Goal: Task Accomplishment & Management: Use online tool/utility

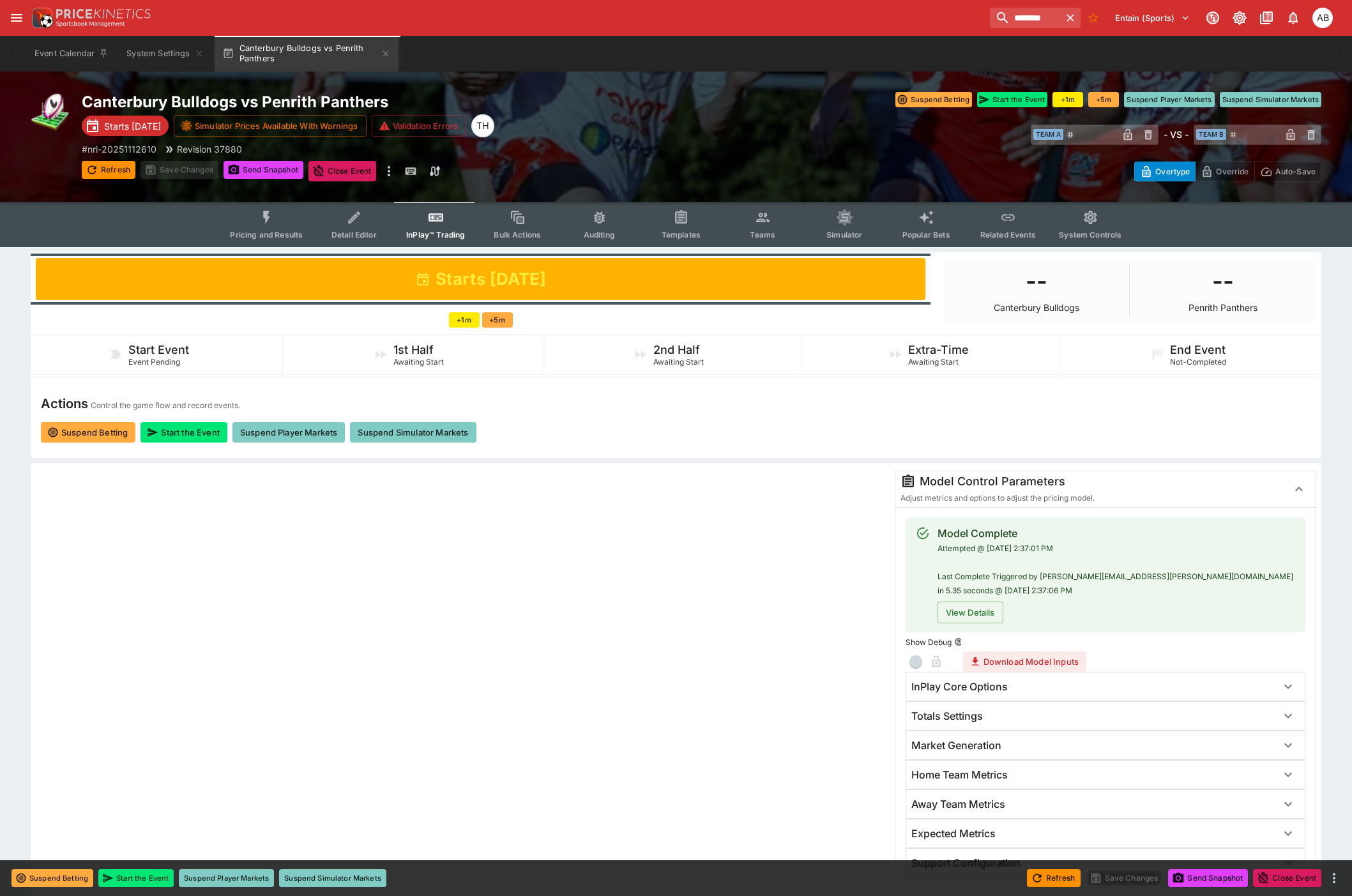
scroll to position [425, 0]
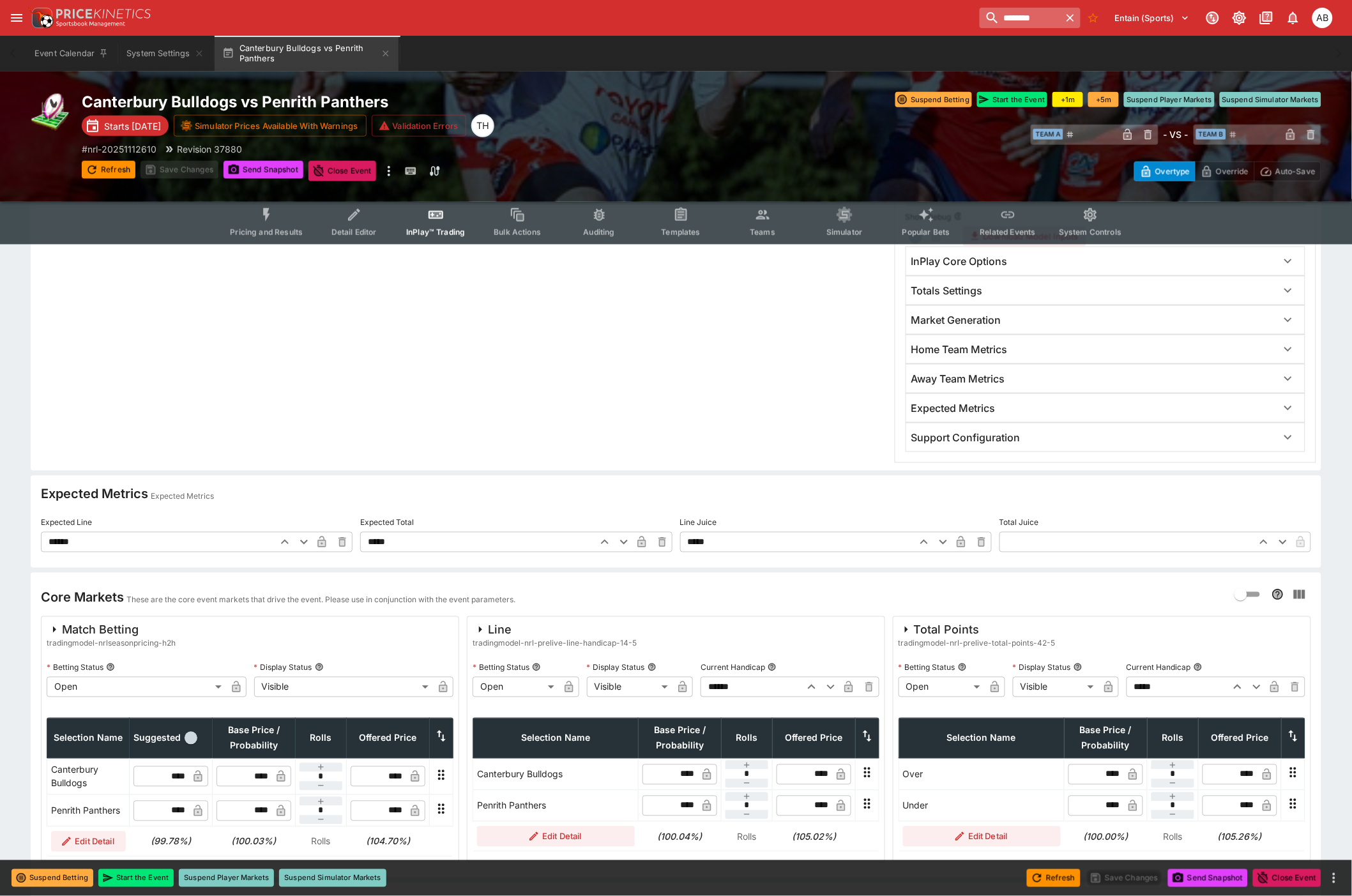
click at [993, 23] on input "********" at bounding box center [1020, 18] width 80 height 20
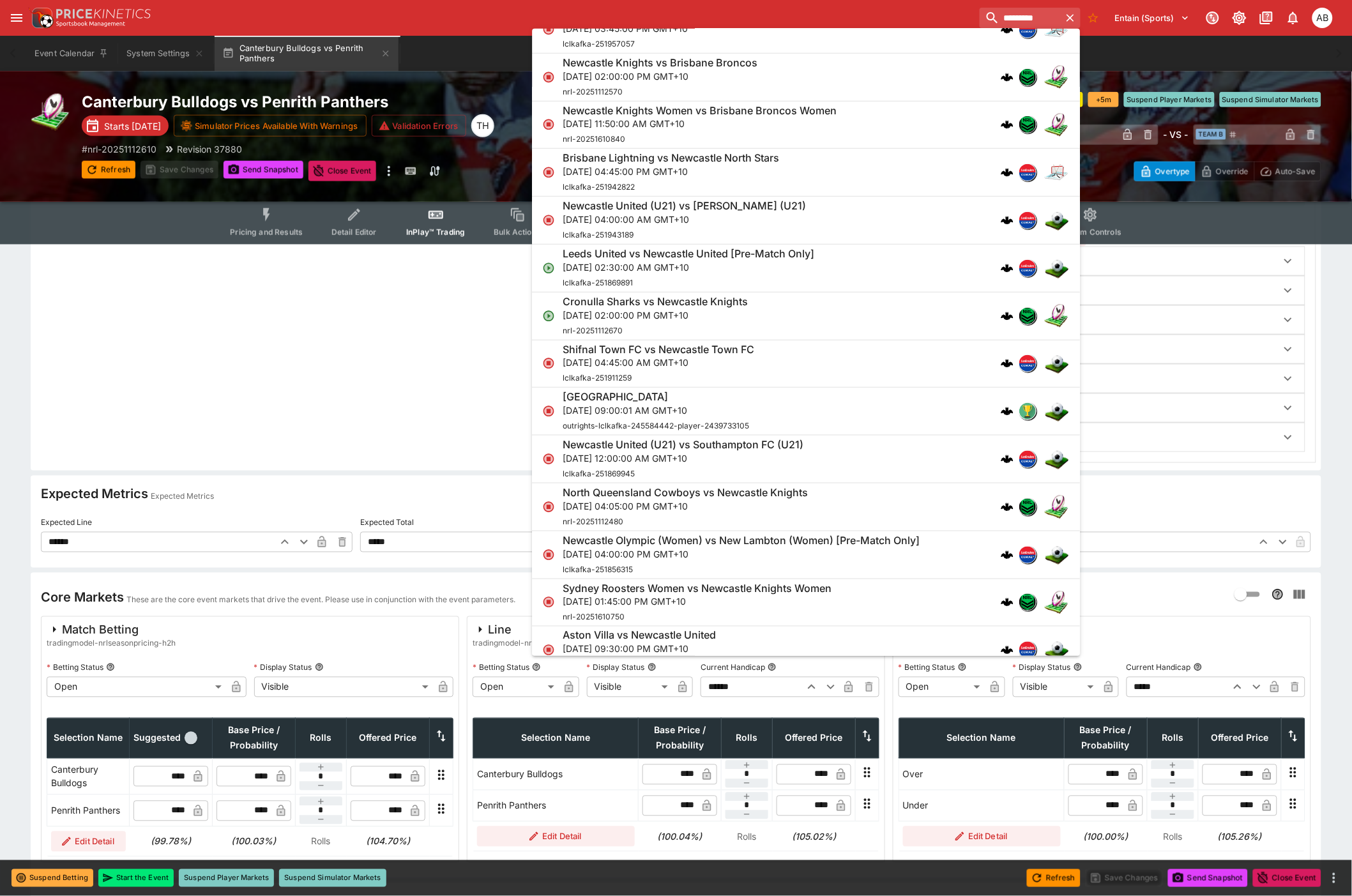
scroll to position [284, 0]
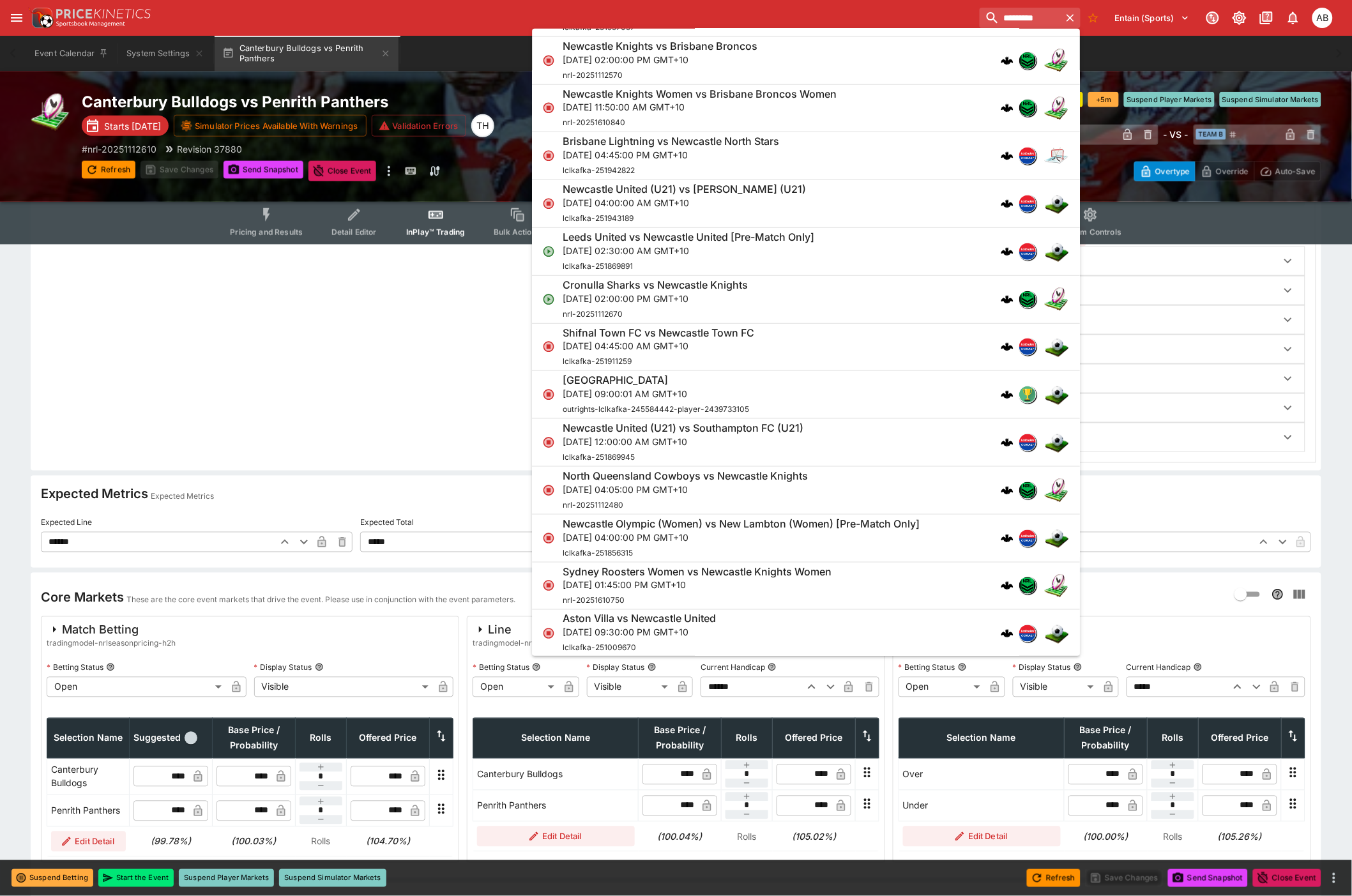
type input "*********"
click at [649, 247] on p "Sun, Aug 31, 2025, 02:30:00 AM GMT+10" at bounding box center [688, 250] width 252 height 14
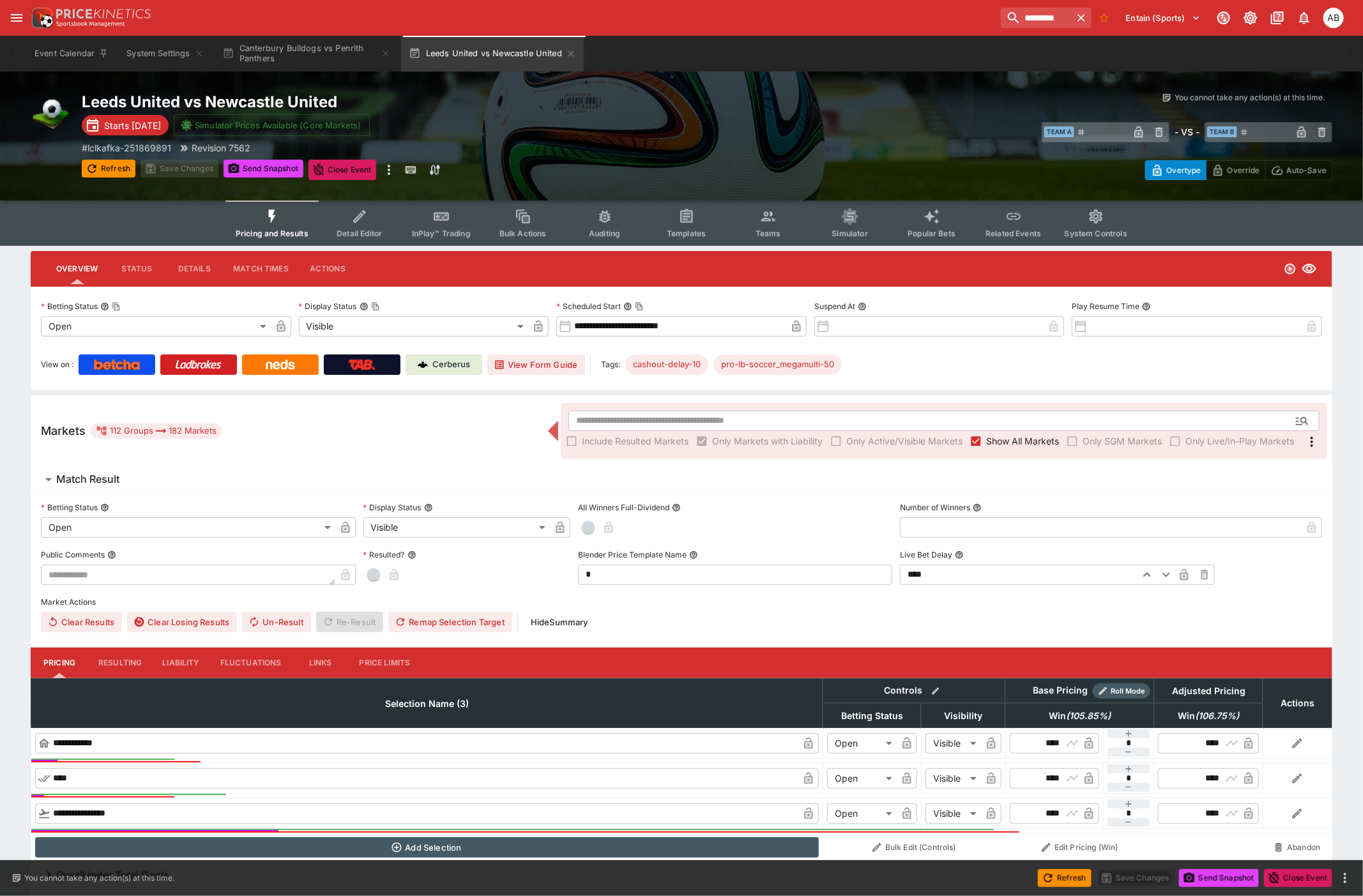
type input "**********"
type input "*******"
type input "**********"
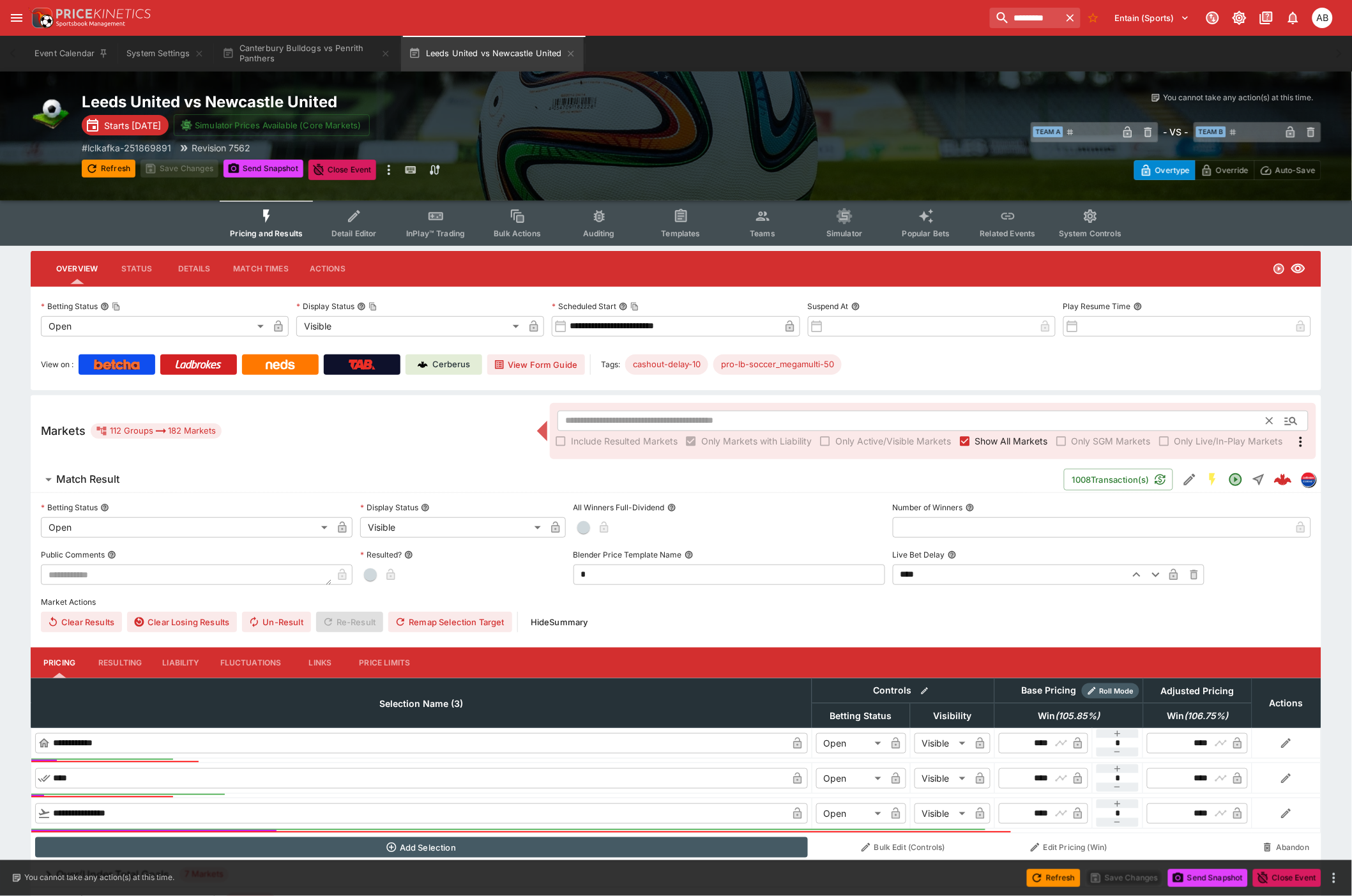
click at [635, 422] on input "text" at bounding box center [912, 420] width 709 height 20
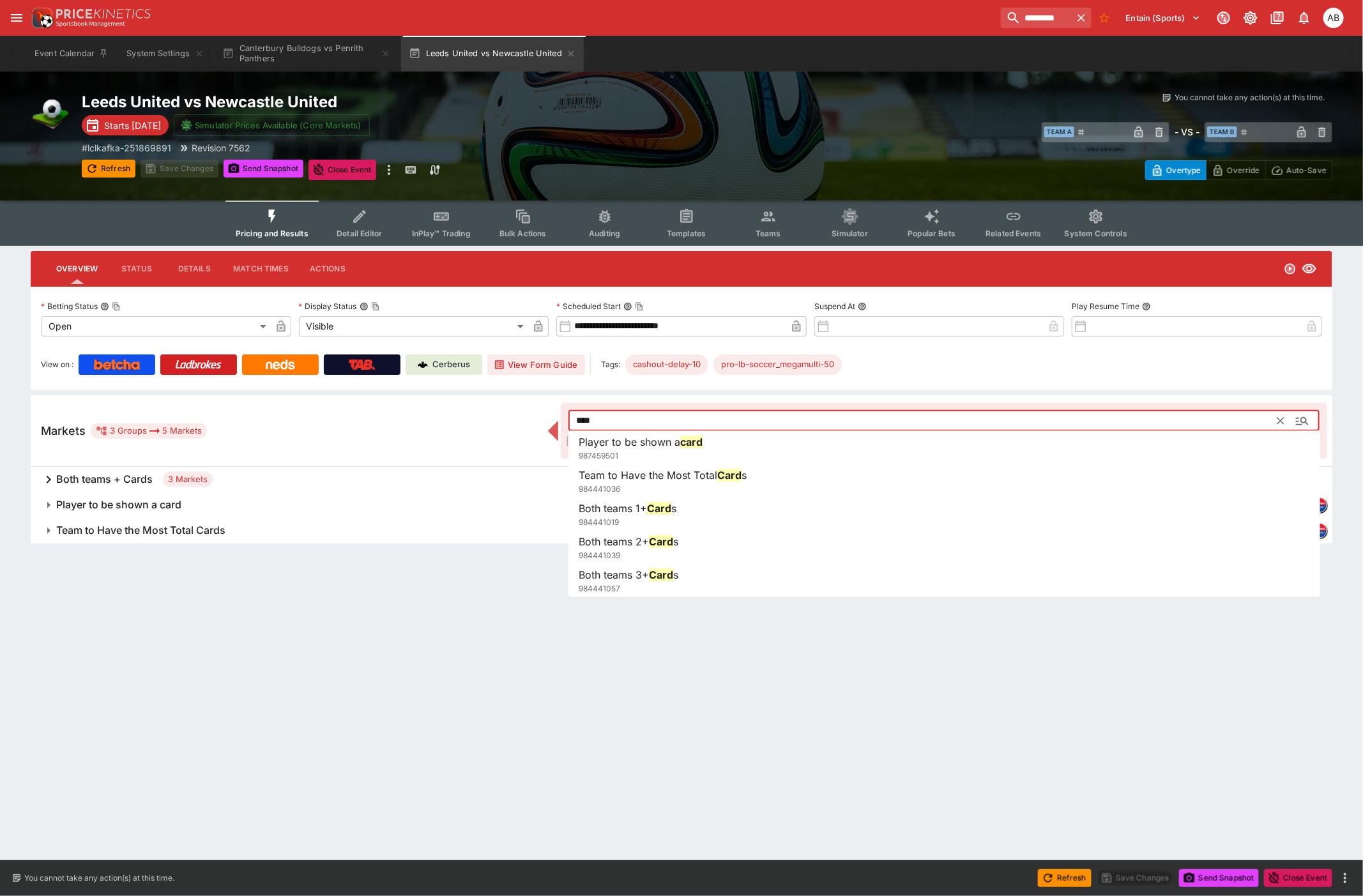
type input "****"
click at [118, 586] on div "Copyright © Entain Group Australia Pty Ltd 2025" at bounding box center [681, 565] width 1363 height 44
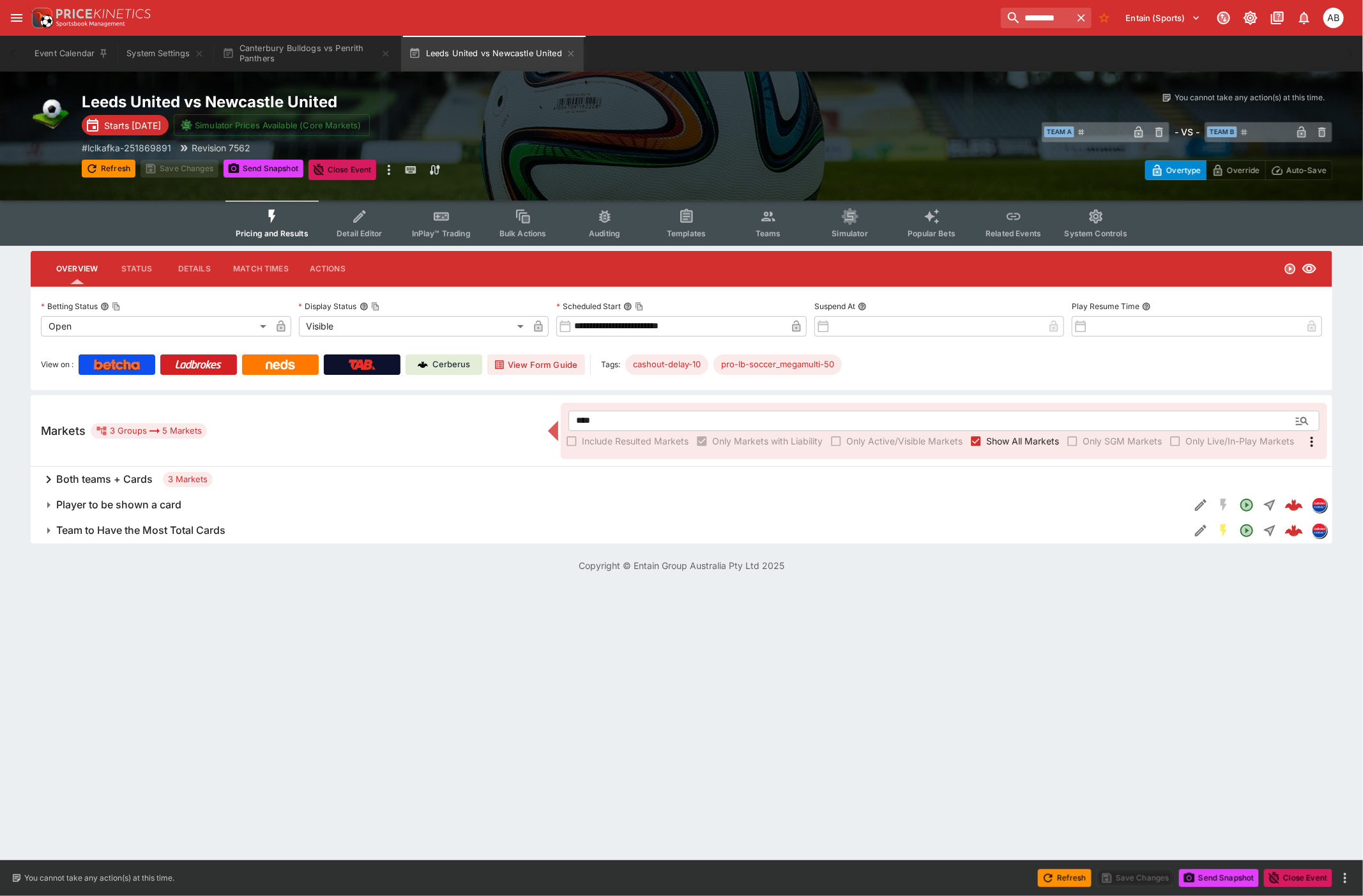
click at [158, 498] on h6 "Player to be shown a card" at bounding box center [118, 505] width 125 height 14
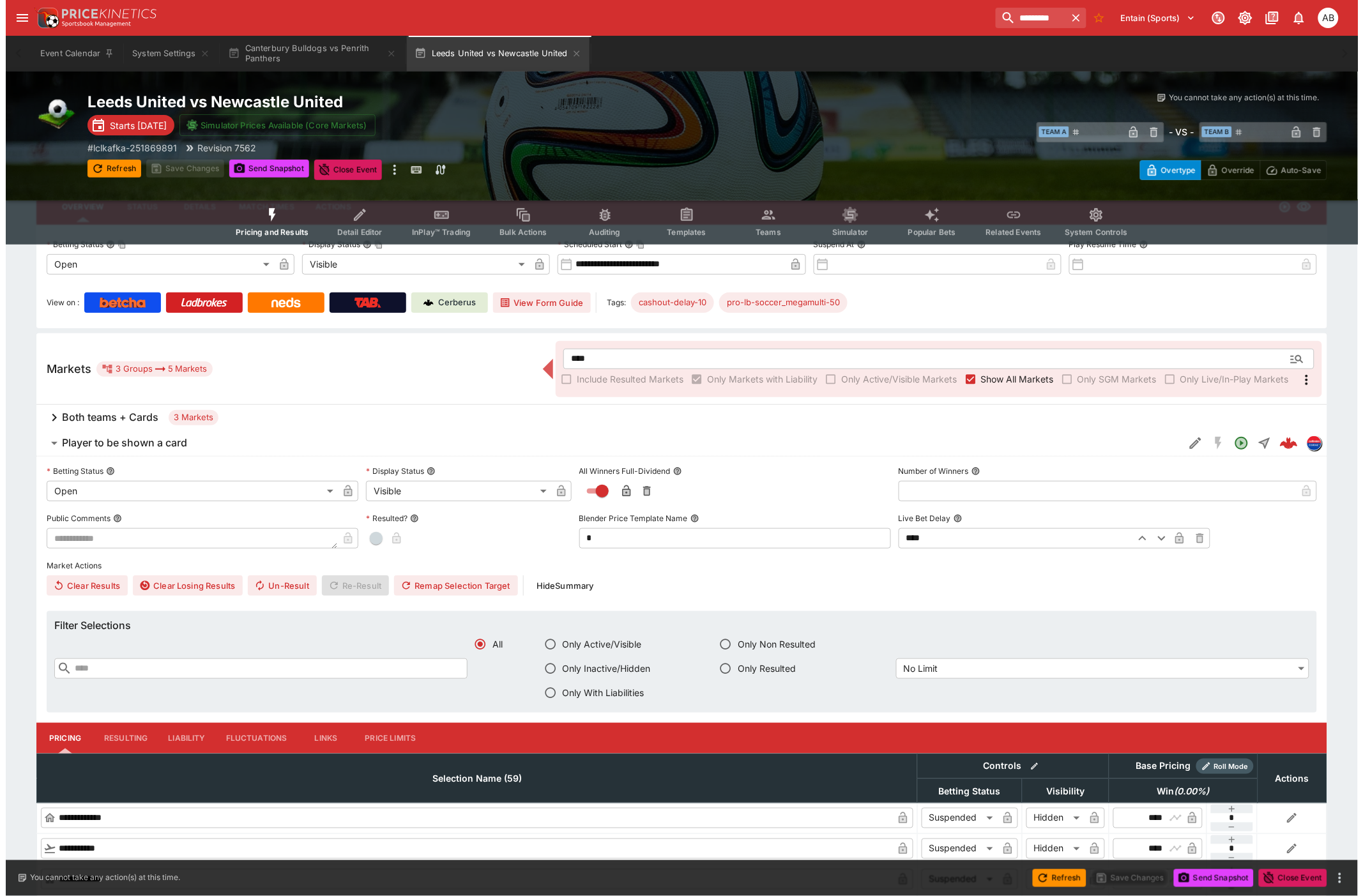
scroll to position [237, 0]
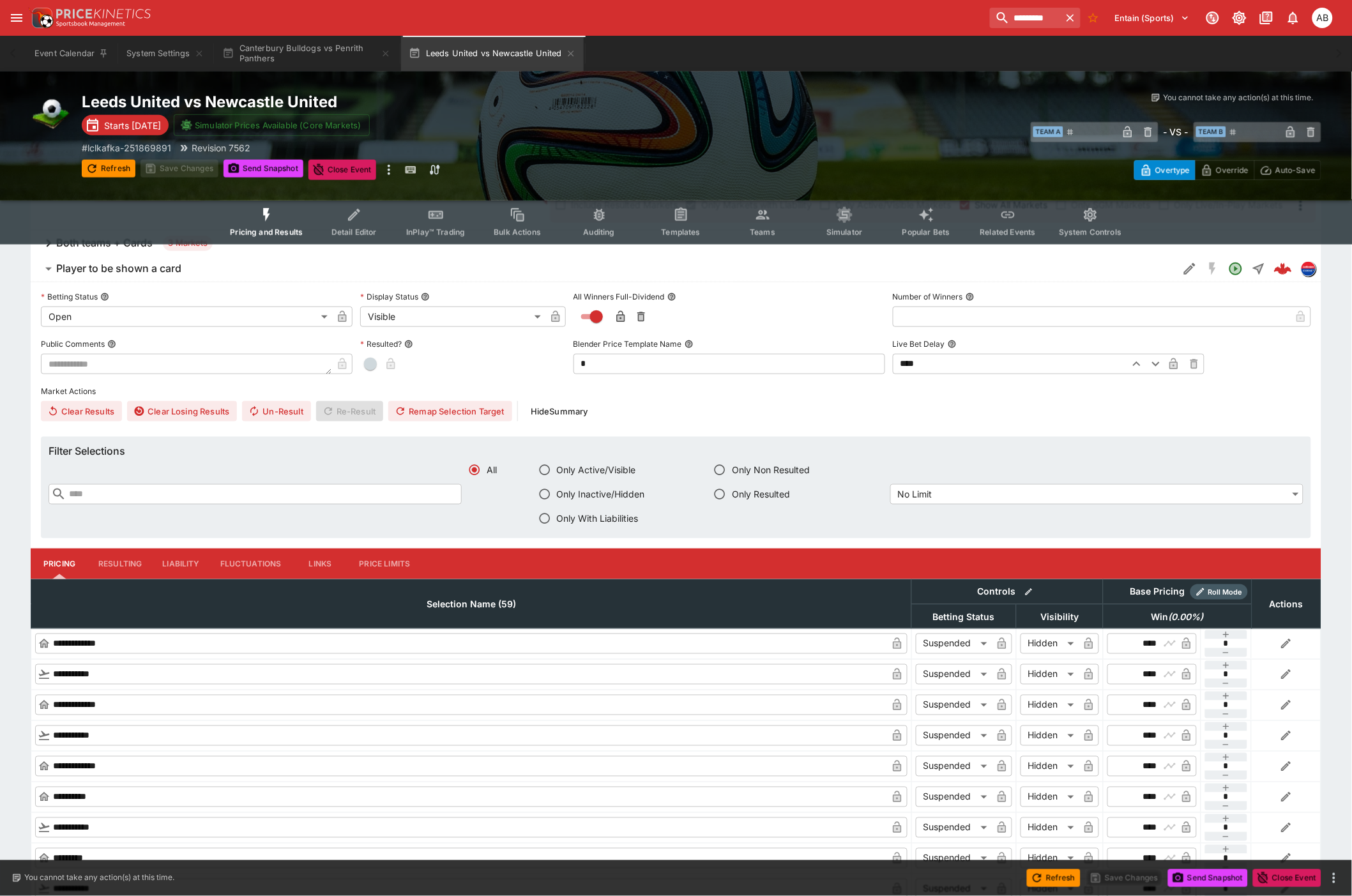
click at [1185, 271] on icon "Edit Detail" at bounding box center [1190, 269] width 12 height 12
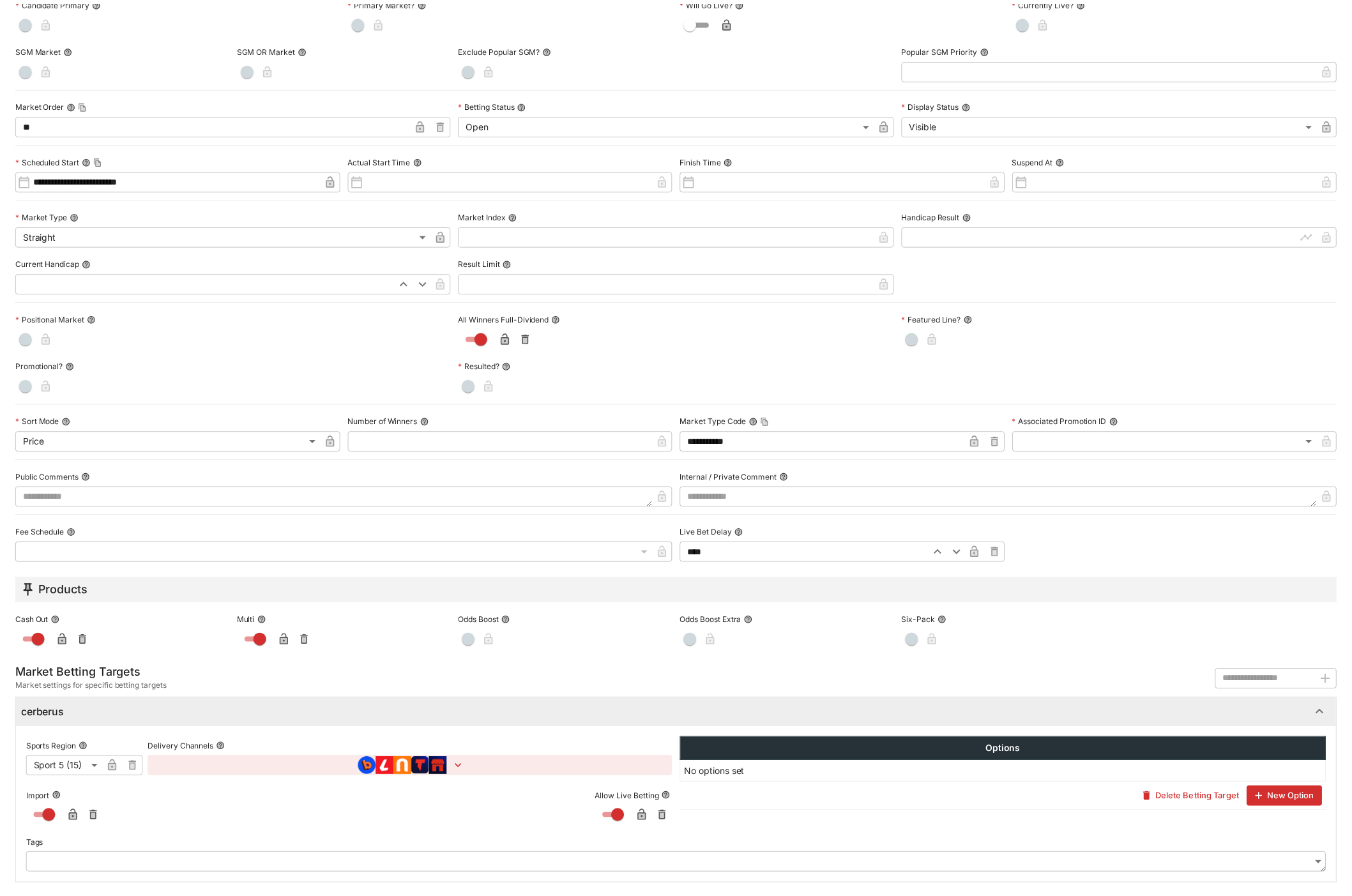
scroll to position [0, 0]
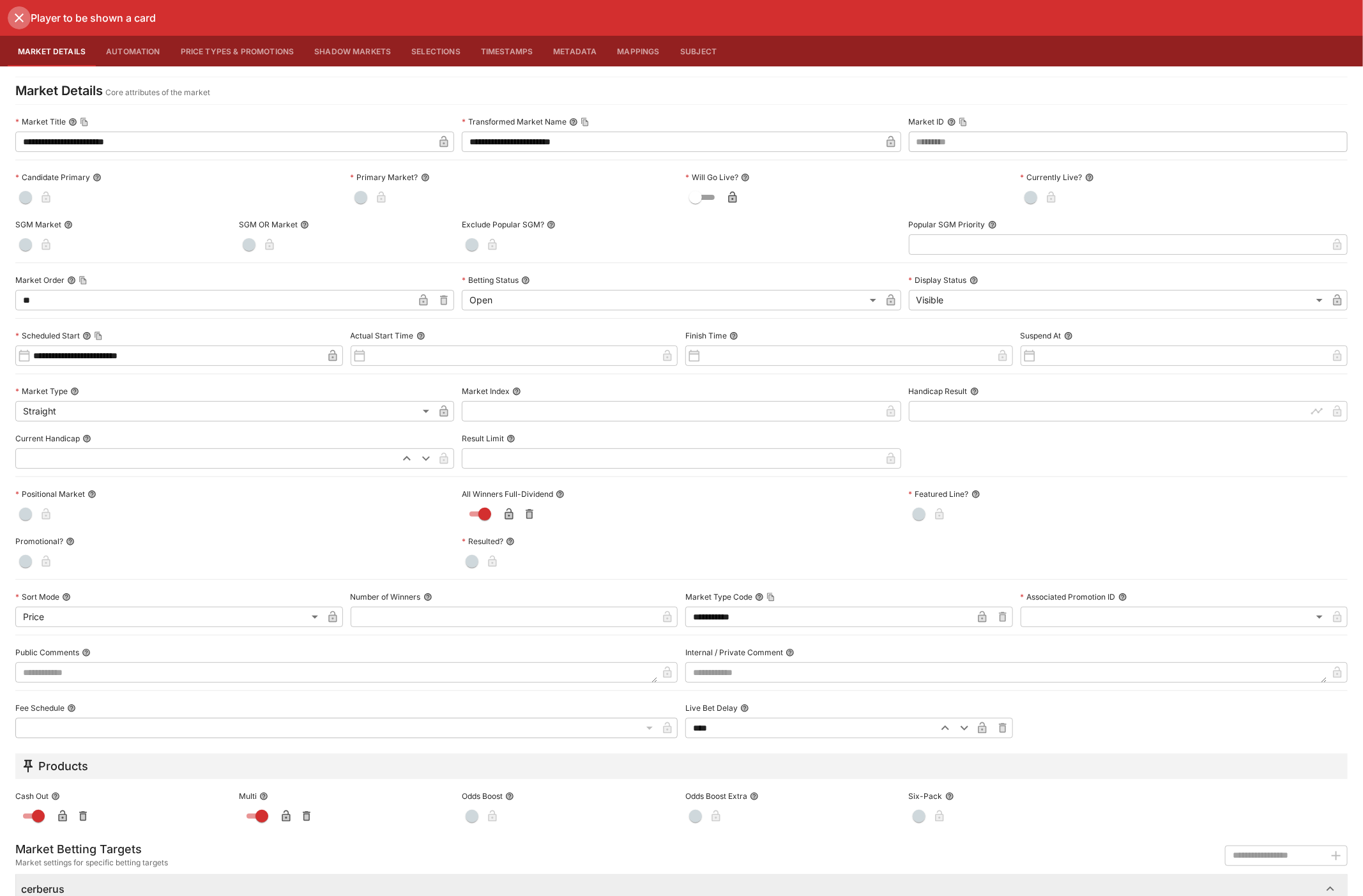
click at [12, 15] on icon "close" at bounding box center [19, 18] width 15 height 15
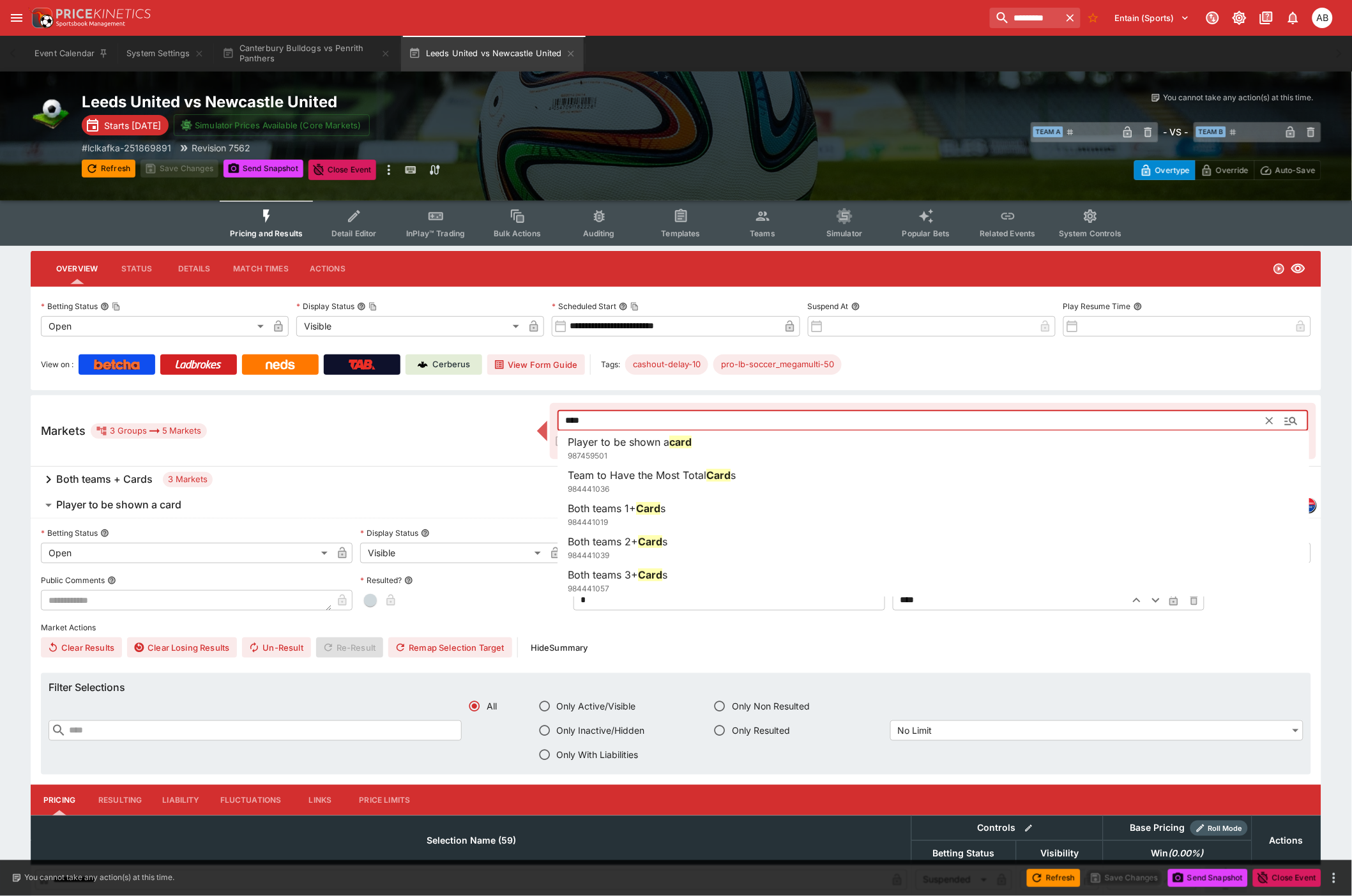
click at [594, 418] on input "****" at bounding box center [912, 420] width 709 height 20
click at [129, 507] on h6 "Player to be shown a card" at bounding box center [118, 505] width 125 height 14
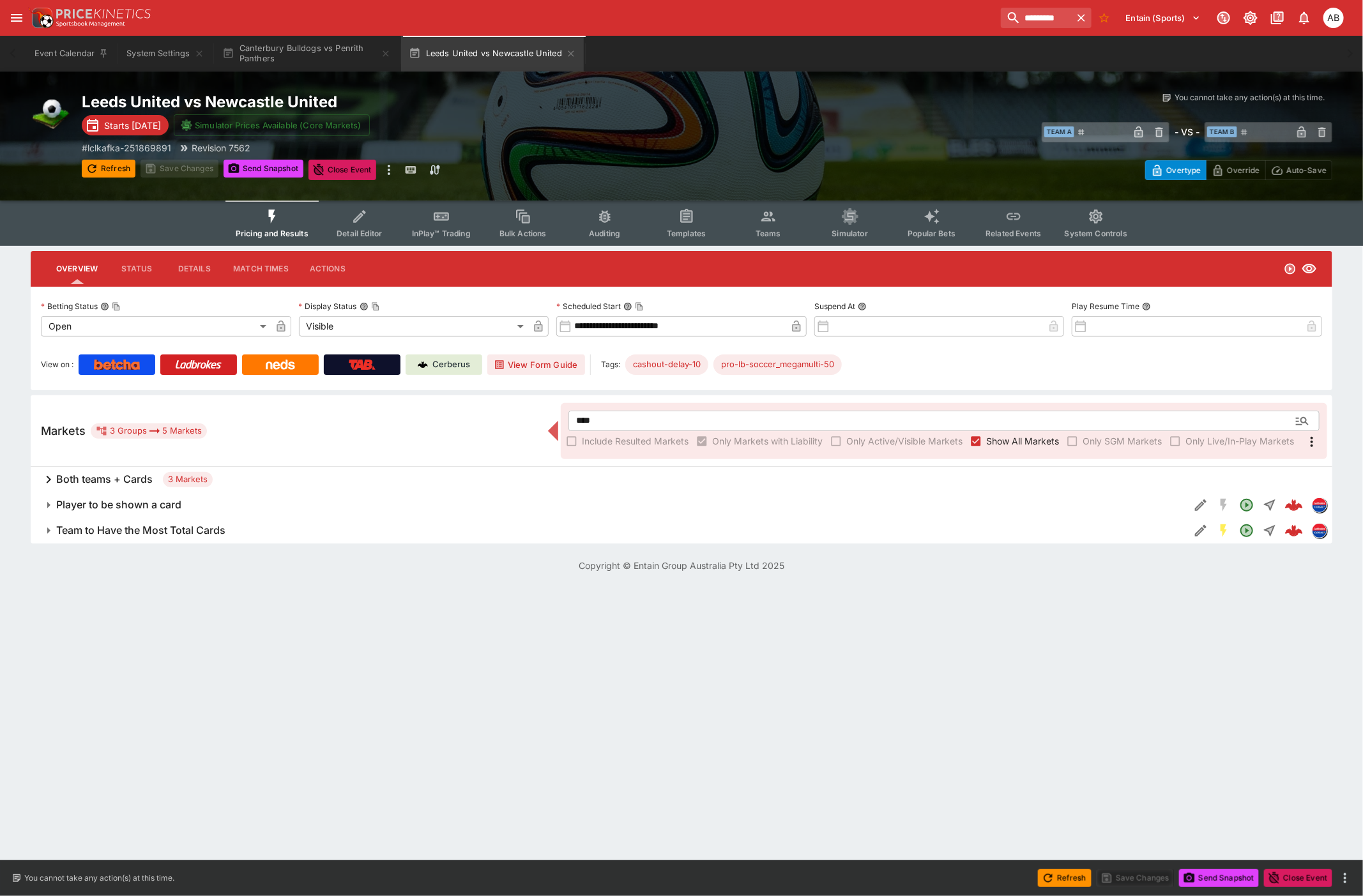
click at [125, 503] on h6 "Player to be shown a card" at bounding box center [118, 505] width 125 height 14
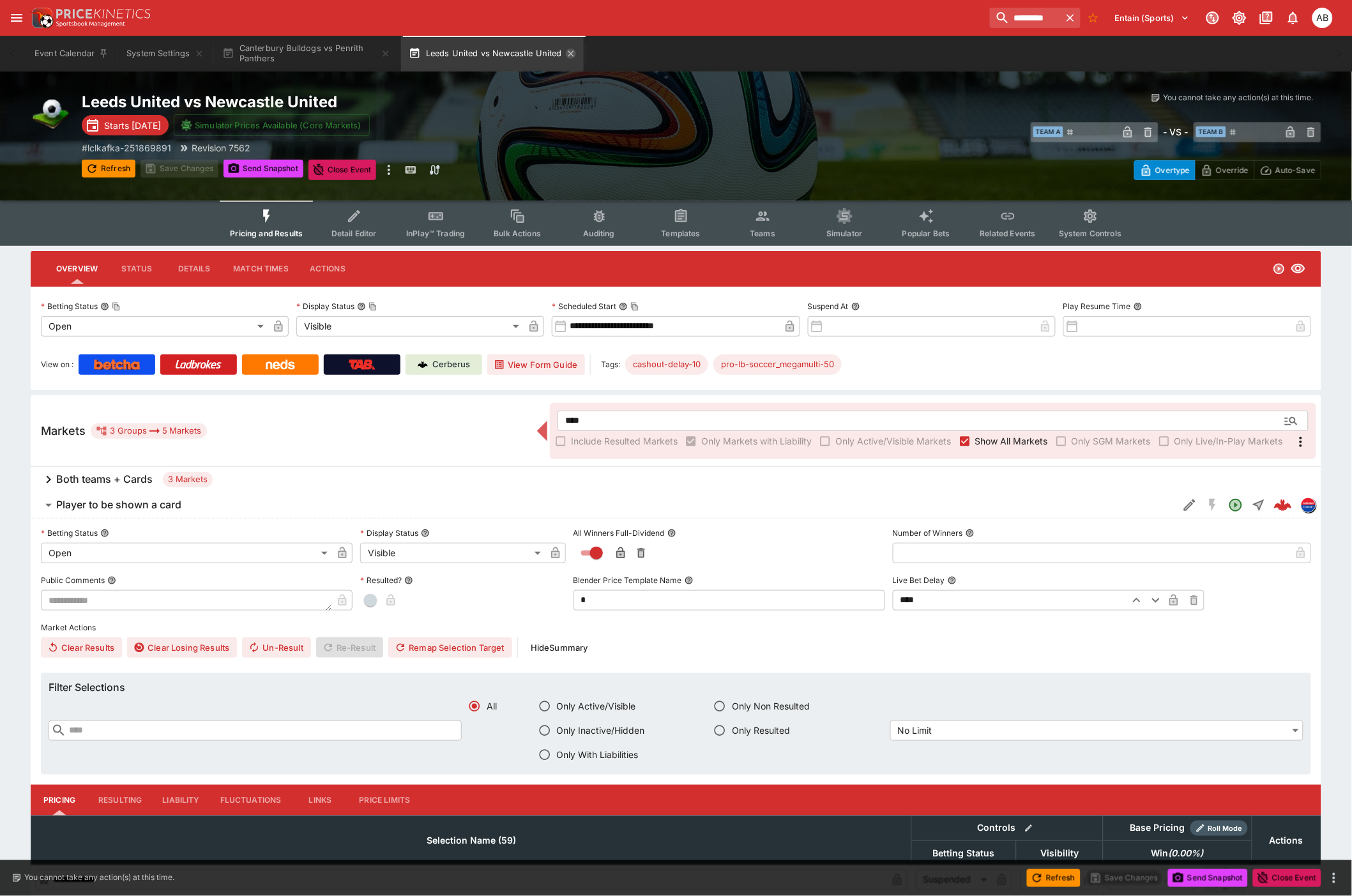
click at [575, 52] on icon "button" at bounding box center [571, 54] width 10 height 10
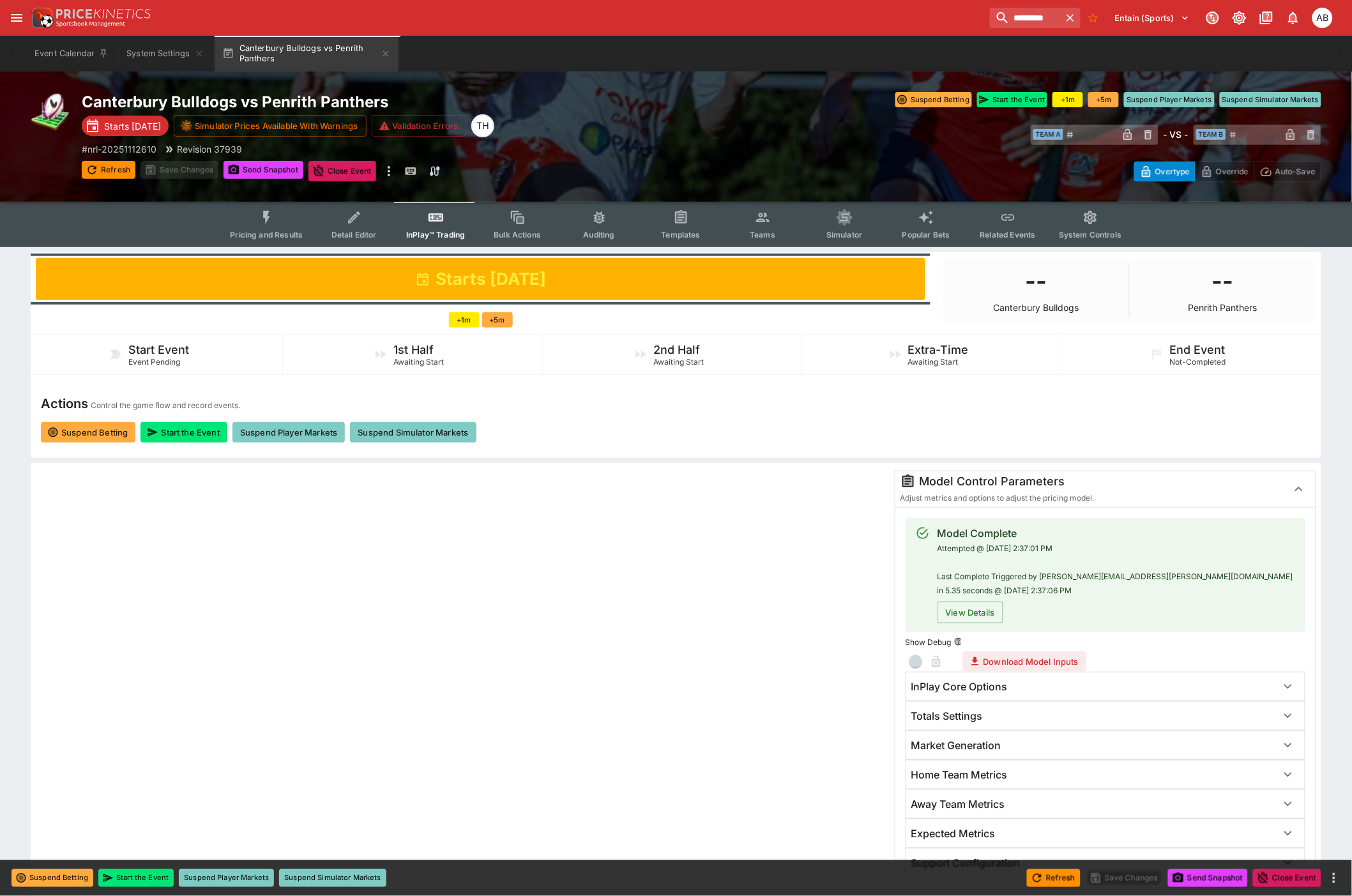
click at [686, 133] on div "Canterbury Bulldogs vs Penrith Panthers Starts in 2 days Simulator Prices Avail…" at bounding box center [392, 137] width 620 height 90
click at [384, 54] on icon "button" at bounding box center [386, 54] width 10 height 10
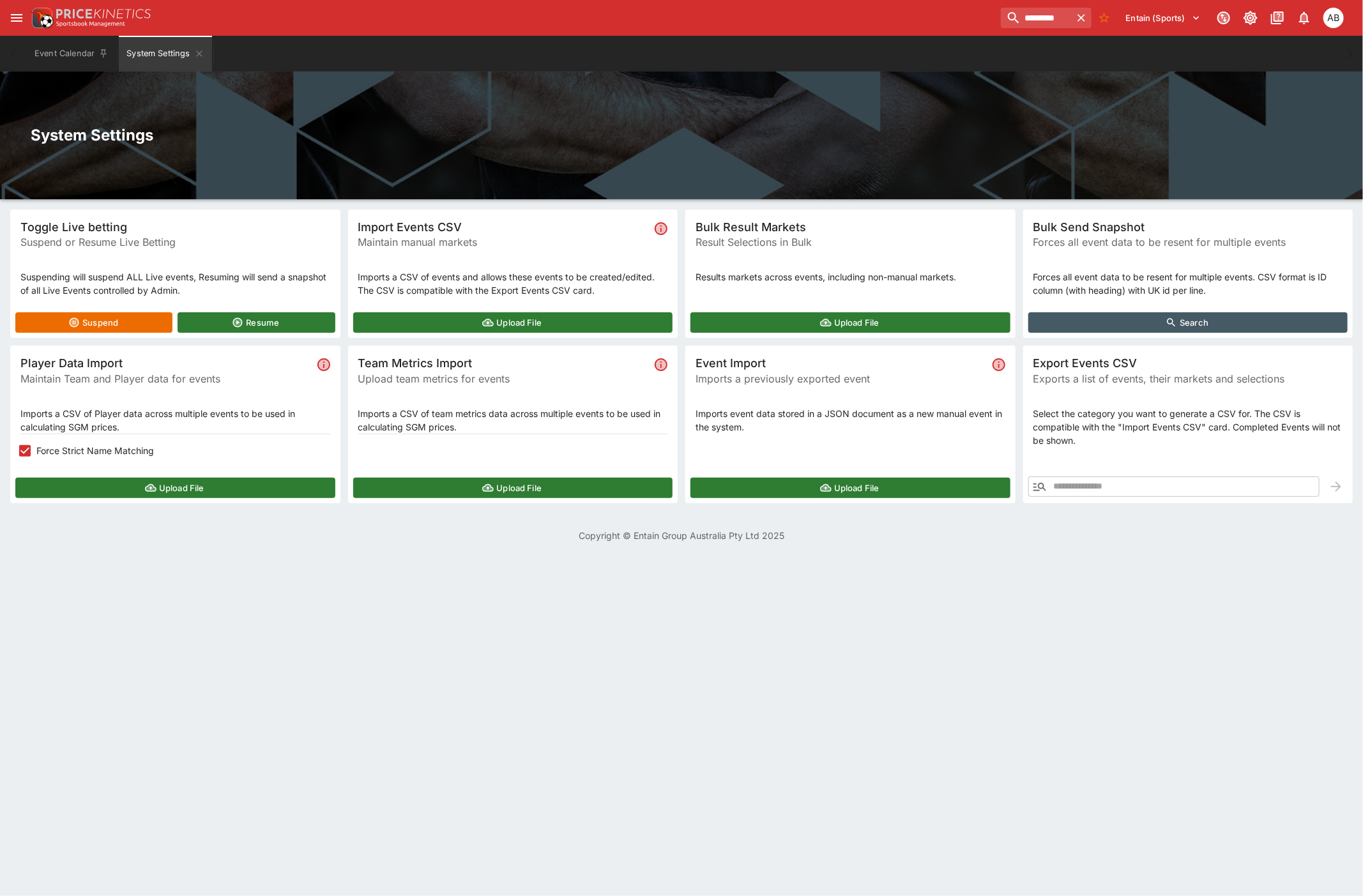
drag, startPoint x: 672, startPoint y: 123, endPoint x: 367, endPoint y: 162, distance: 307.5
click at [672, 123] on div "System Settings" at bounding box center [681, 135] width 1363 height 127
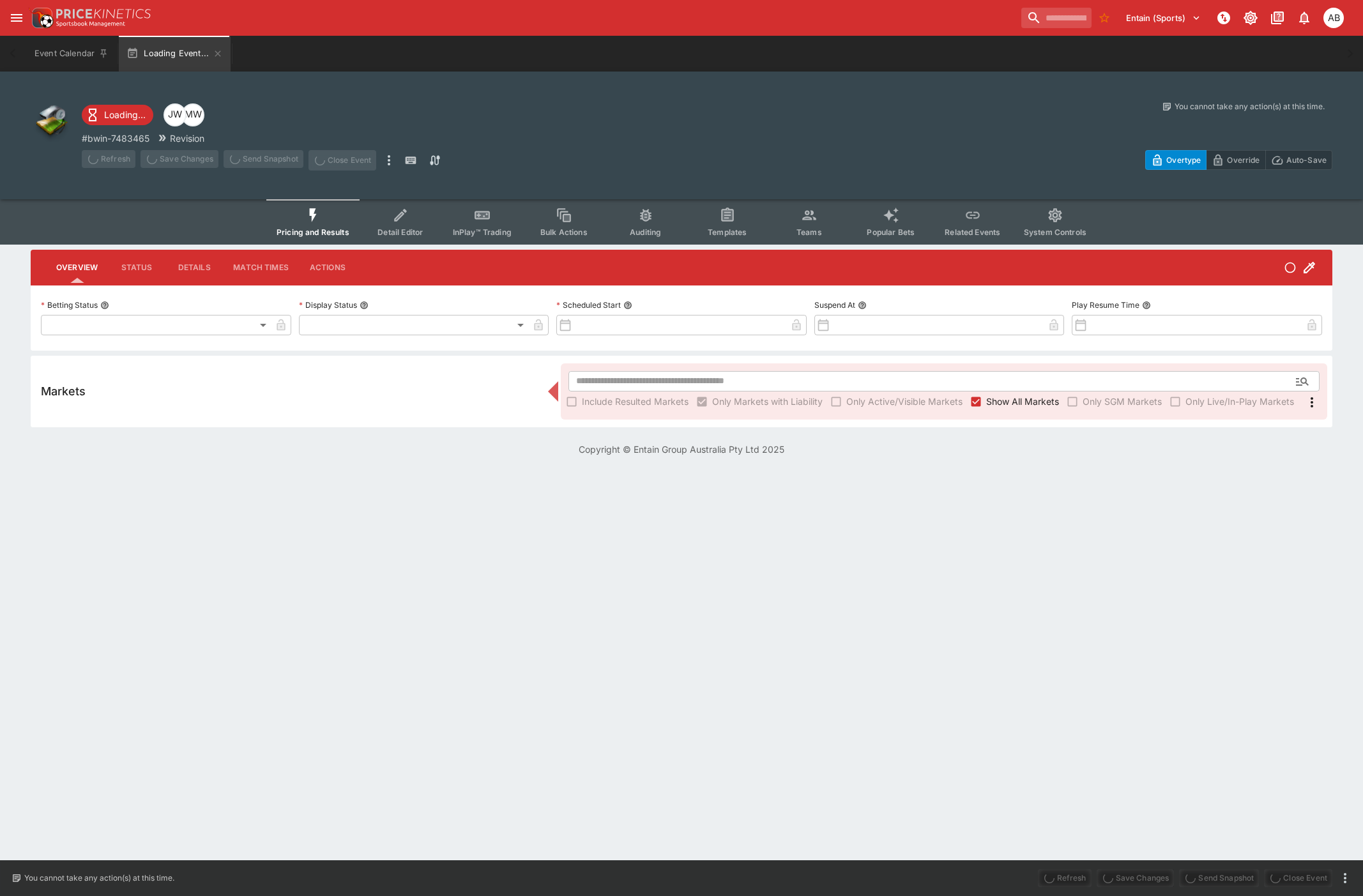
type input "**********"
type input "******"
type input "**********"
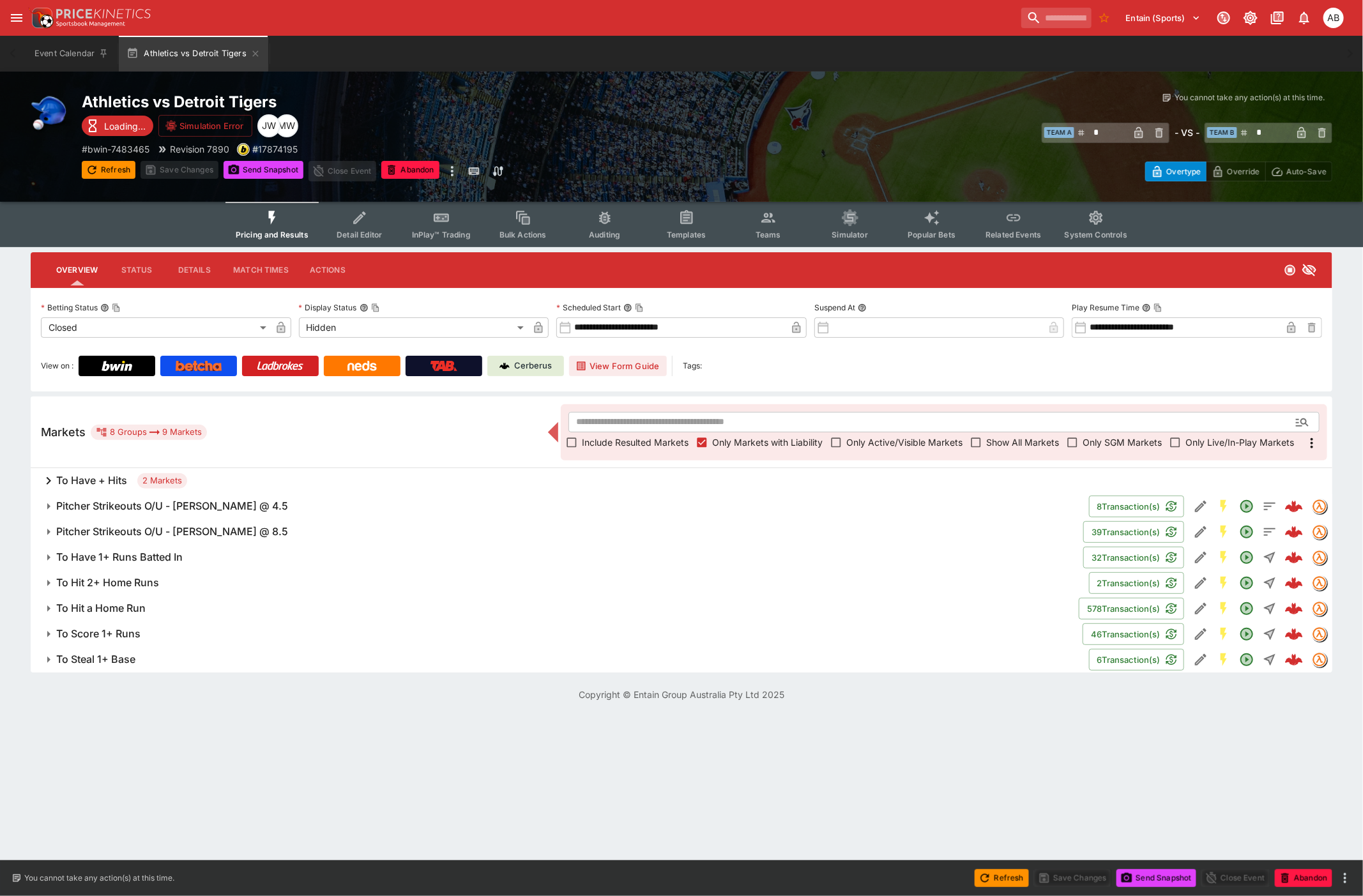
click at [112, 179] on div "Refresh" at bounding box center [109, 171] width 54 height 20
click at [106, 161] on button "Refresh" at bounding box center [109, 169] width 54 height 18
click at [82, 483] on h6 "To Have + Hits" at bounding box center [92, 480] width 71 height 14
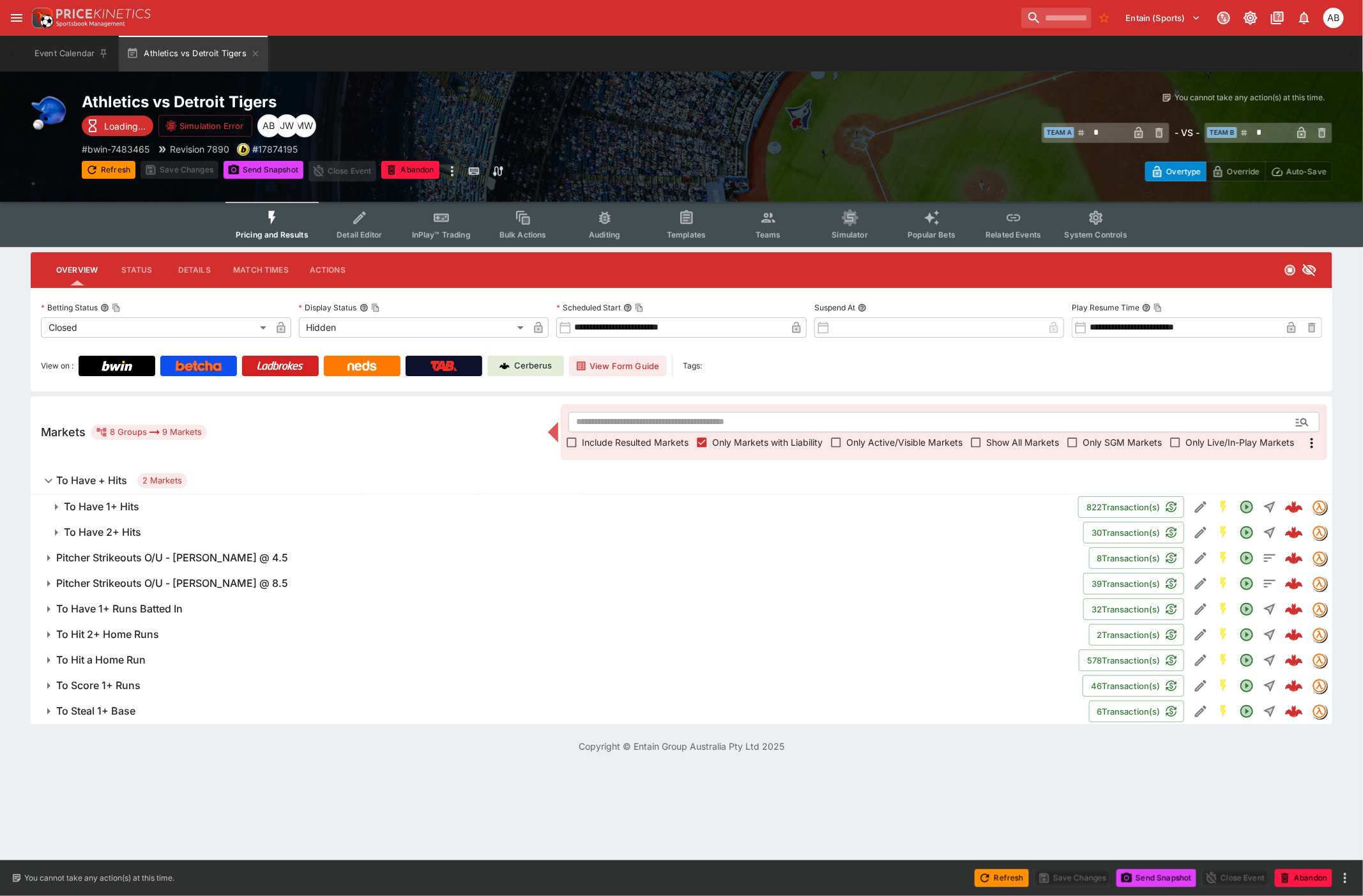
click at [111, 495] on button "To Have 1+ Hits" at bounding box center [554, 506] width 1047 height 25
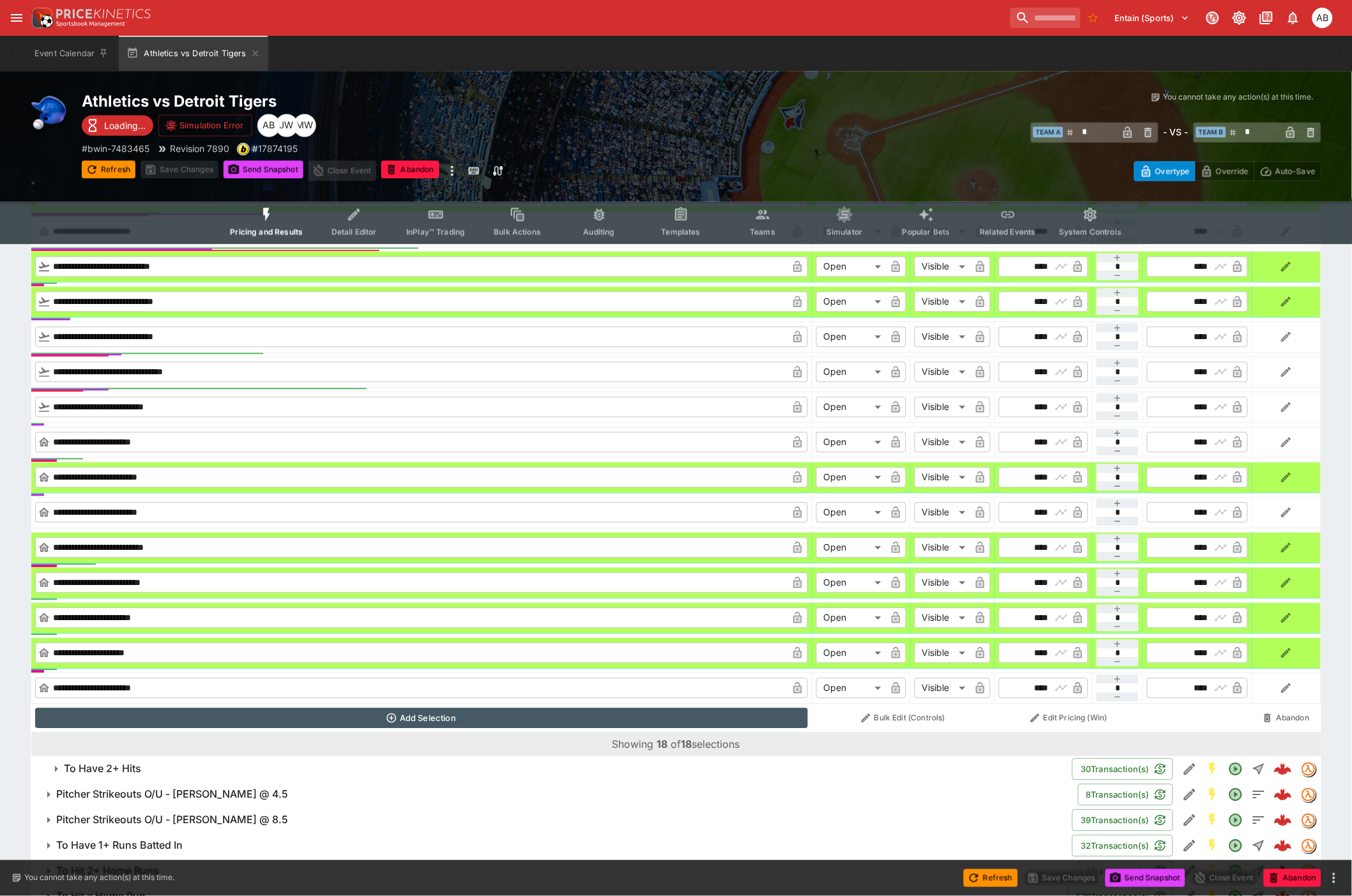
scroll to position [911, 0]
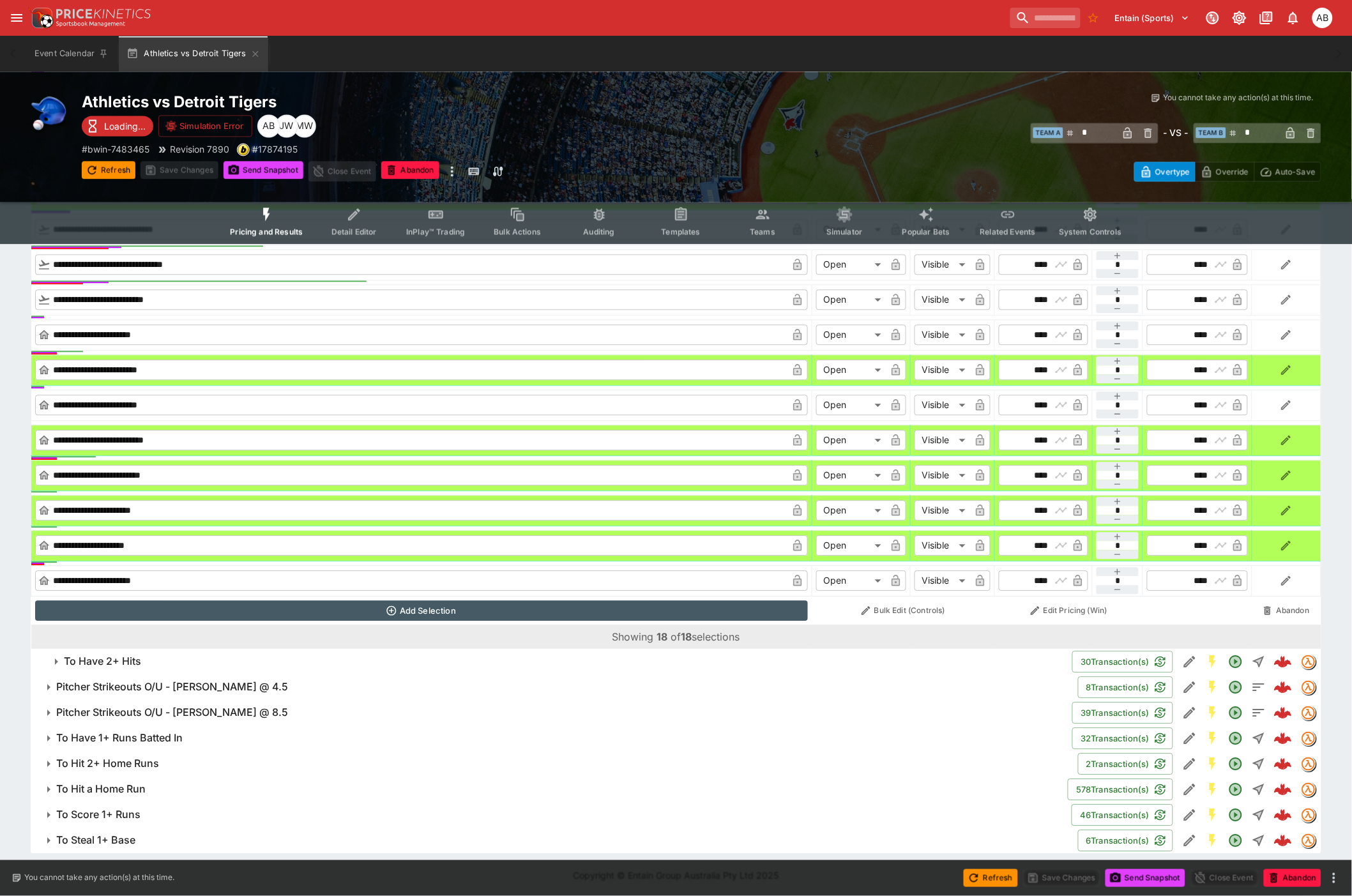
click at [125, 659] on h6 "To Have 2+ Hits" at bounding box center [103, 661] width 77 height 14
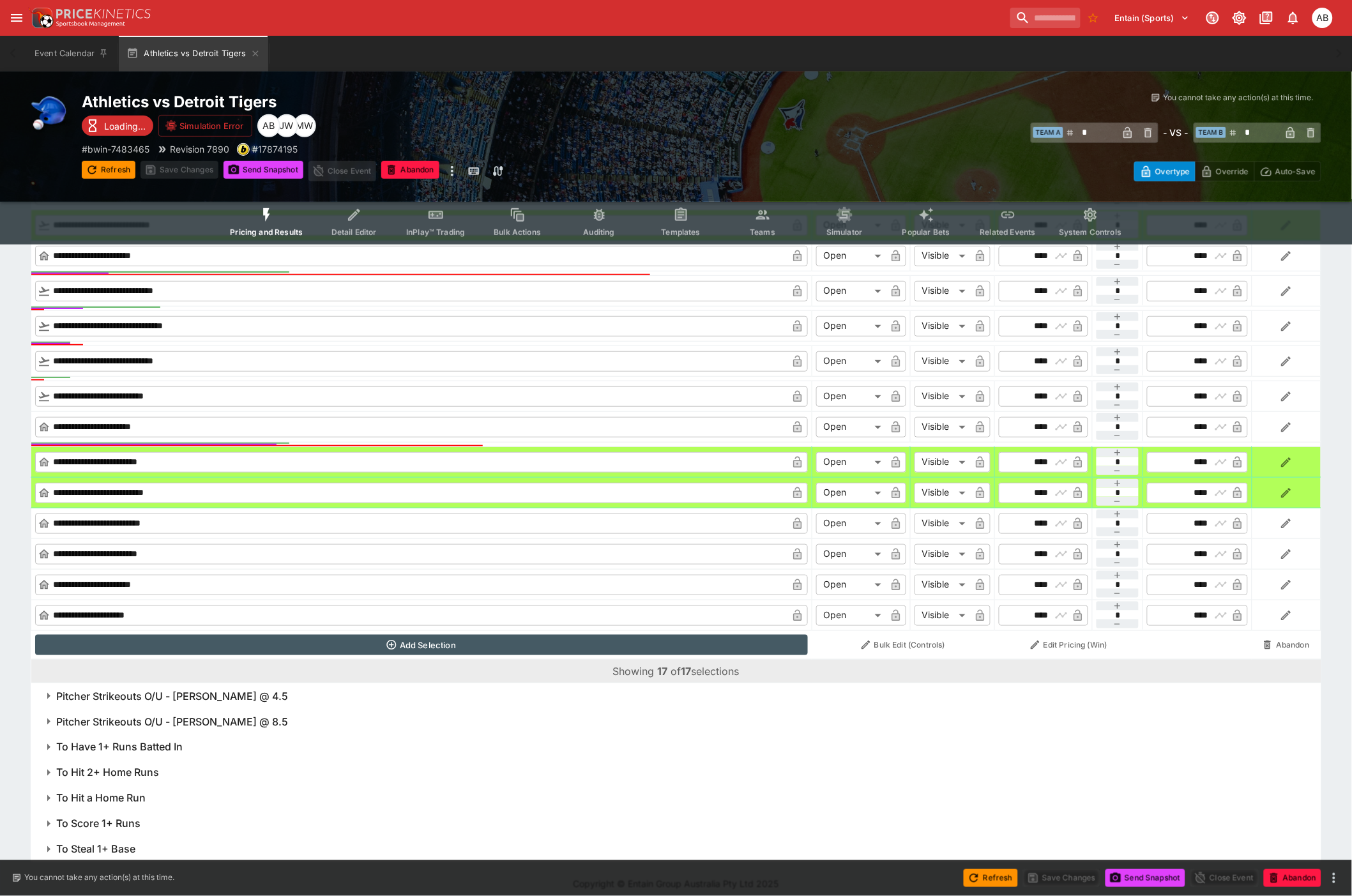
scroll to position [1877, 0]
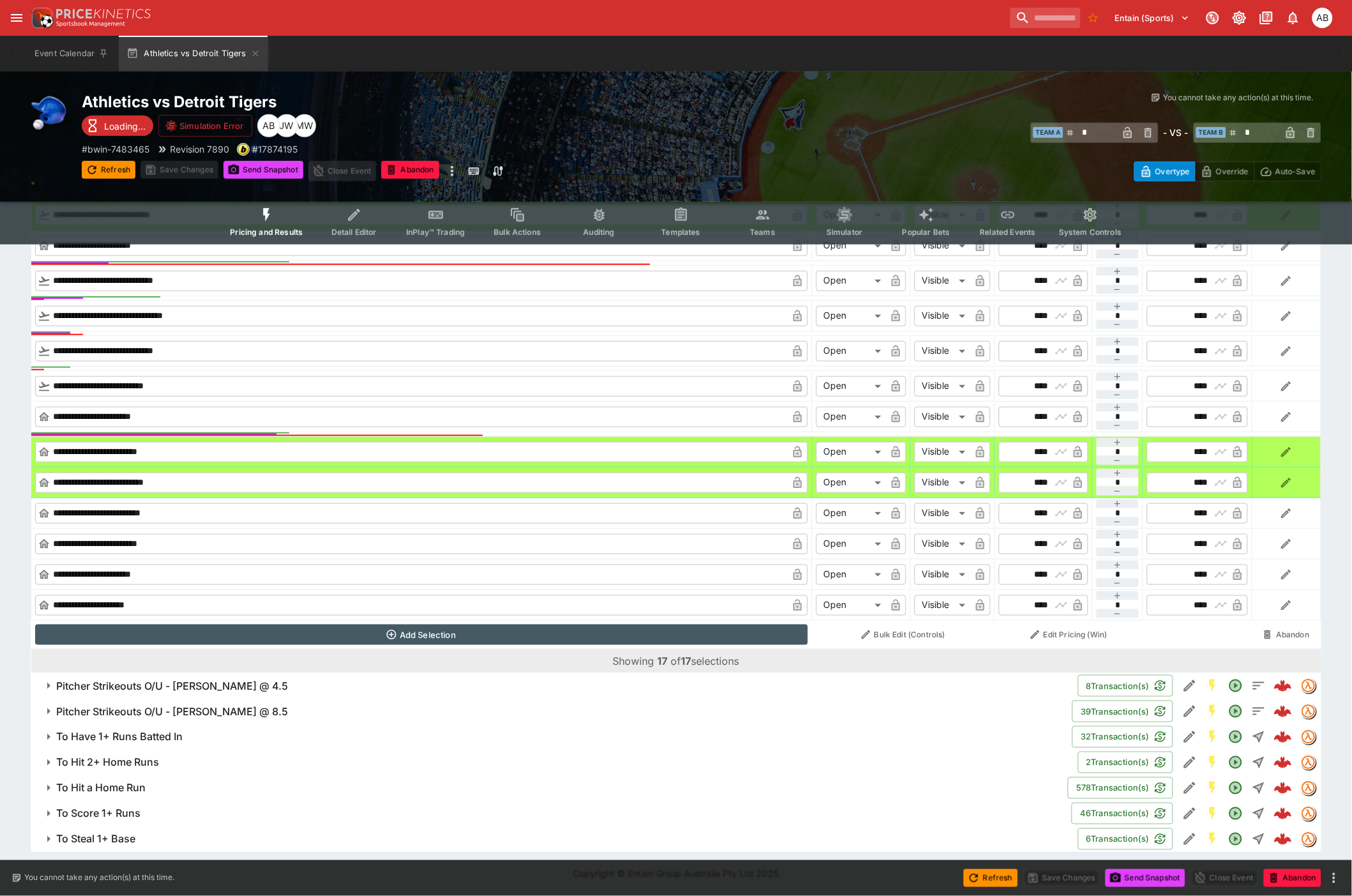
click at [139, 681] on h6 "Pitcher Strikeouts O/U - J.T. Ginn @ 4.5" at bounding box center [172, 686] width 232 height 14
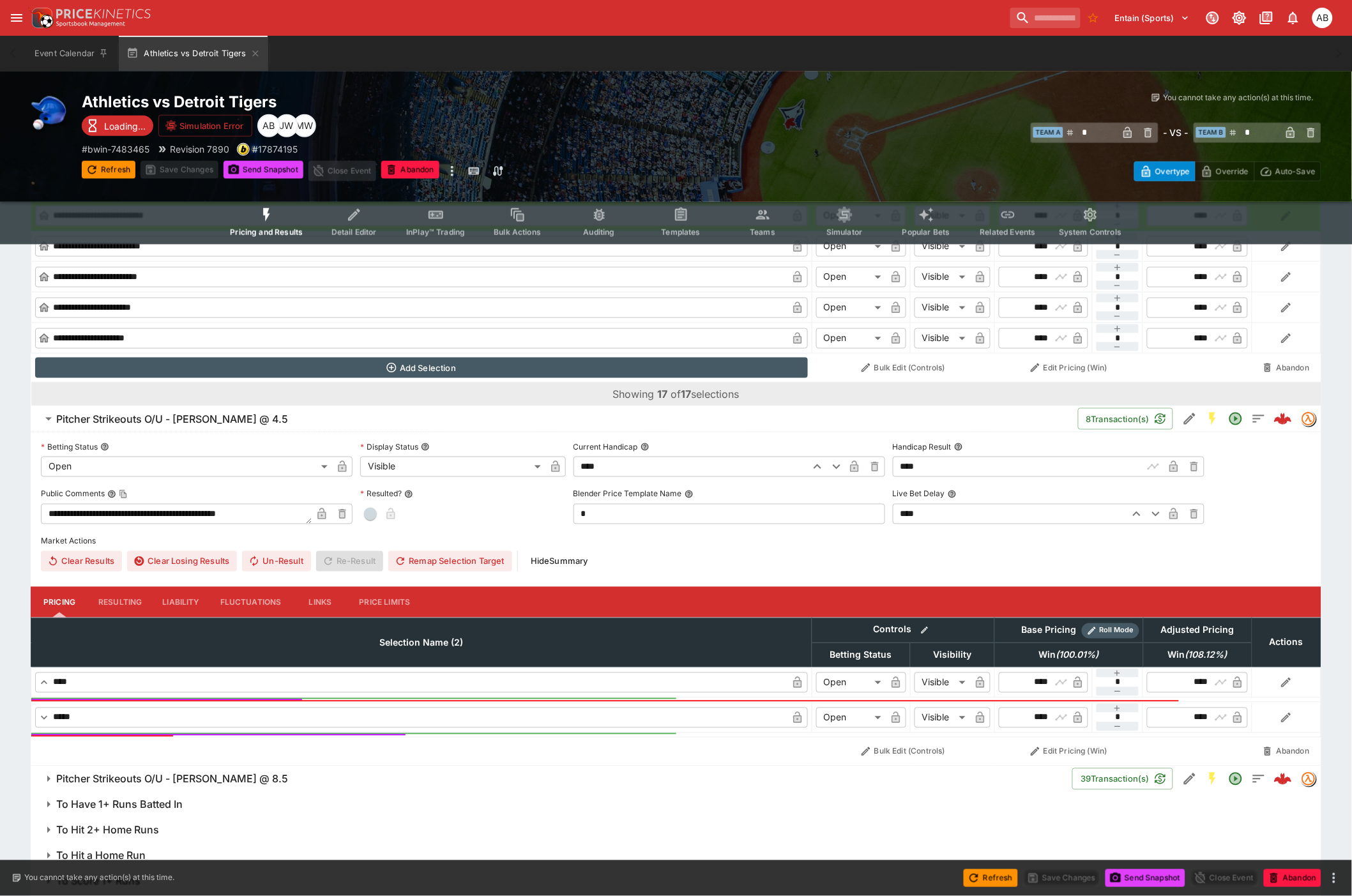
scroll to position [2211, 0]
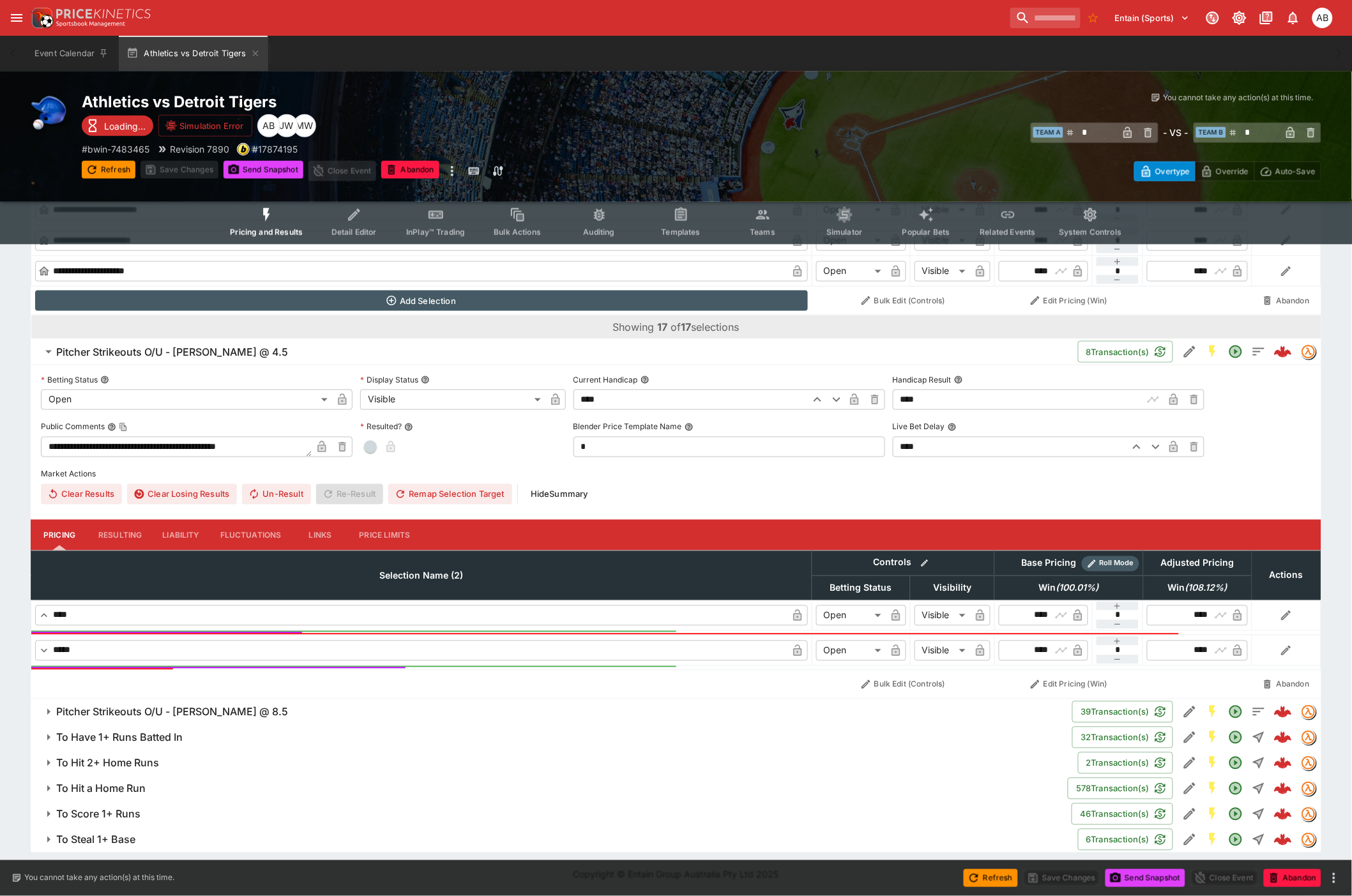
click at [126, 716] on h6 "Pitcher Strikeouts O/U - Tarik Skubal @ 8.5" at bounding box center [172, 712] width 232 height 14
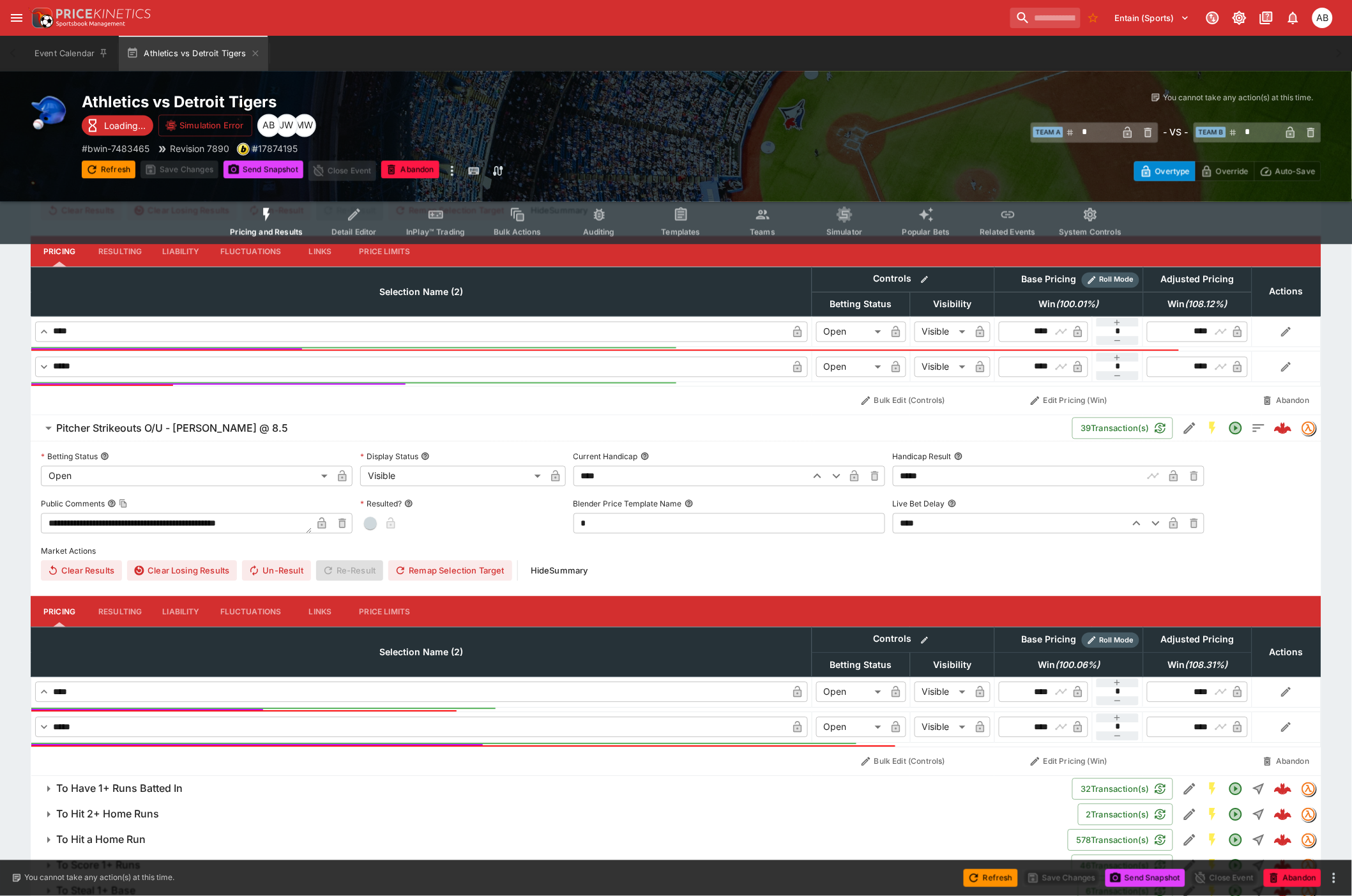
scroll to position [2546, 0]
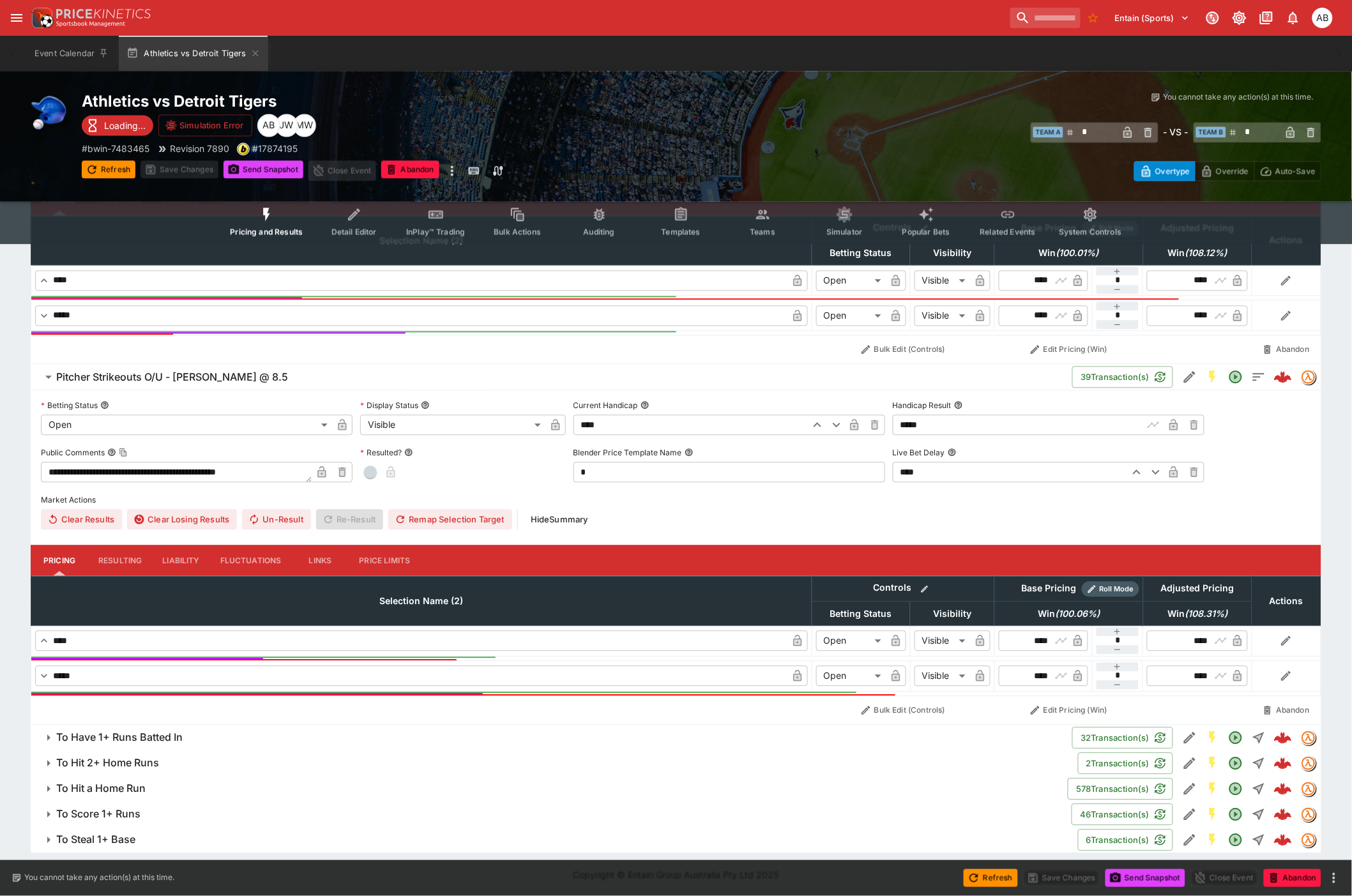
click at [146, 749] on button "To Have 1+ Runs Batted In" at bounding box center [552, 738] width 1042 height 25
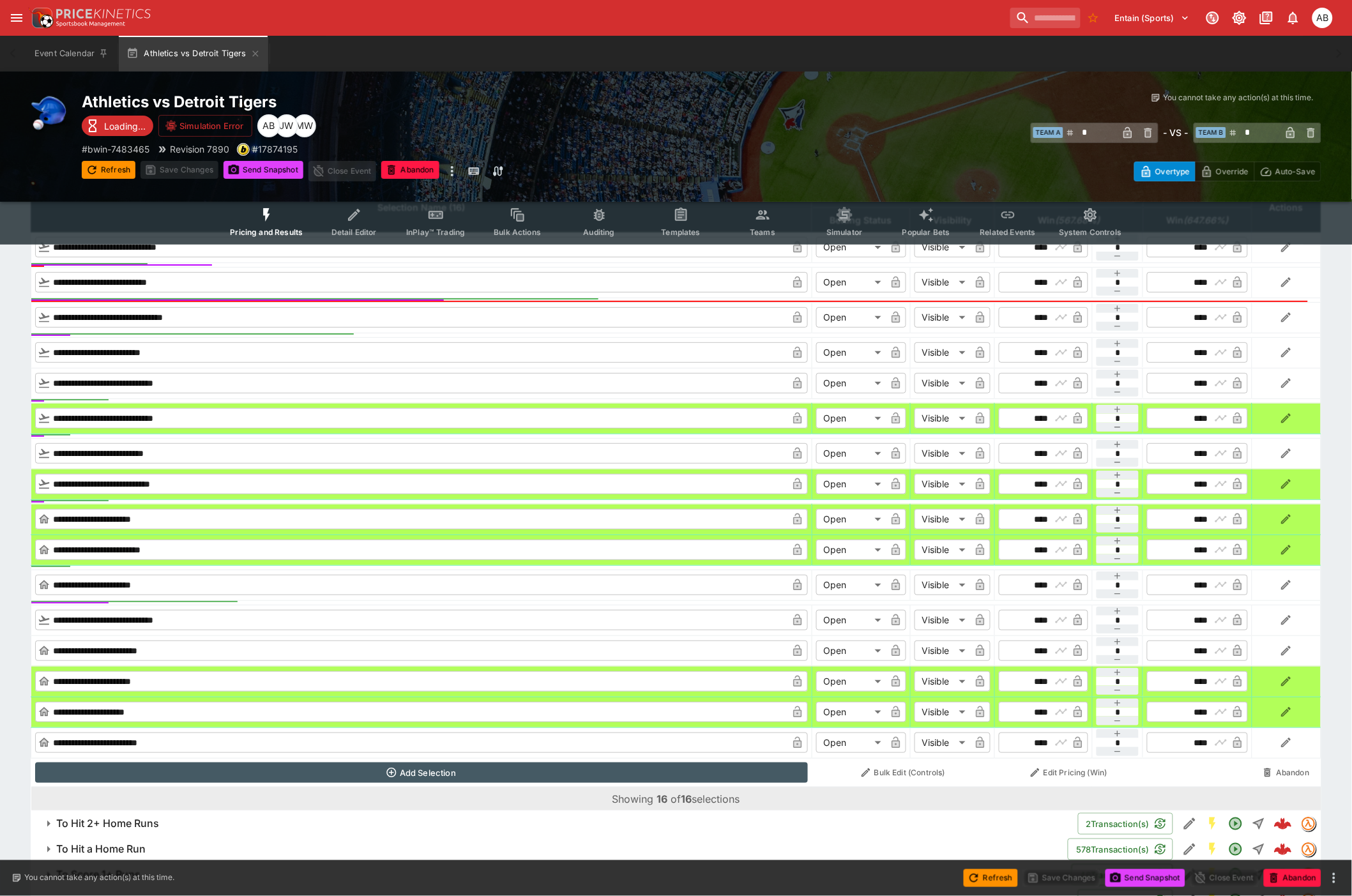
scroll to position [3485, 0]
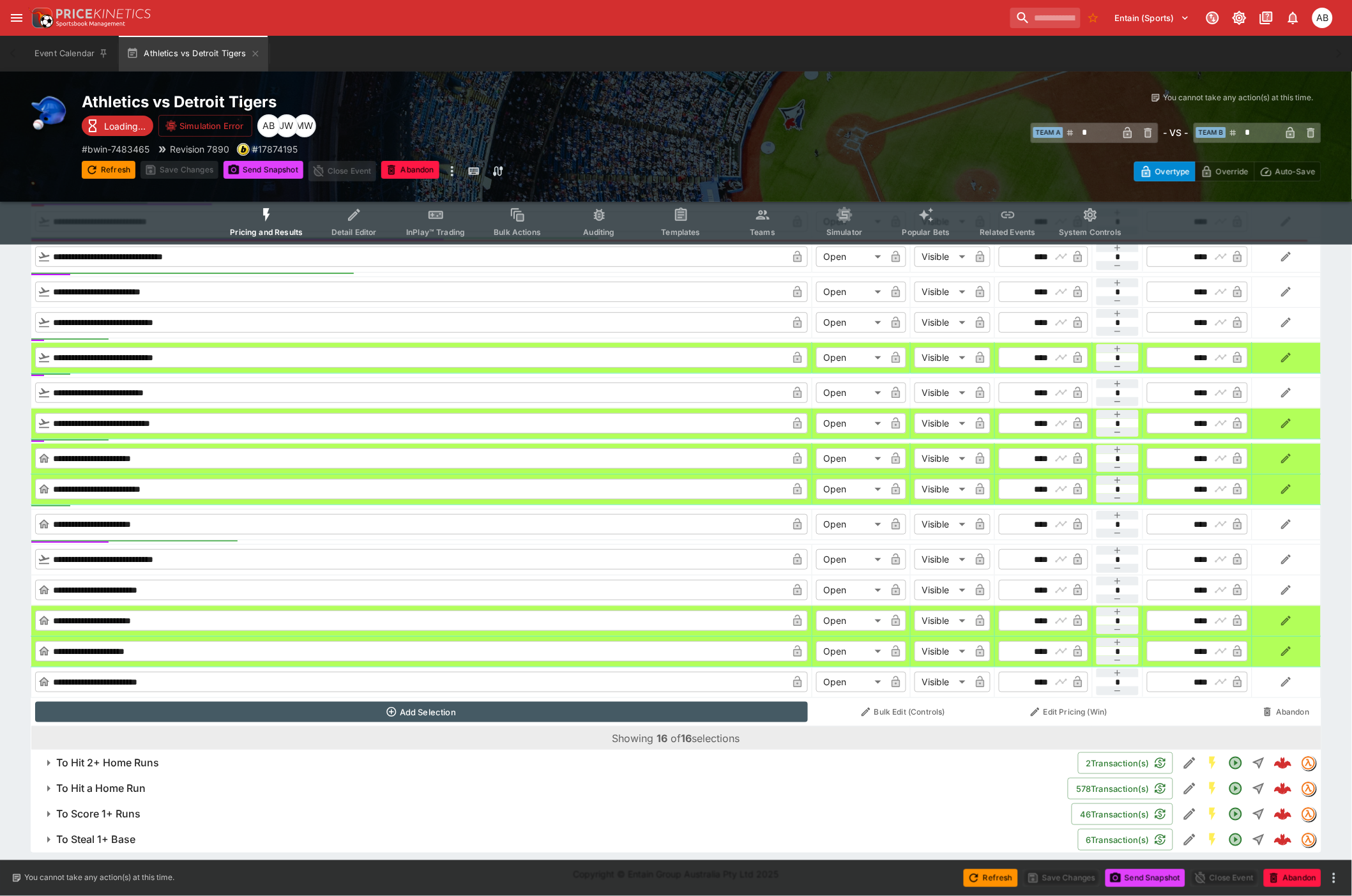
click at [125, 768] on h6 "To Hit 2+ Home Runs" at bounding box center [107, 763] width 103 height 14
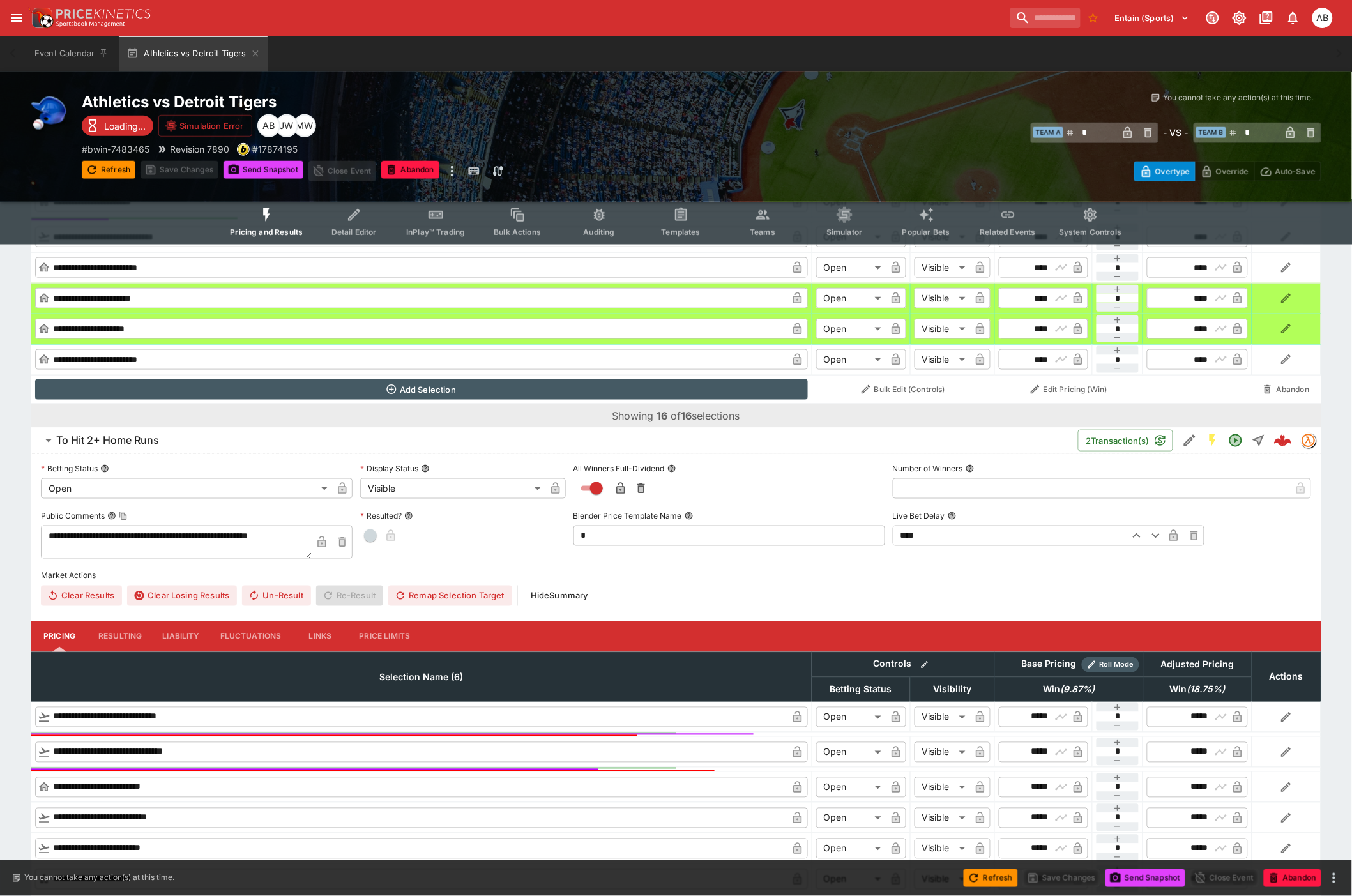
scroll to position [3766, 0]
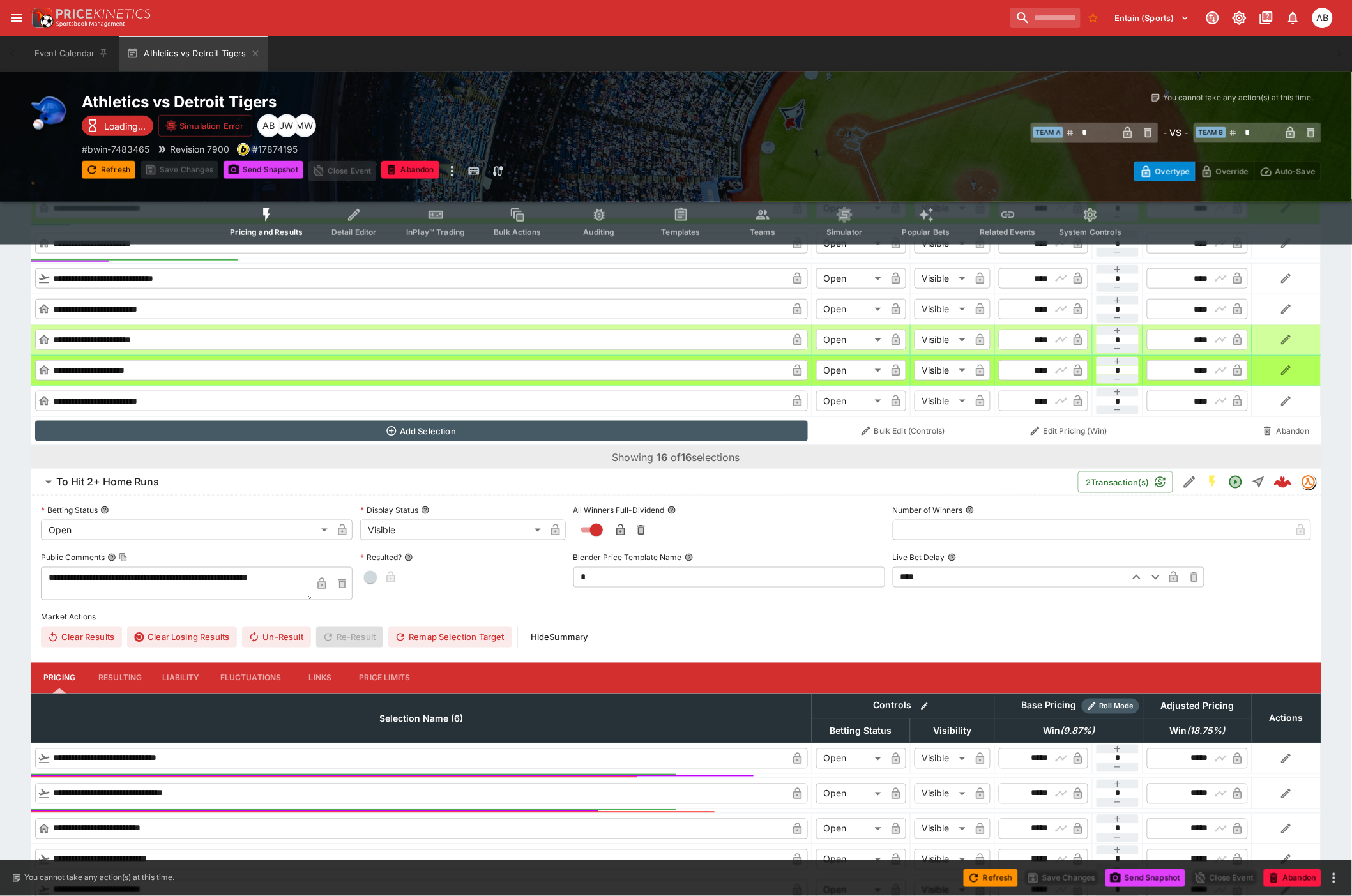
drag, startPoint x: 99, startPoint y: 166, endPoint x: 452, endPoint y: 352, distance: 399.0
click at [99, 166] on button "Refresh" at bounding box center [109, 169] width 54 height 18
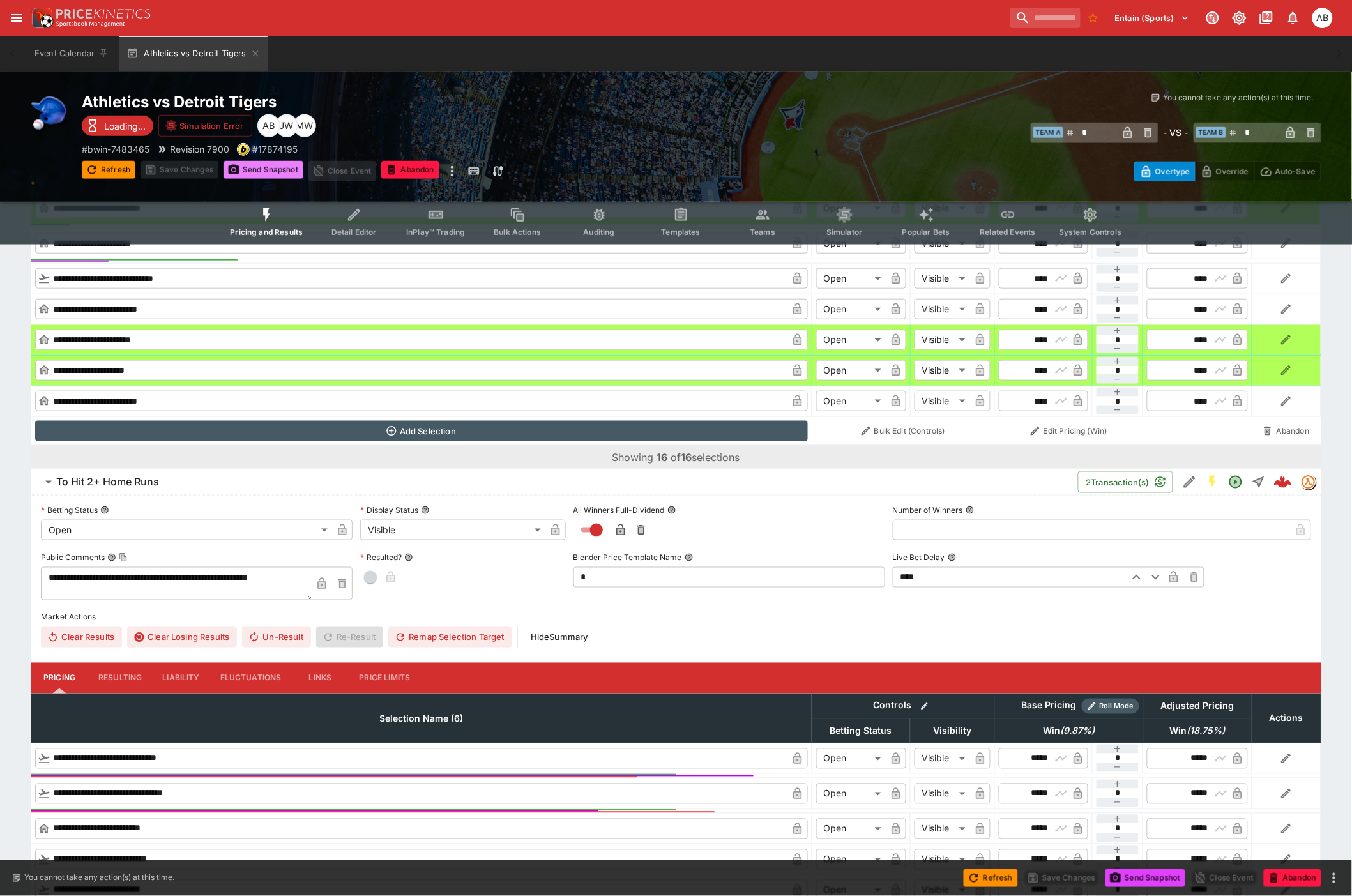
click at [260, 169] on button "Send Snapshot" at bounding box center [263, 169] width 80 height 18
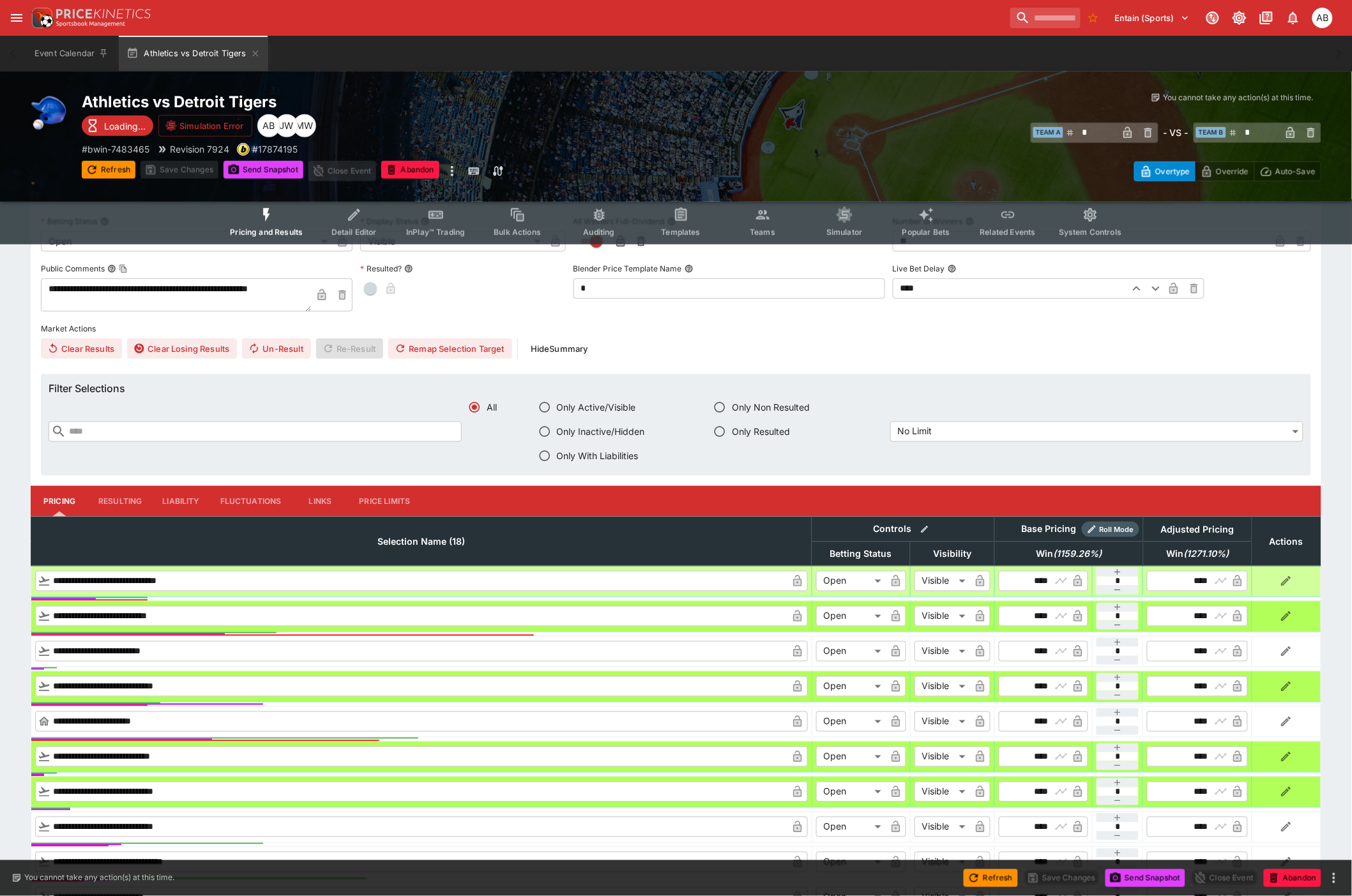
scroll to position [0, 0]
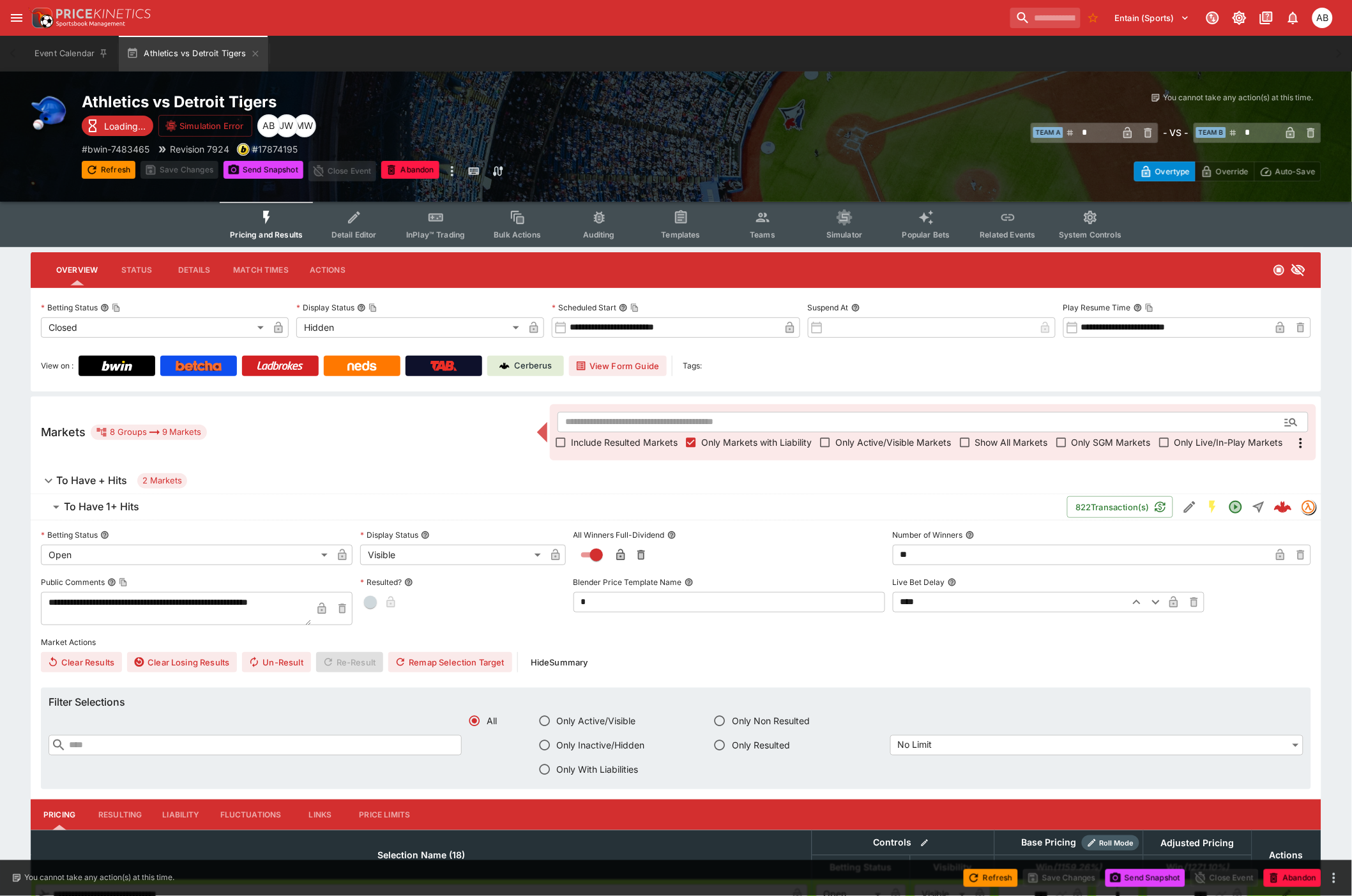
click at [358, 232] on span "Detail Editor" at bounding box center [354, 235] width 45 height 10
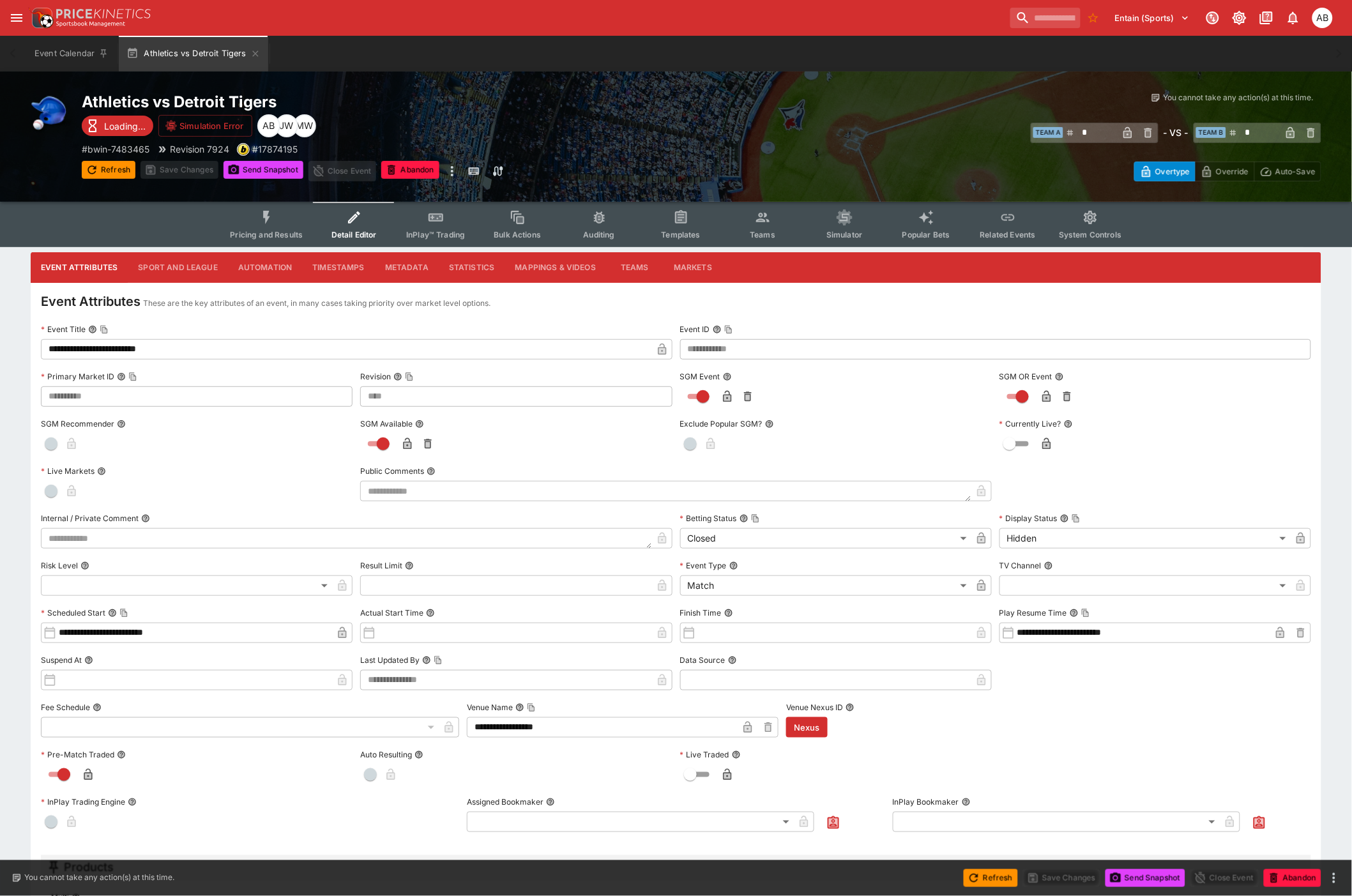
click at [269, 231] on span "Pricing and Results" at bounding box center [266, 235] width 73 height 10
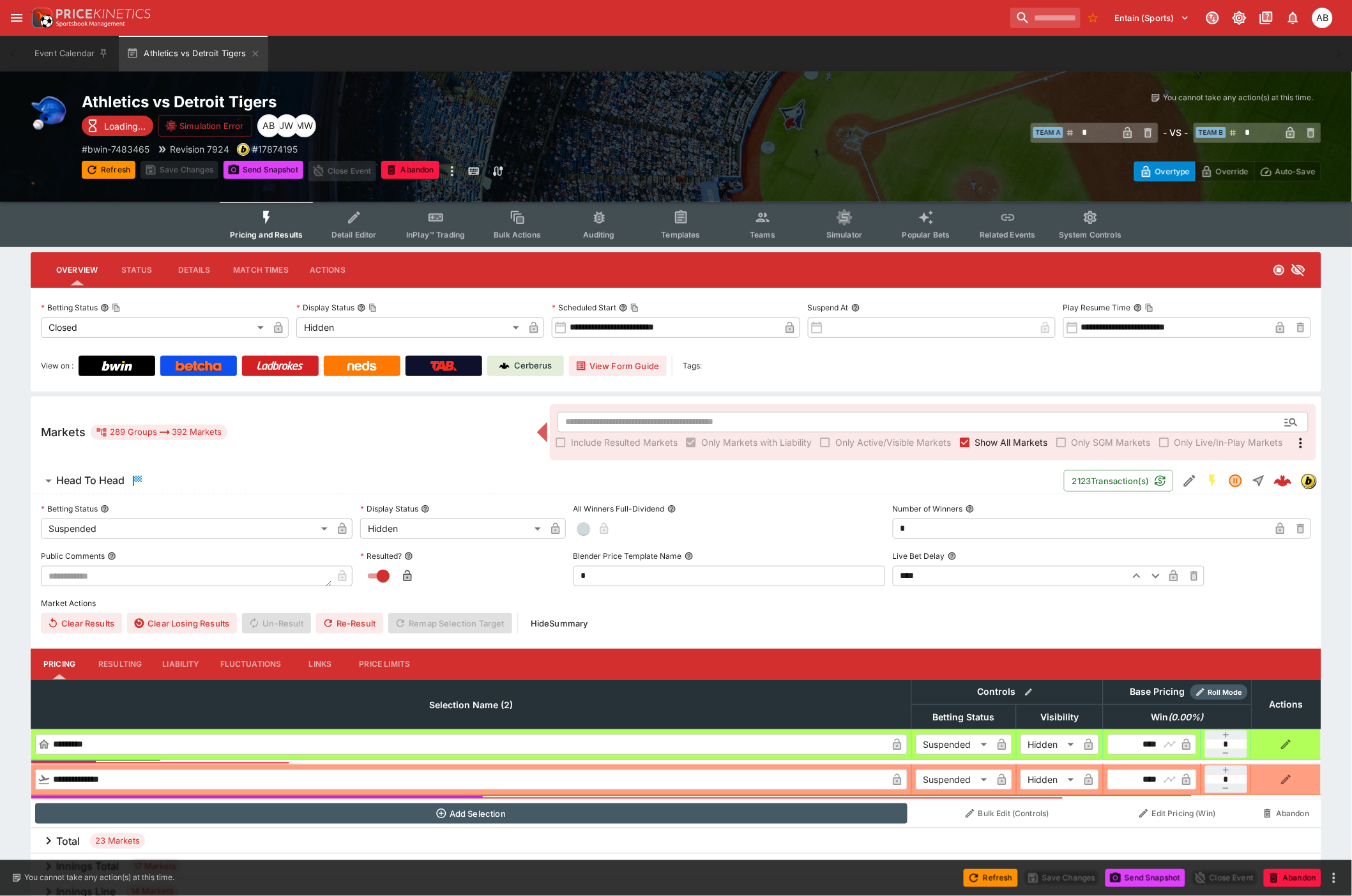
click at [273, 259] on button "Match Times" at bounding box center [261, 270] width 76 height 31
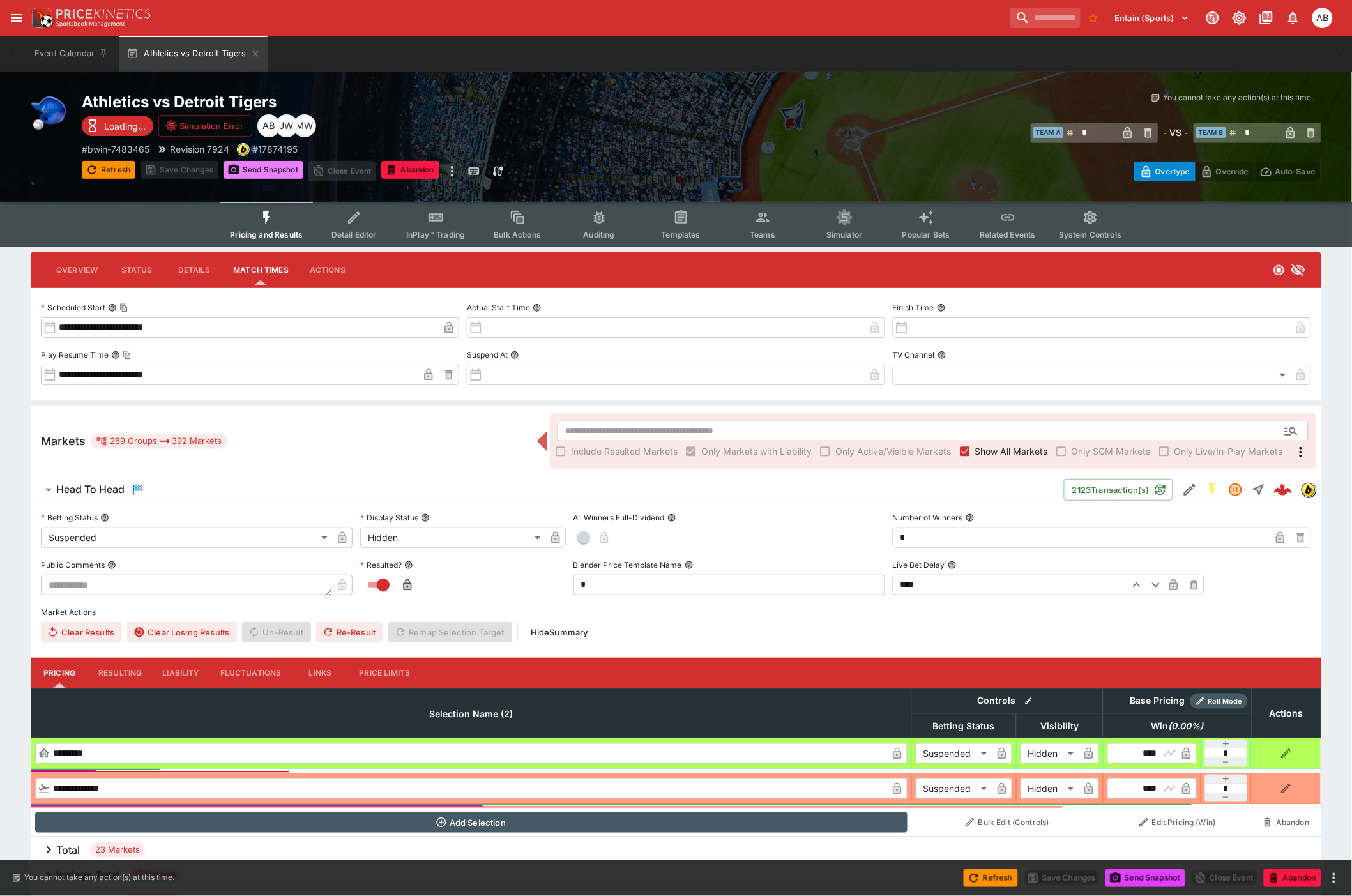
click at [263, 171] on button "Send Snapshot" at bounding box center [263, 169] width 80 height 18
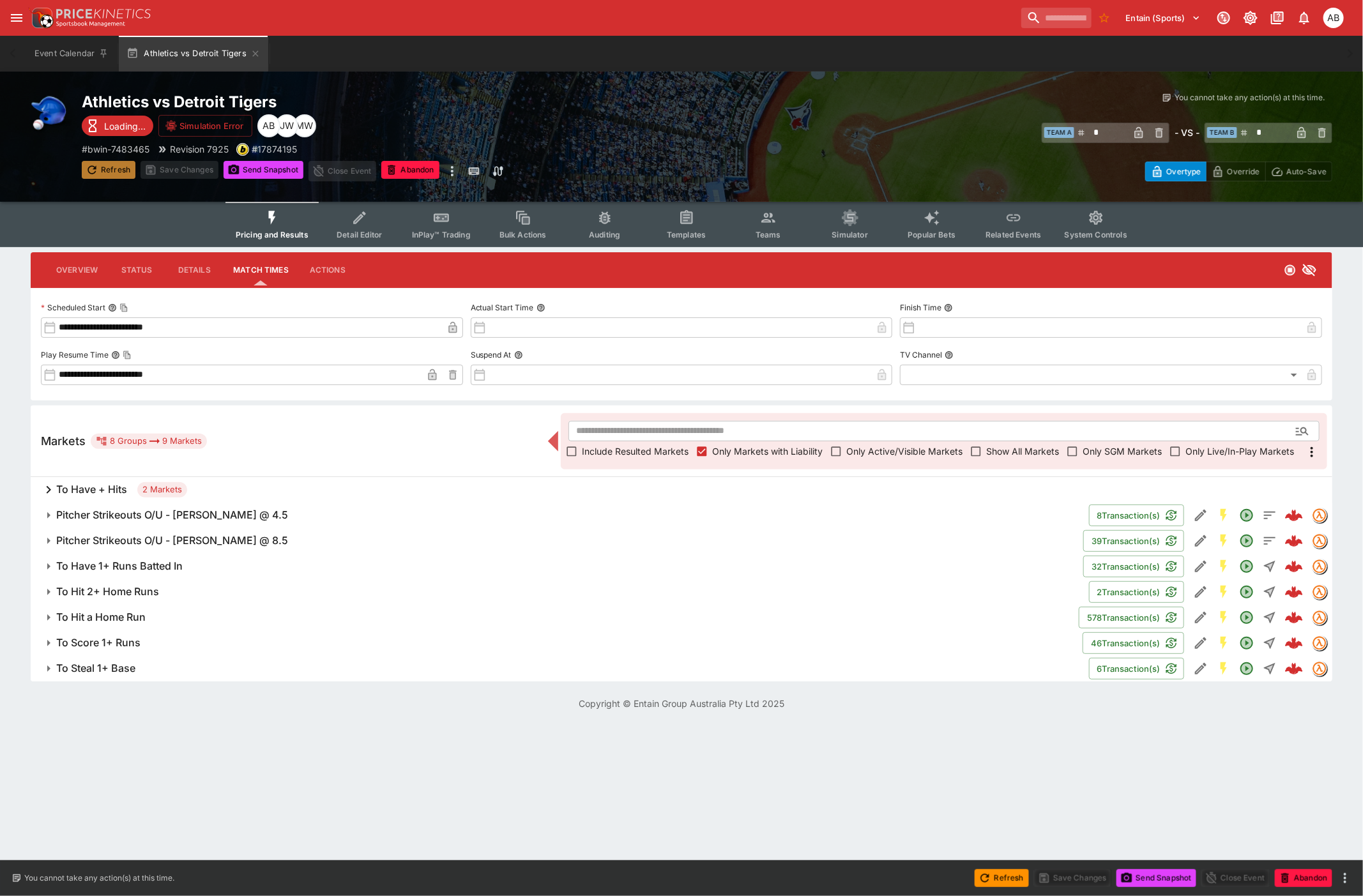
click at [116, 171] on button "Refresh" at bounding box center [109, 169] width 54 height 18
click at [254, 167] on button "Send Snapshot" at bounding box center [263, 169] width 80 height 18
click at [93, 488] on h6 "To Have + Hits" at bounding box center [92, 489] width 71 height 14
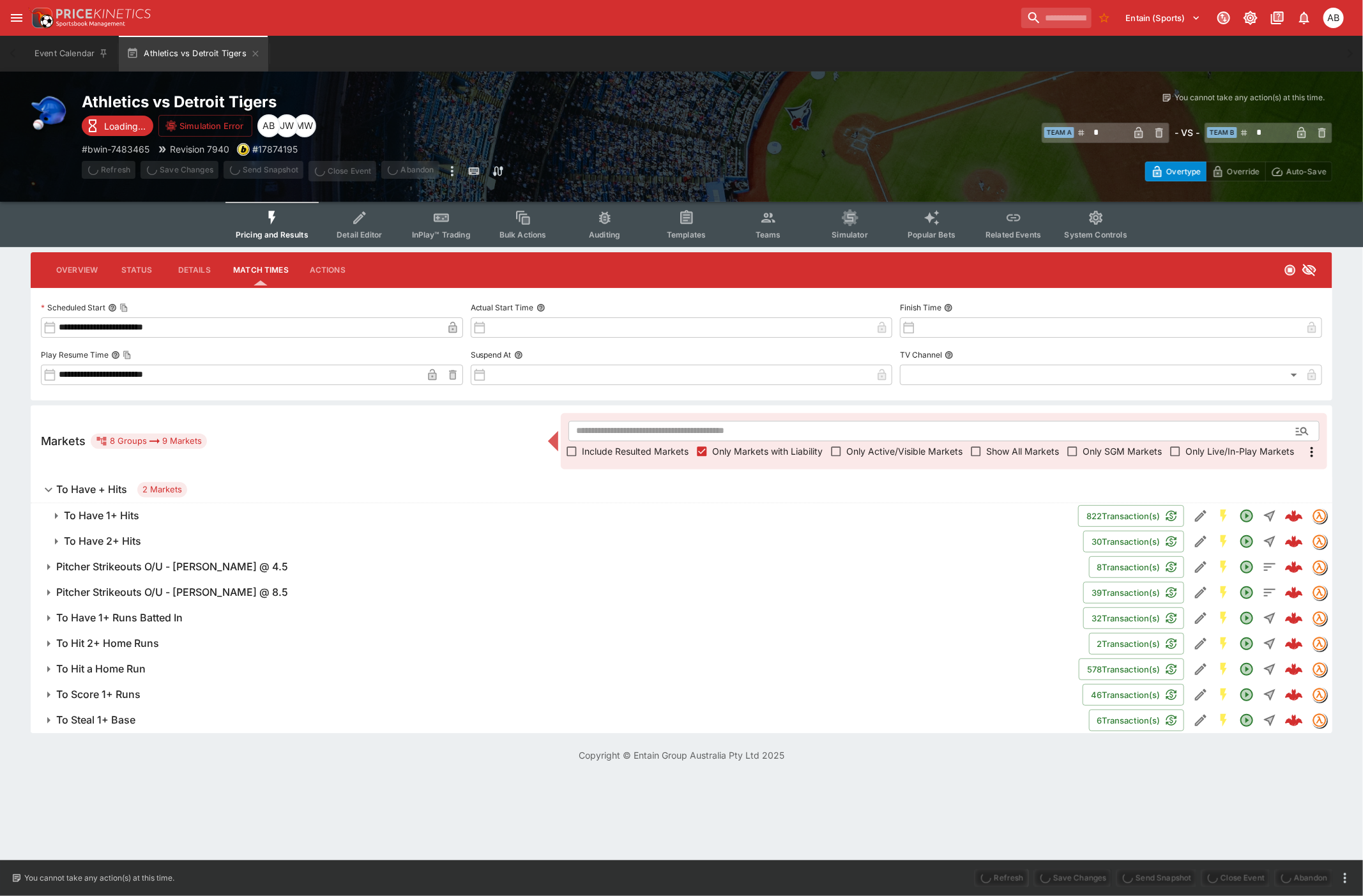
click at [125, 514] on h6 "To Have 1+ Hits" at bounding box center [101, 516] width 75 height 14
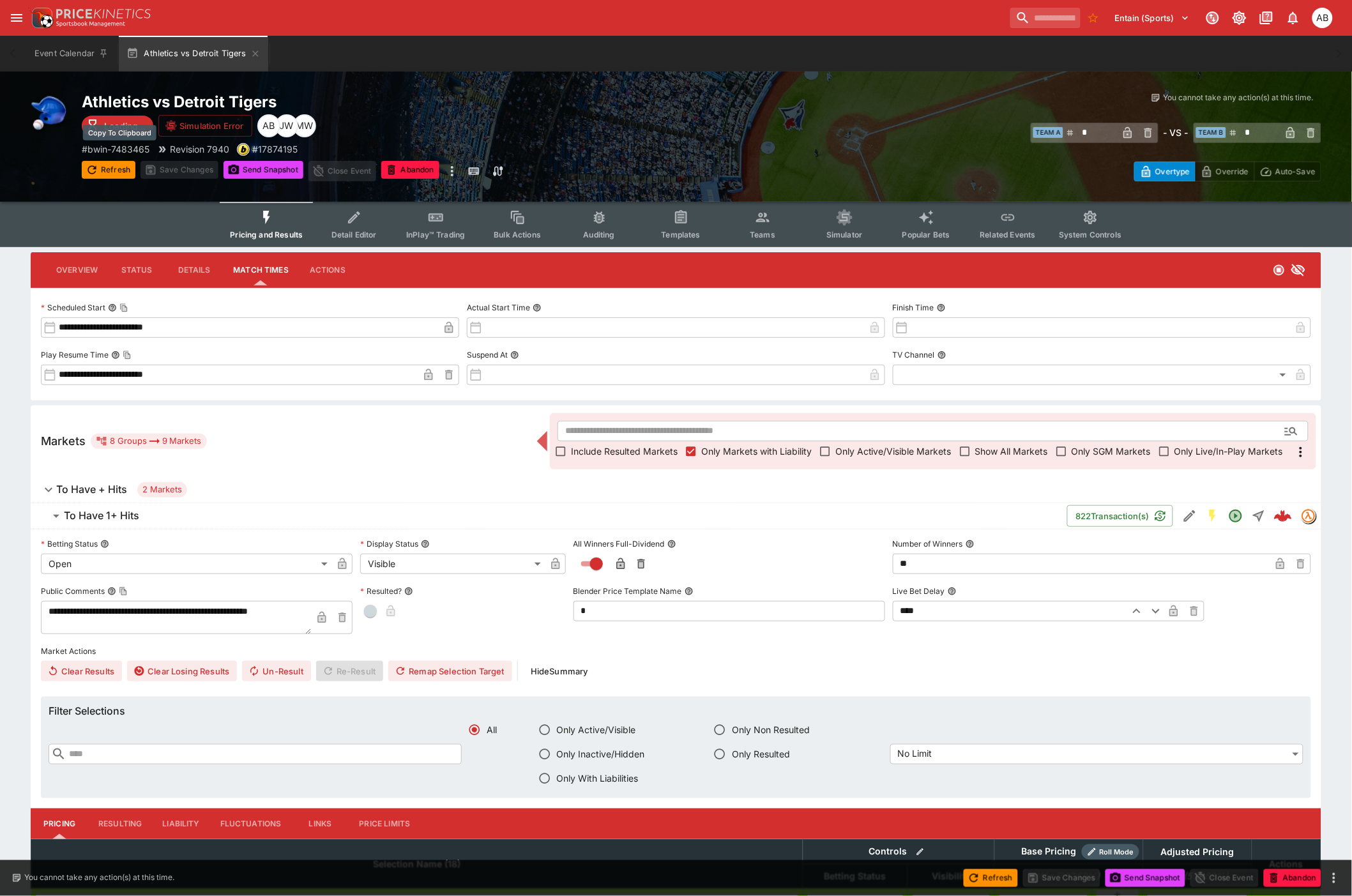
click at [132, 146] on p "# bwin-7483465" at bounding box center [116, 149] width 68 height 14
click at [275, 224] on icon "Event type filters" at bounding box center [267, 217] width 16 height 16
click at [85, 265] on button "Overview" at bounding box center [76, 270] width 62 height 31
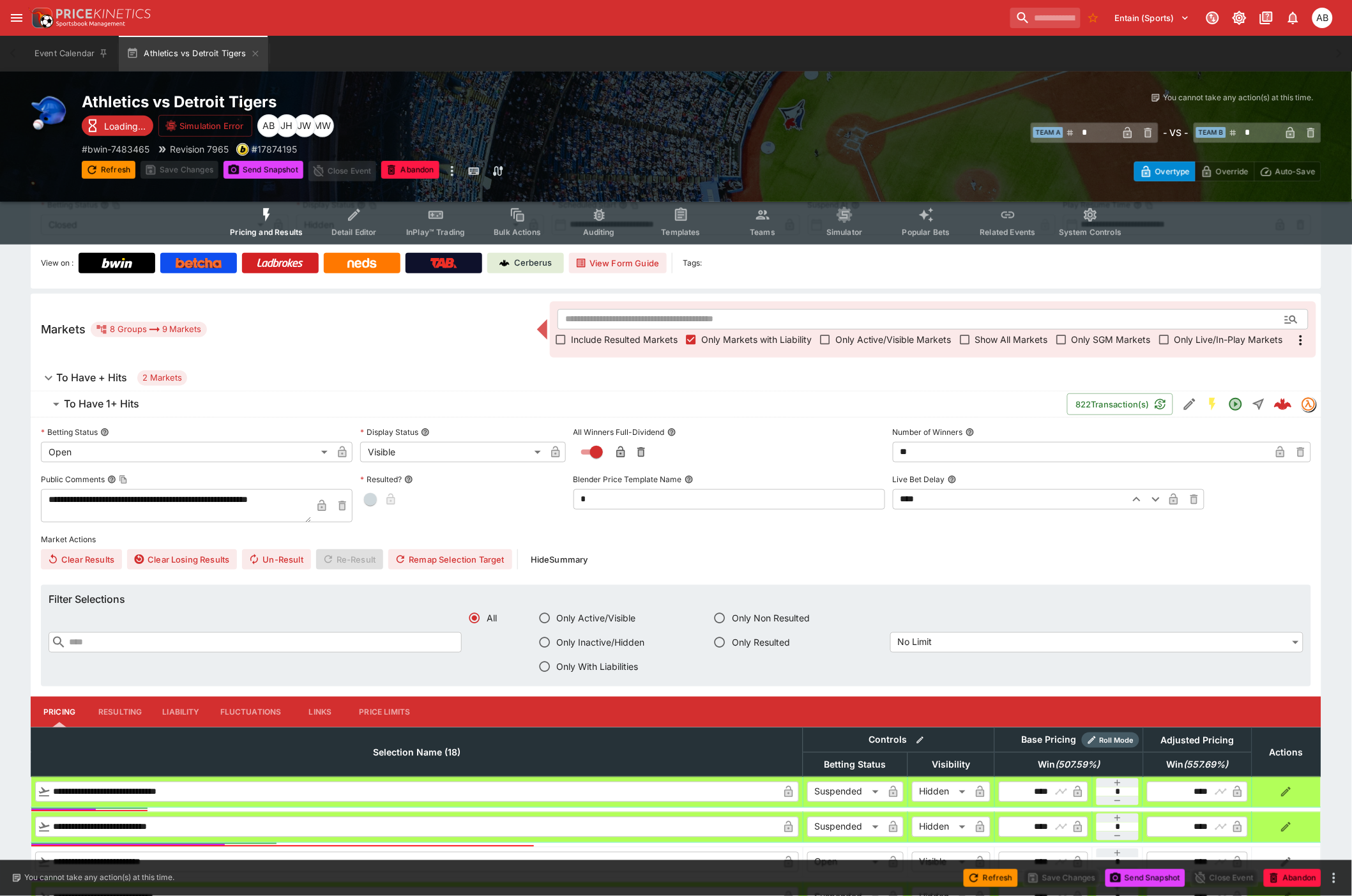
scroll to position [284, 0]
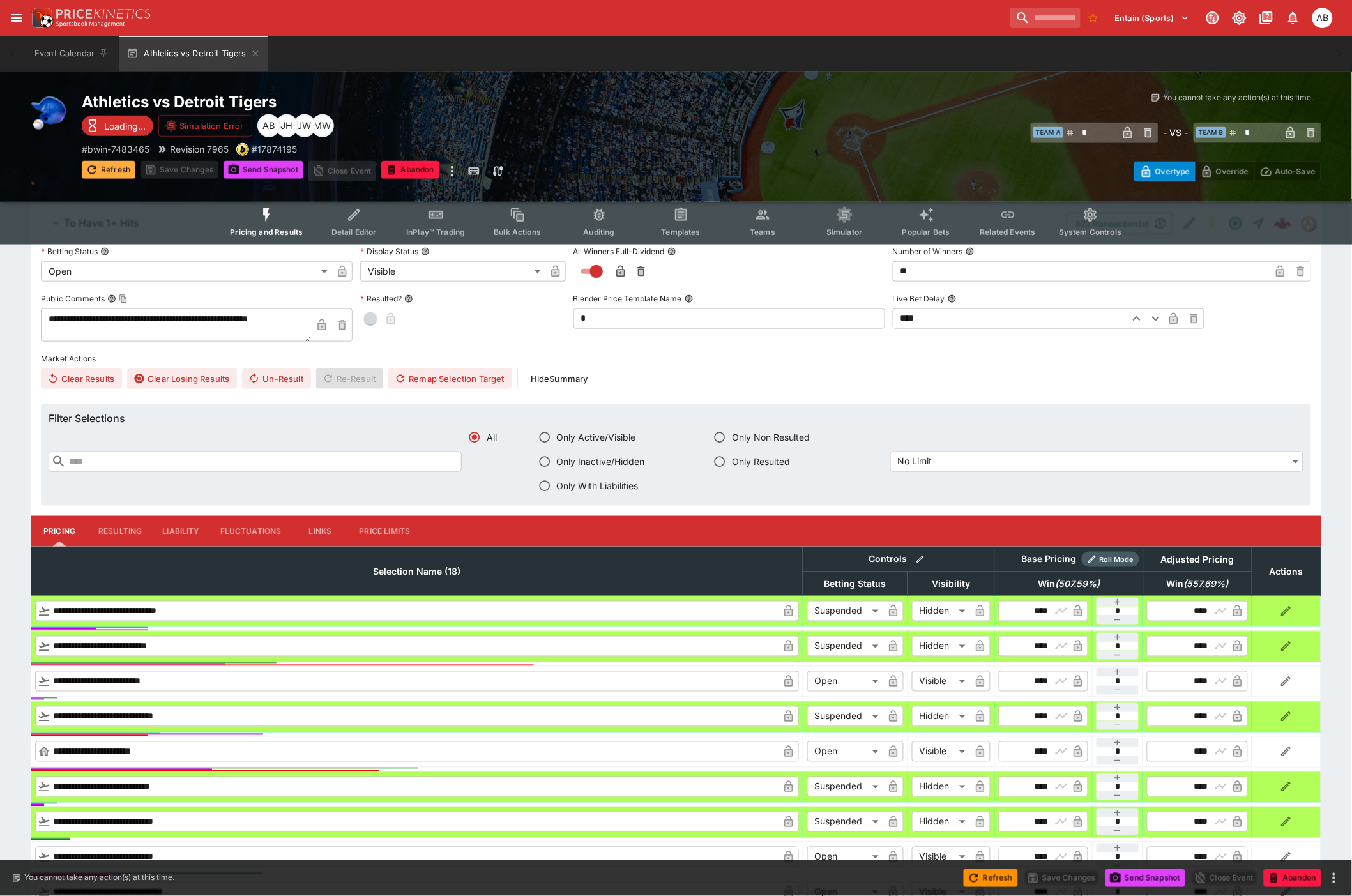
click at [120, 174] on button "Refresh" at bounding box center [109, 169] width 54 height 18
click at [277, 169] on button "Send Snapshot" at bounding box center [263, 169] width 80 height 18
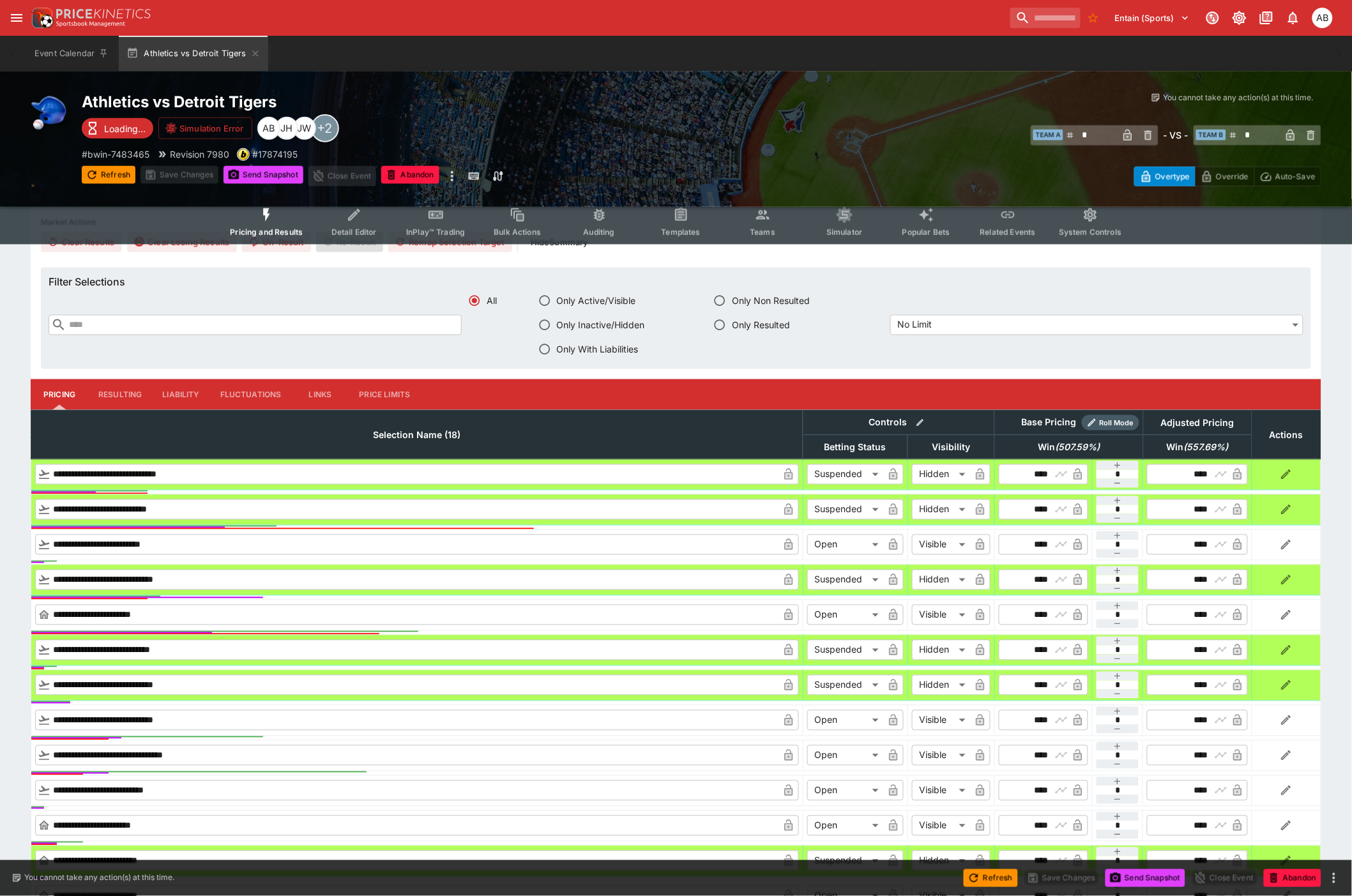
scroll to position [47, 0]
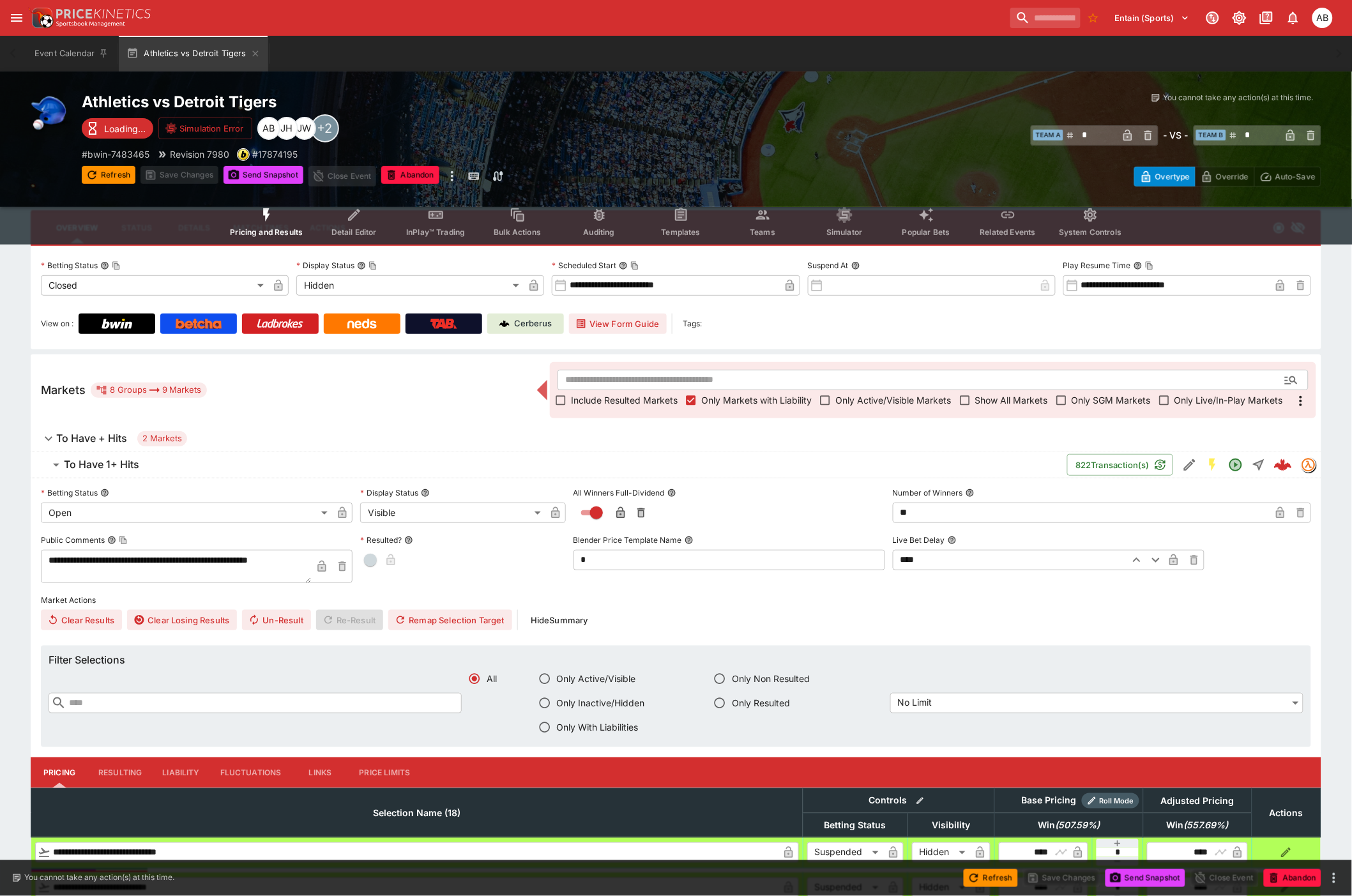
click at [762, 225] on button "Teams" at bounding box center [762, 222] width 82 height 45
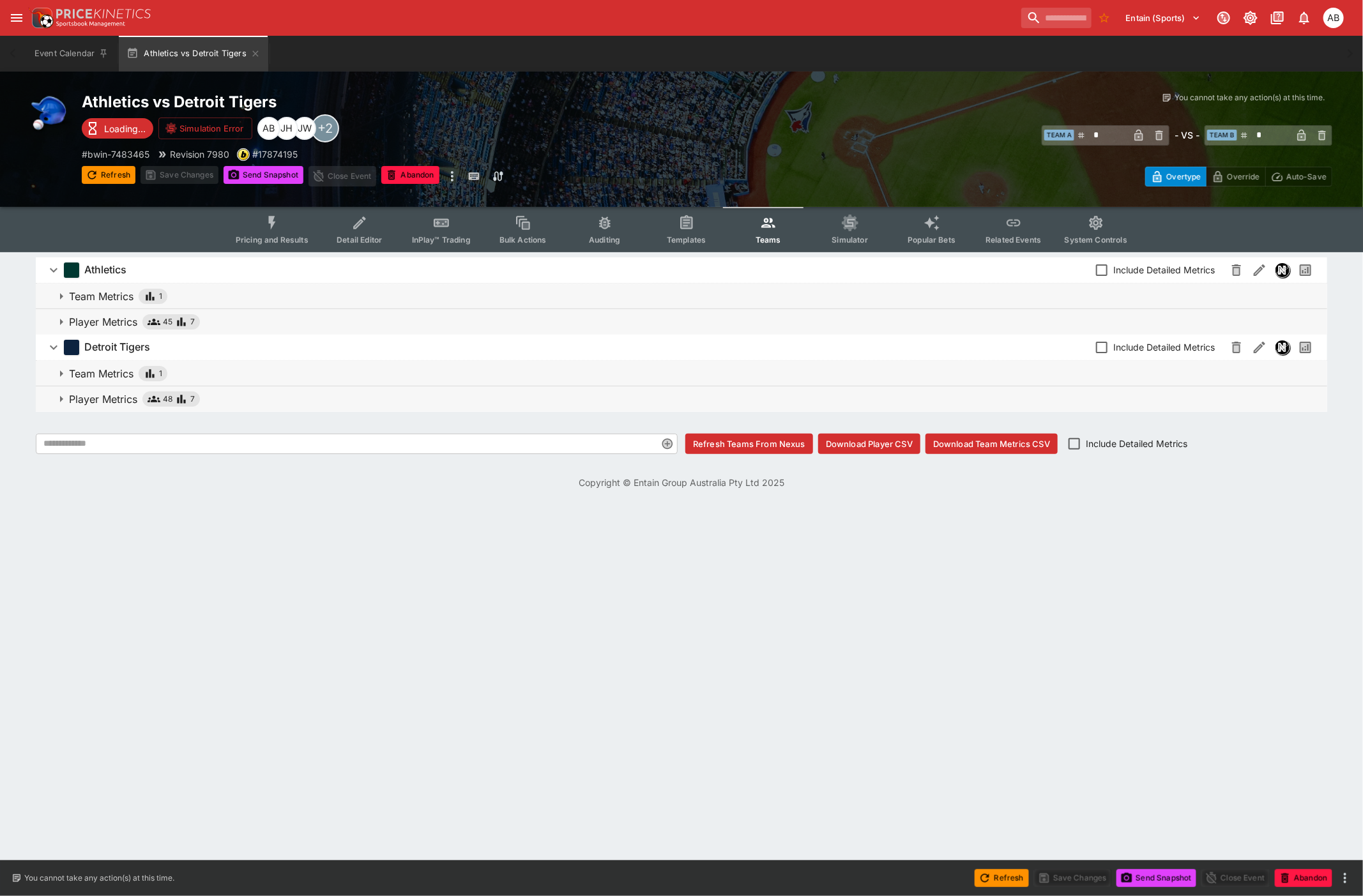
click at [226, 318] on span "Player Metrics 45 7" at bounding box center [693, 322] width 1248 height 15
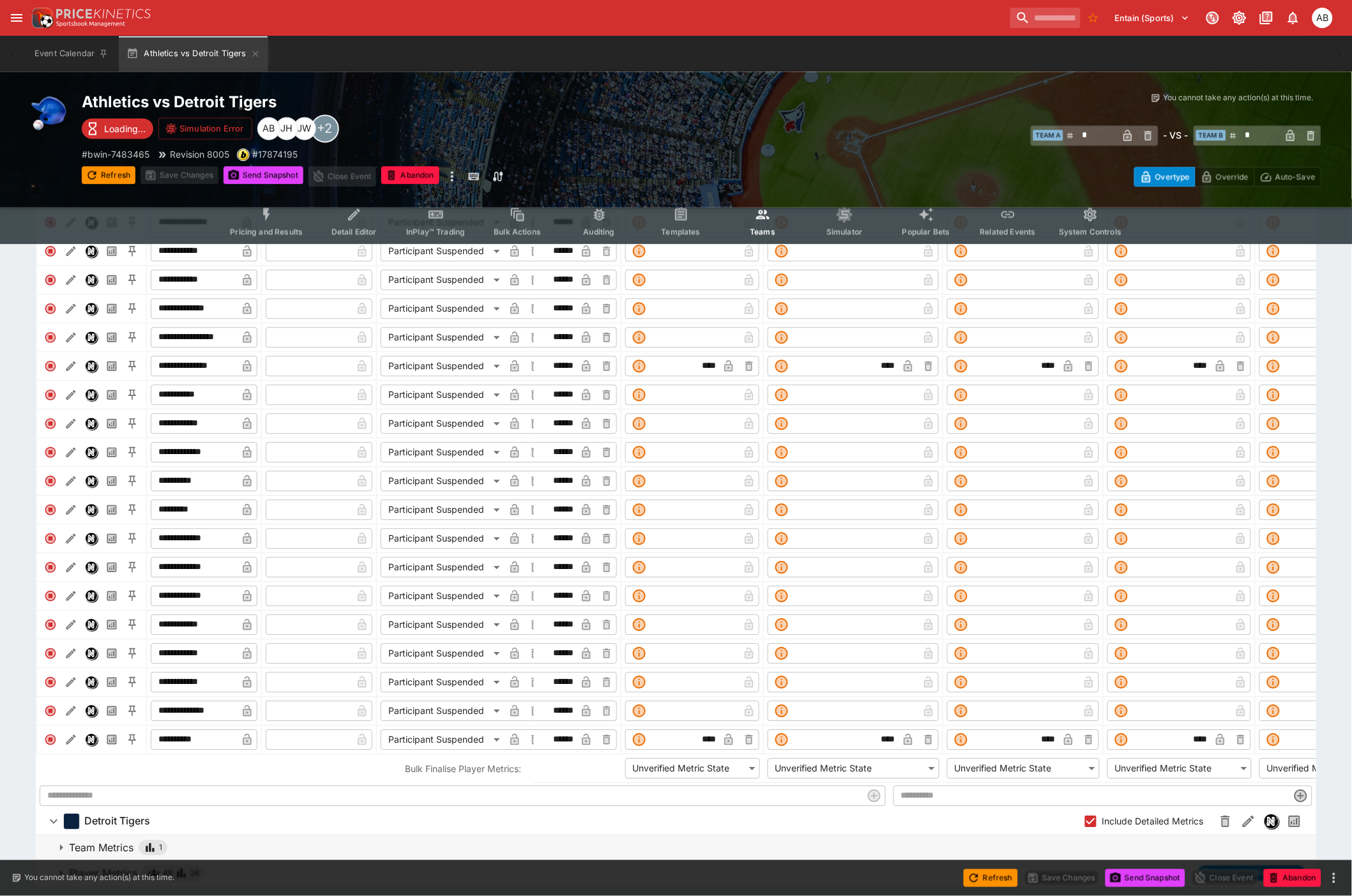
scroll to position [1038, 0]
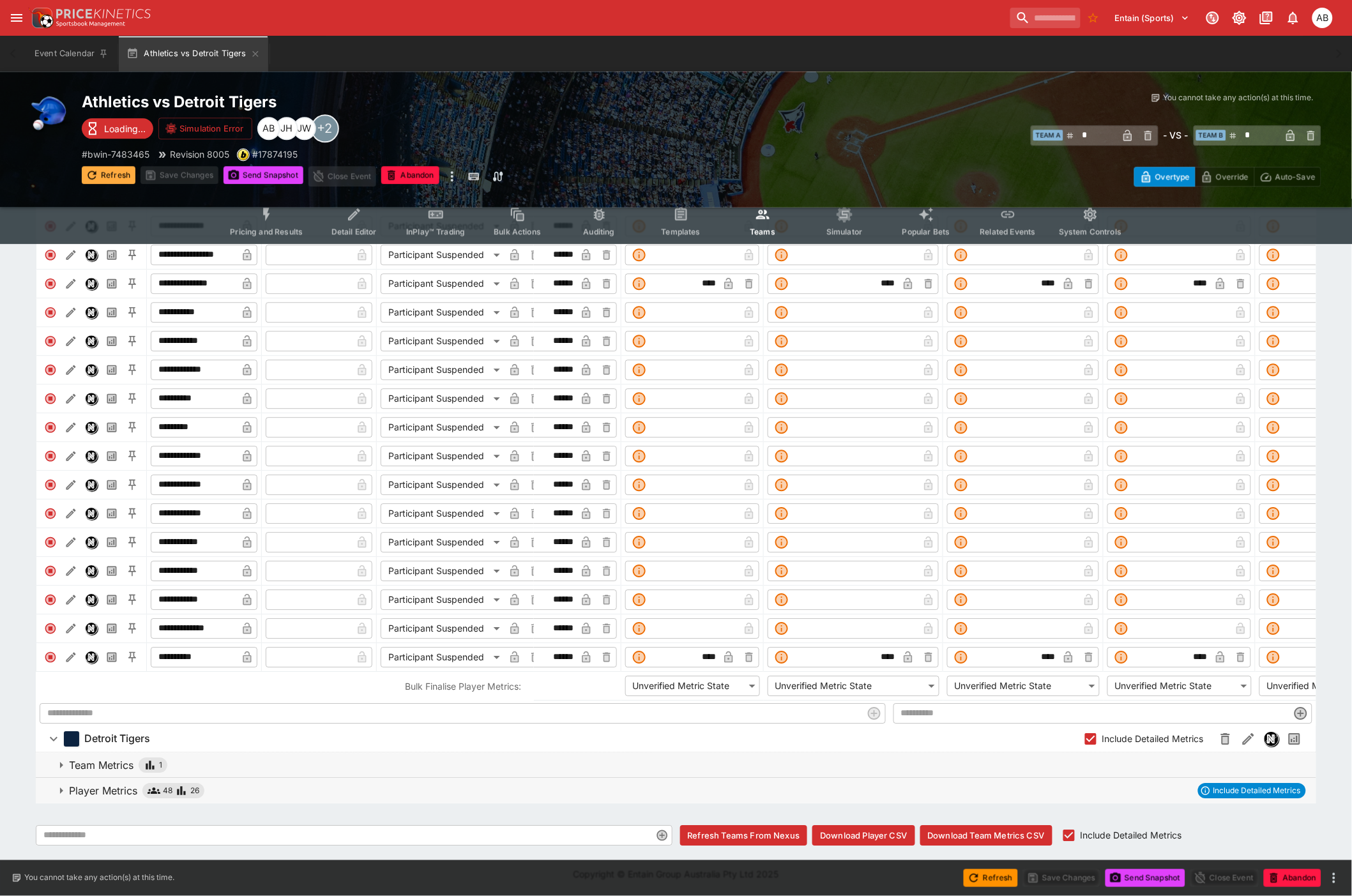
click at [98, 177] on button "Refresh" at bounding box center [109, 174] width 54 height 18
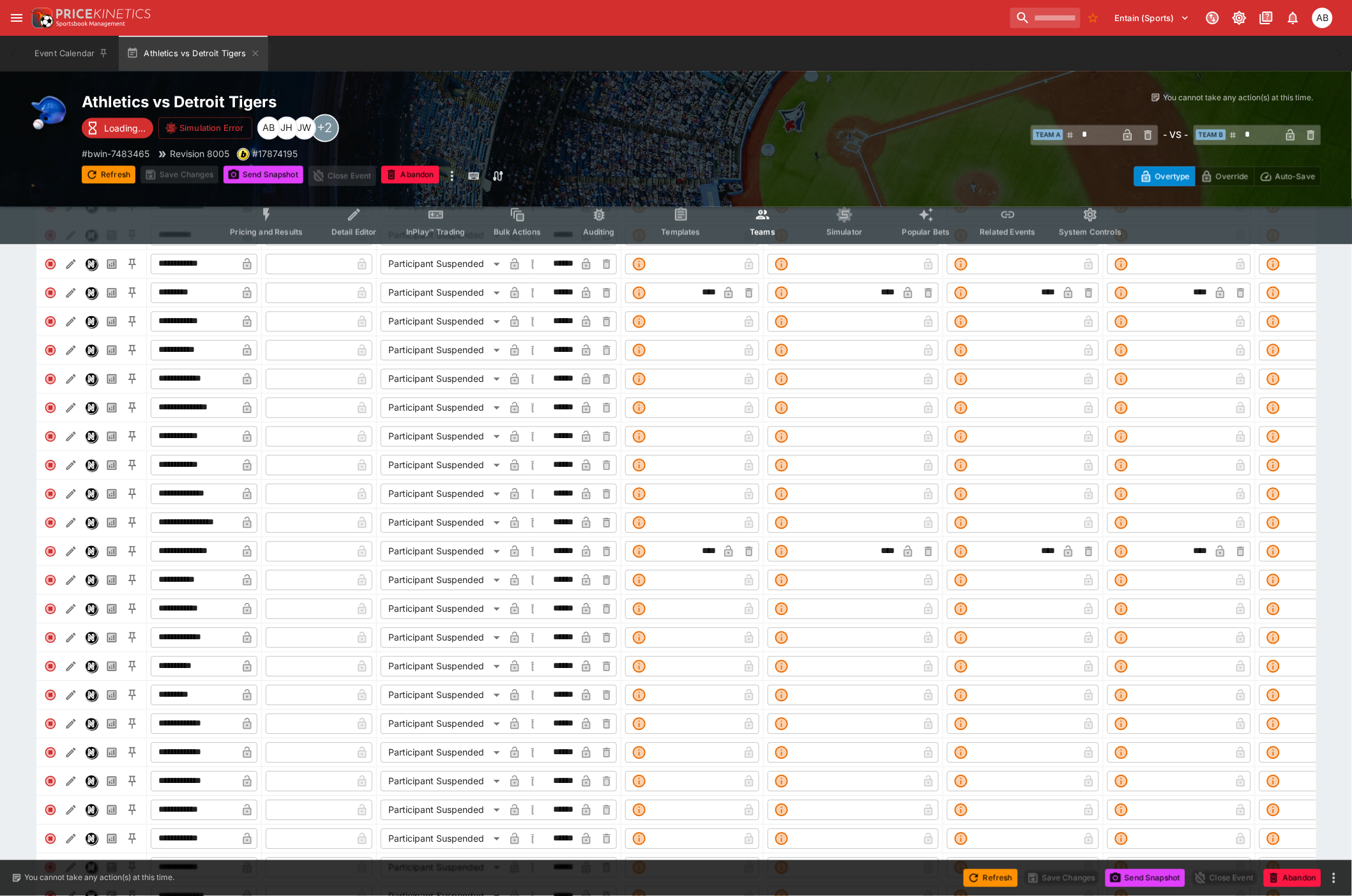
scroll to position [707, 0]
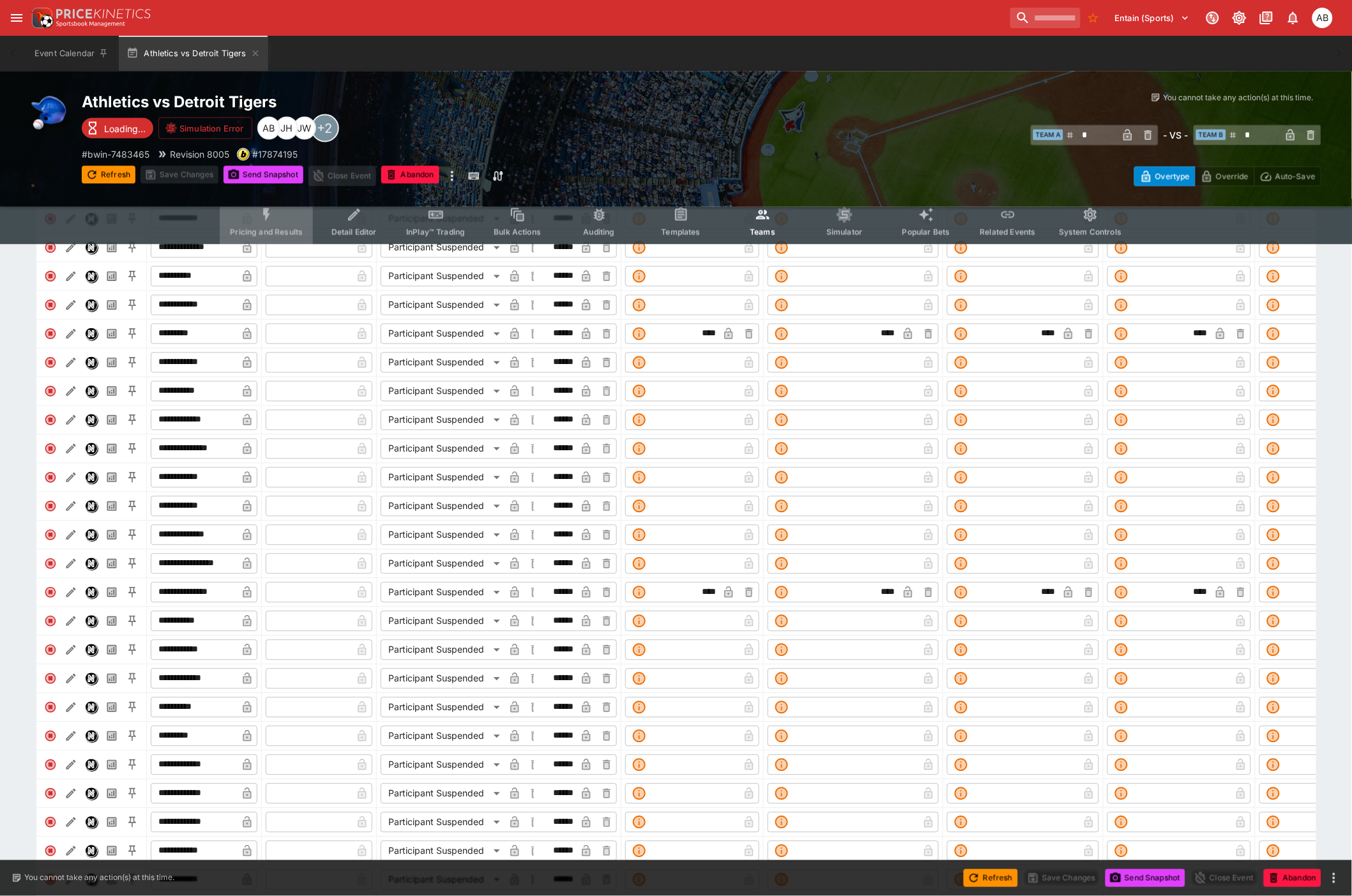
click at [284, 225] on button "Pricing and Results" at bounding box center [266, 222] width 93 height 45
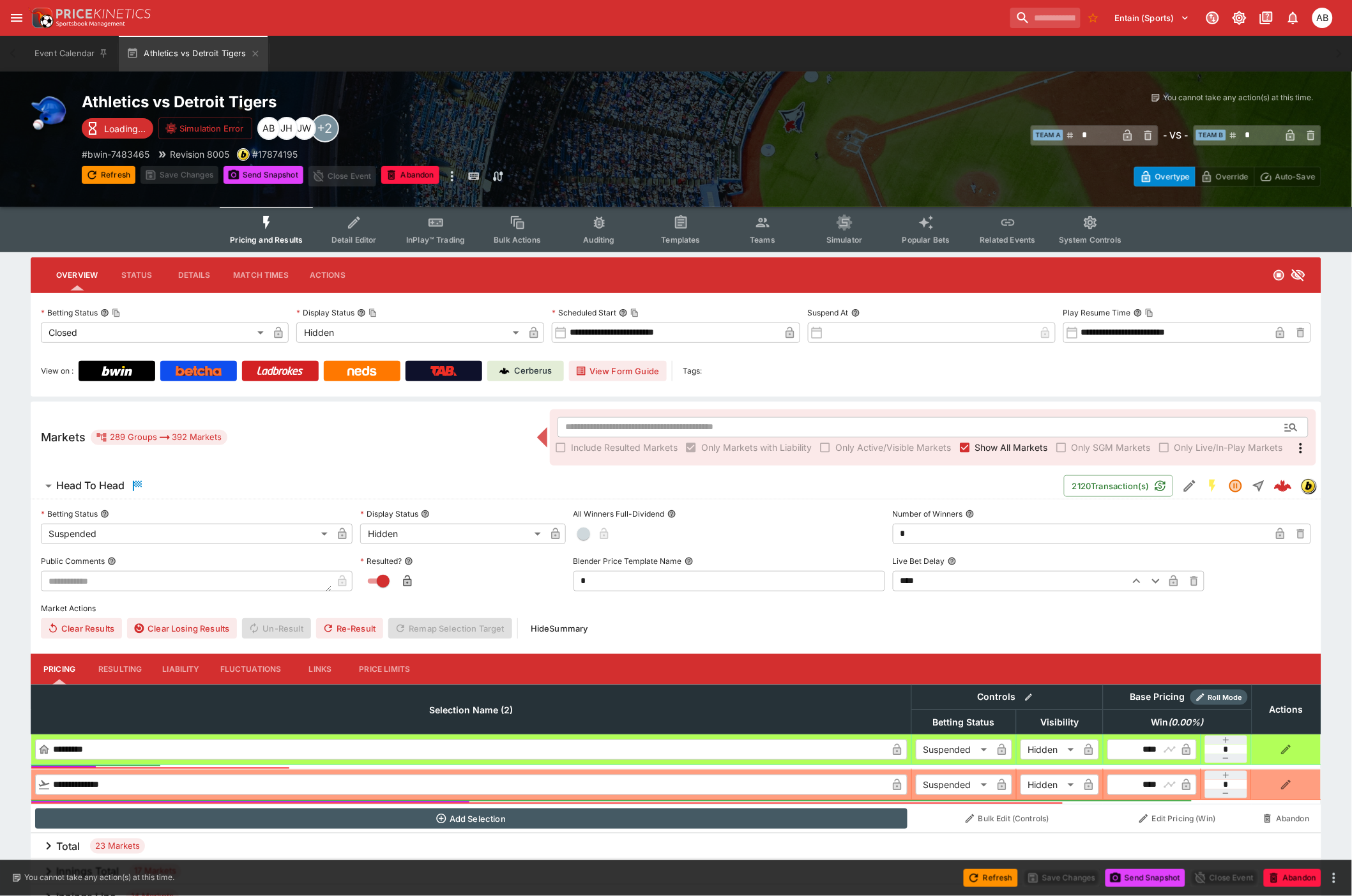
click at [977, 440] on span "Show All Markets" at bounding box center [1011, 447] width 73 height 14
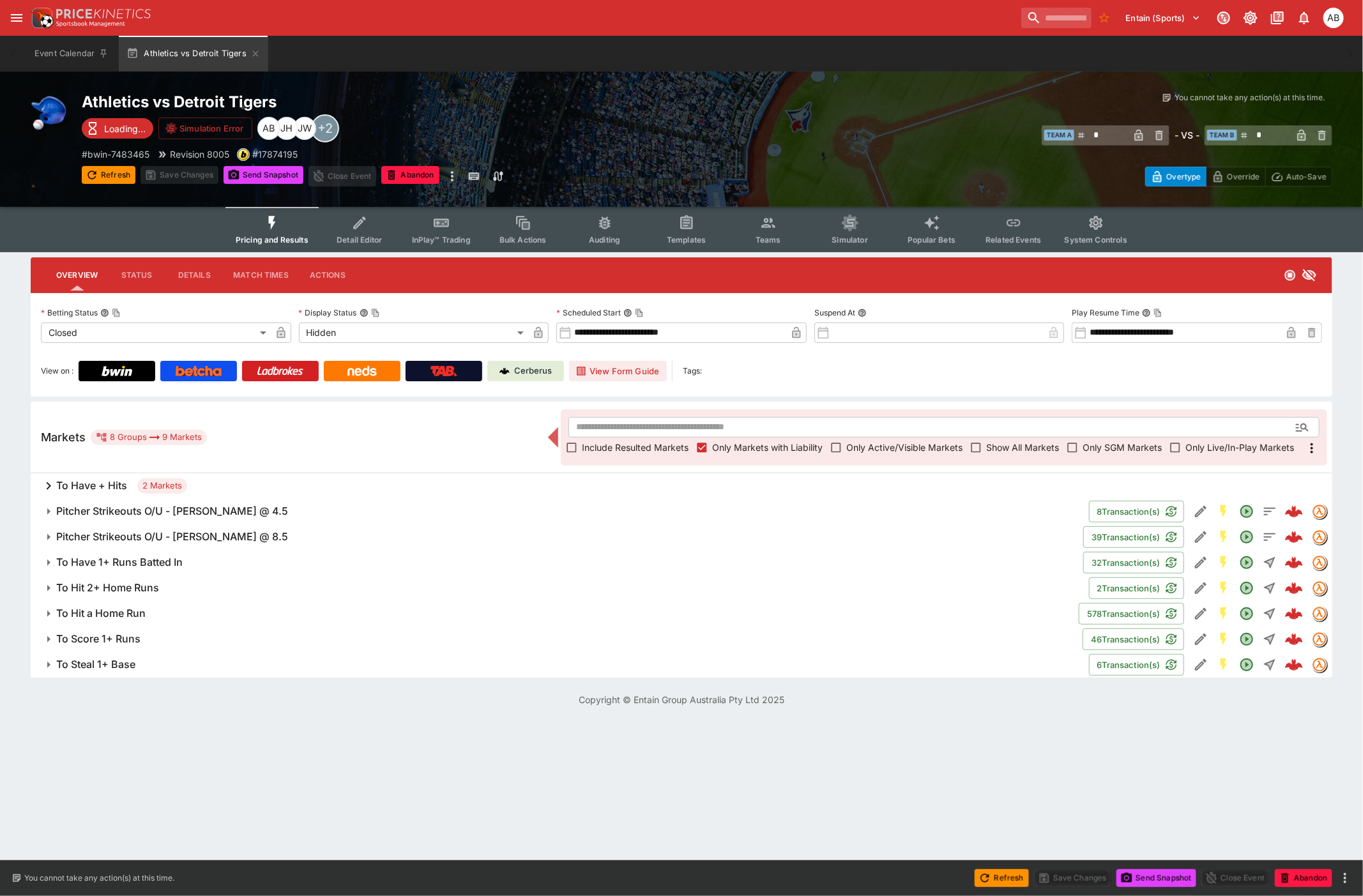
click at [1039, 444] on span "Show All Markets" at bounding box center [1022, 447] width 73 height 14
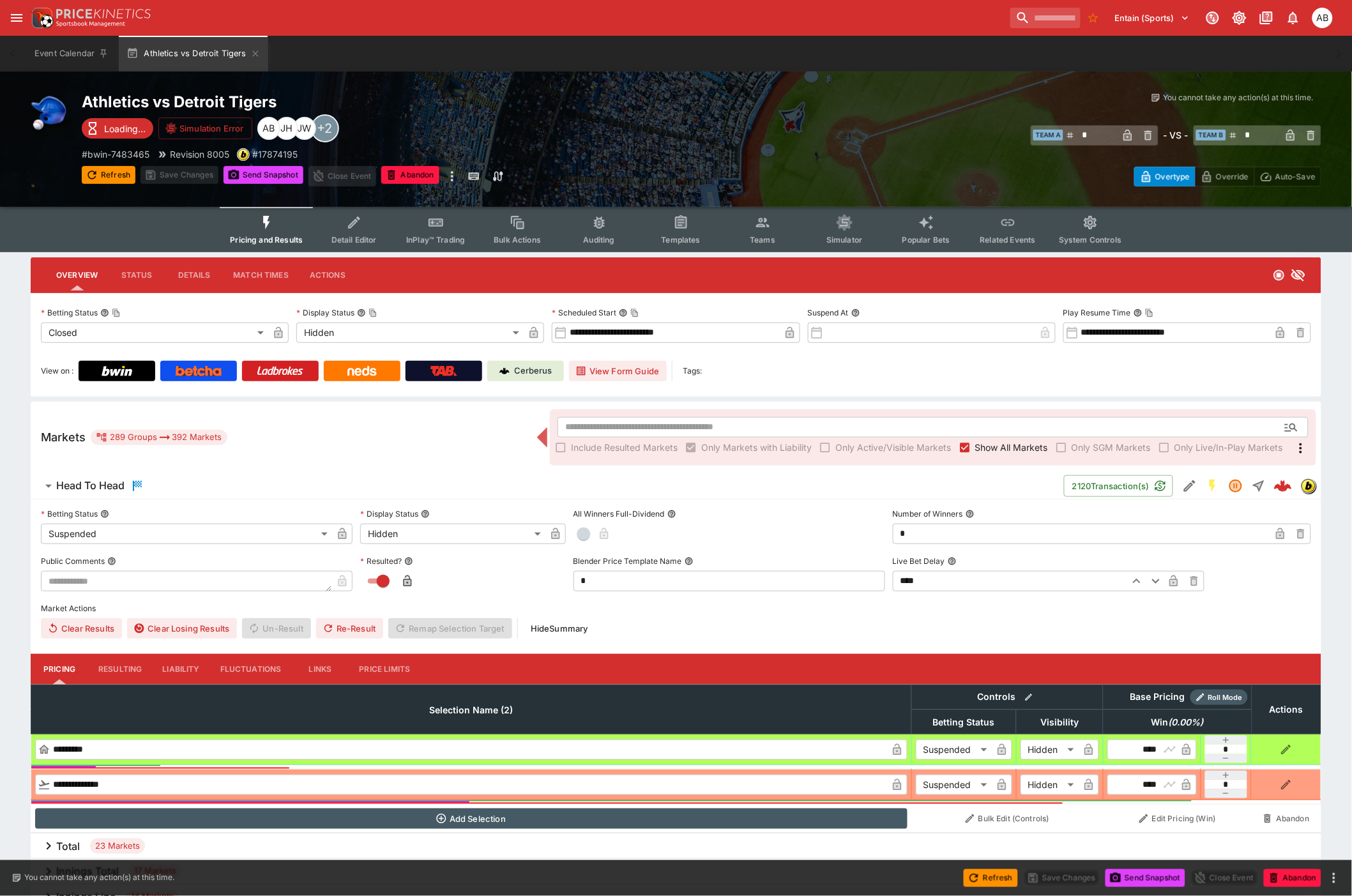
click at [1035, 444] on span "Show All Markets" at bounding box center [1011, 447] width 73 height 14
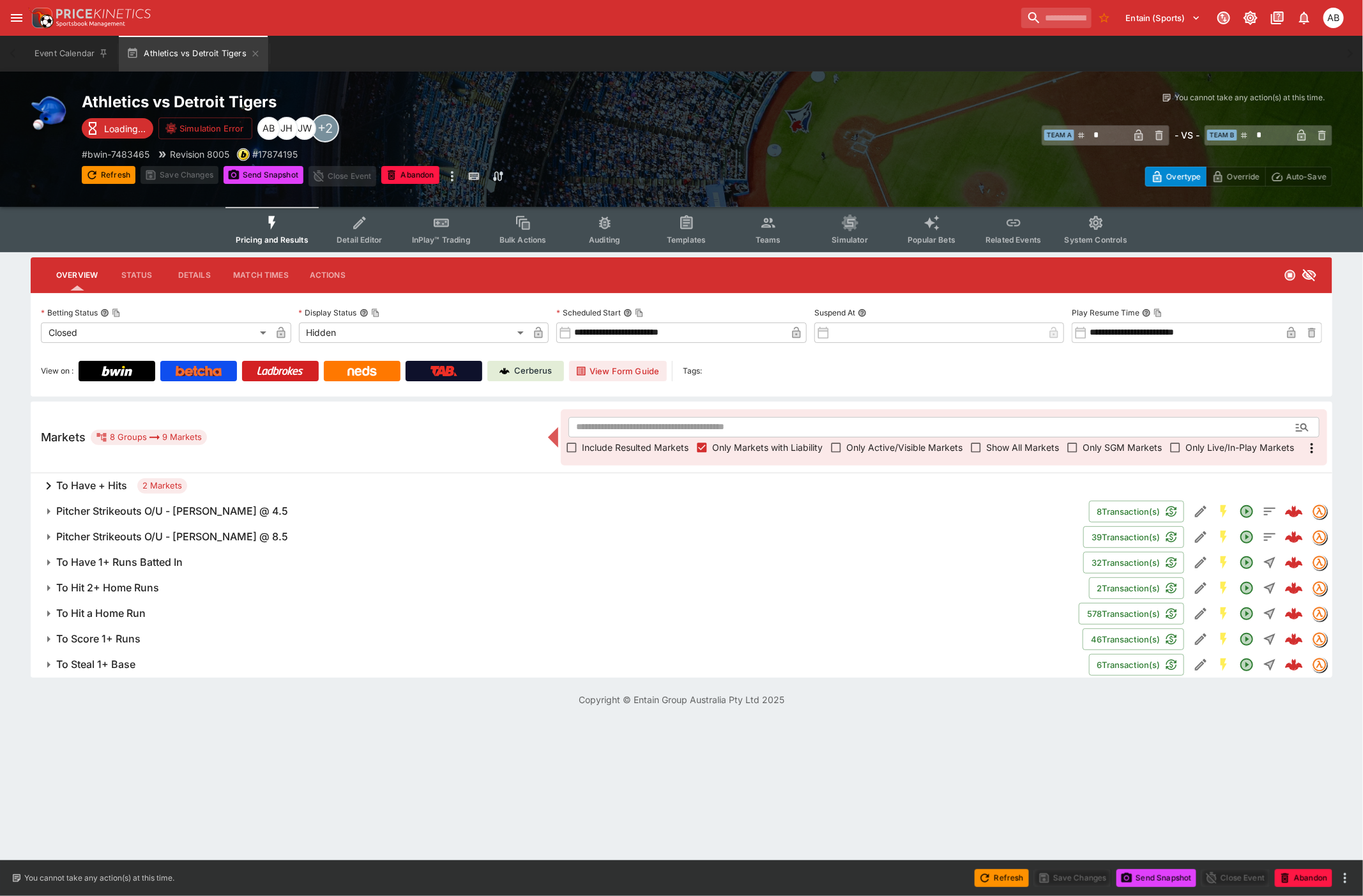
click at [101, 665] on h6 "To Steal 1+ Base" at bounding box center [95, 664] width 79 height 14
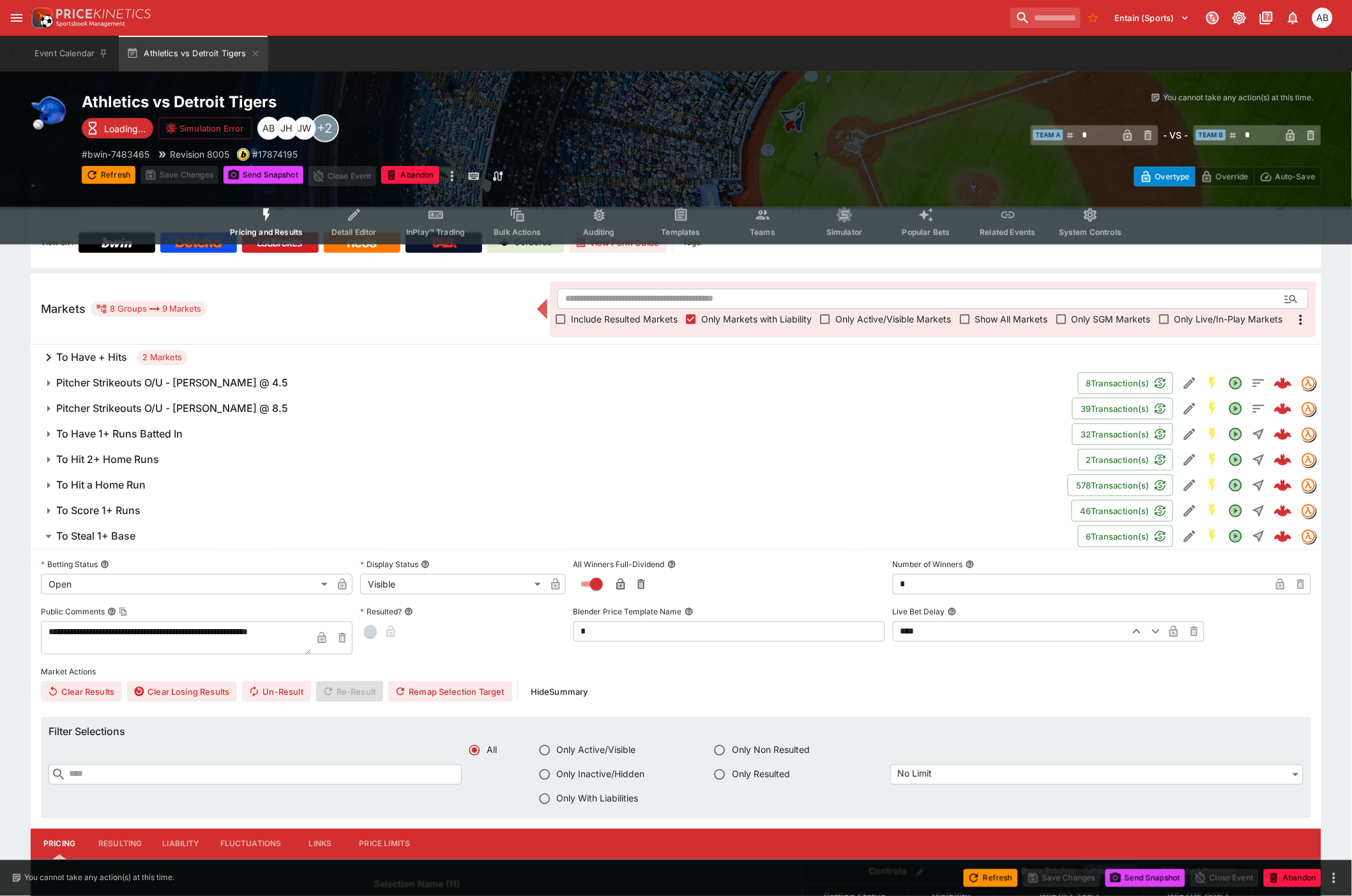
scroll to position [118, 0]
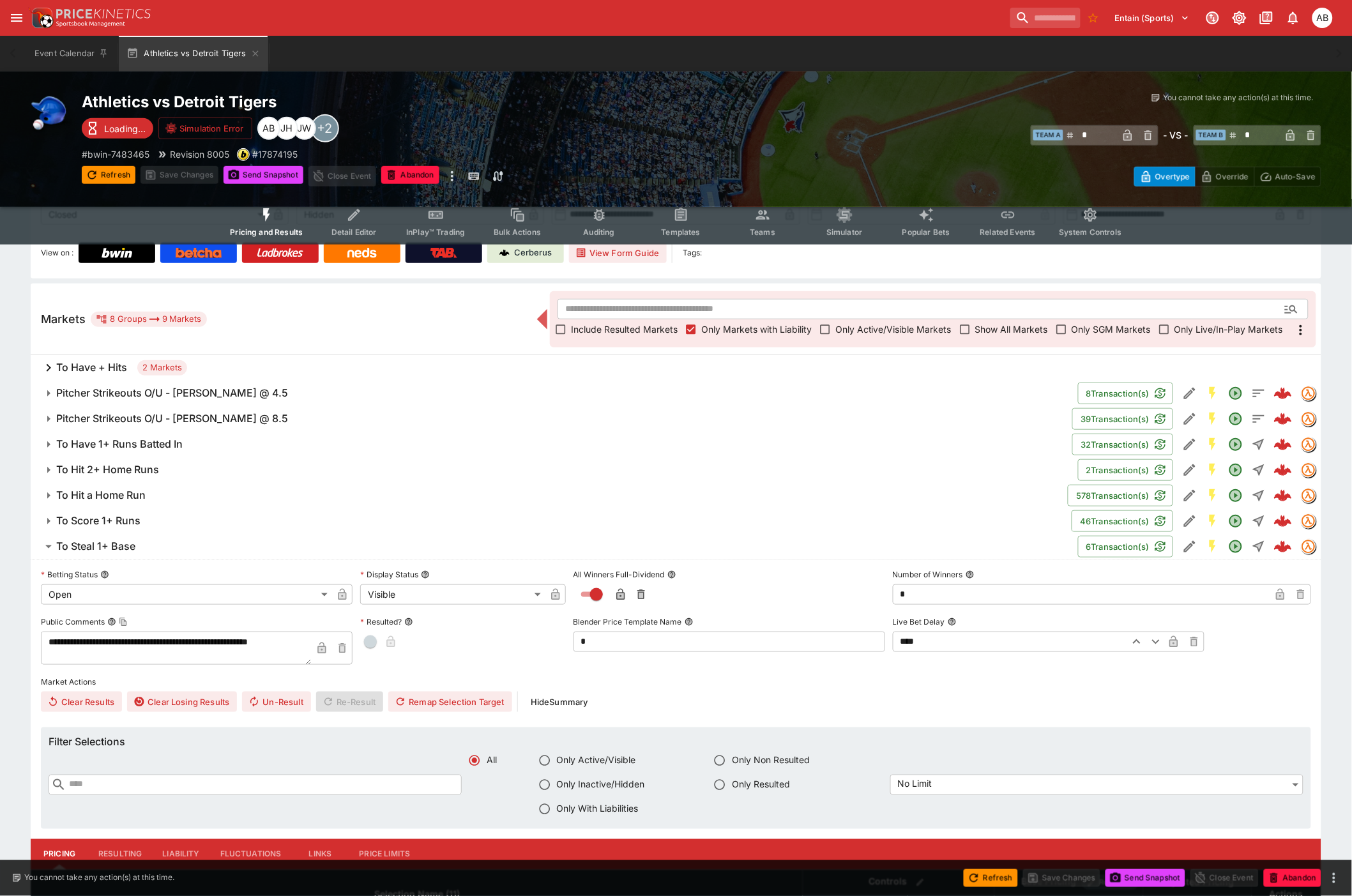
click at [123, 548] on h6 "To Steal 1+ Base" at bounding box center [95, 546] width 79 height 14
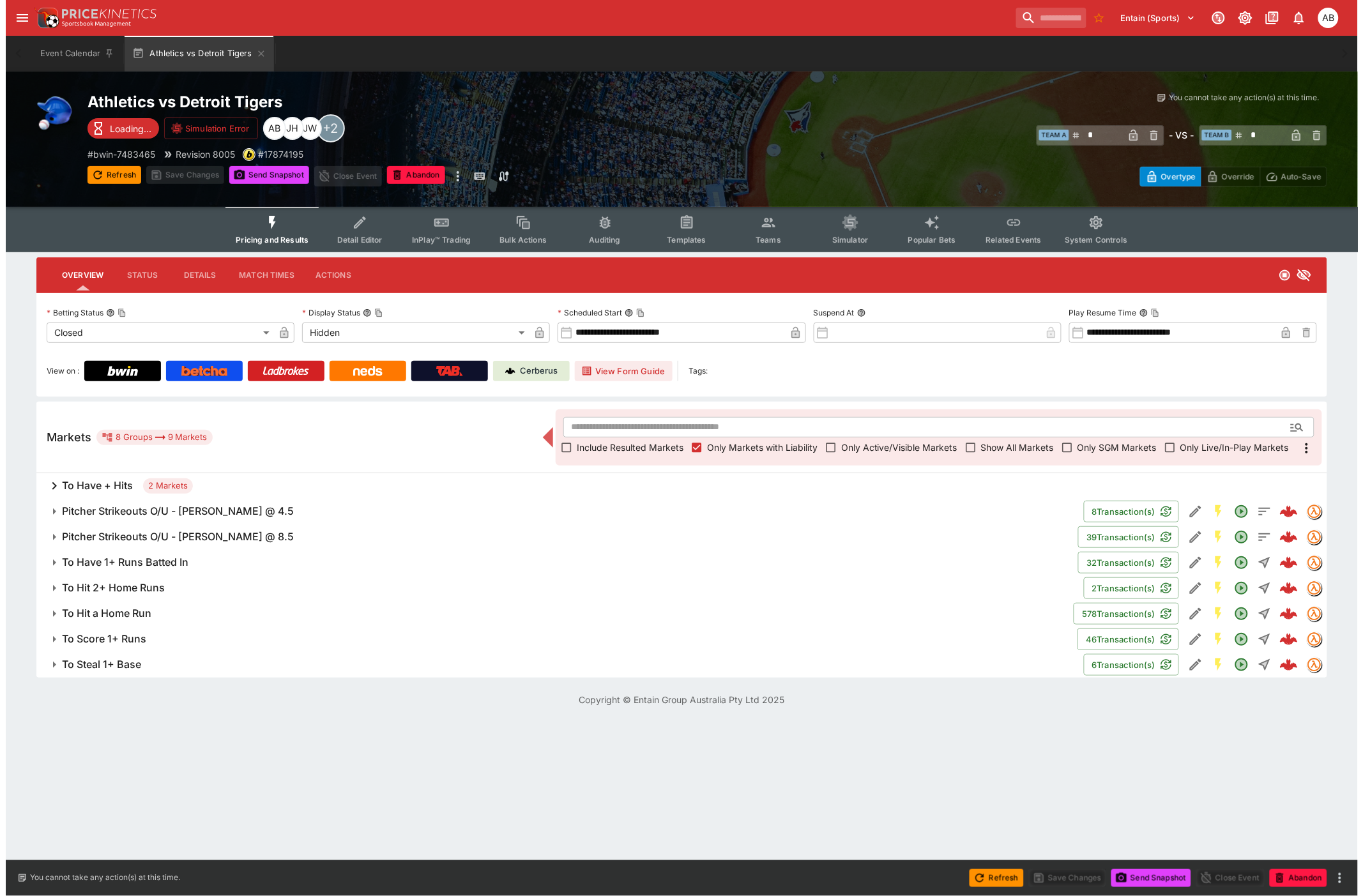
scroll to position [0, 0]
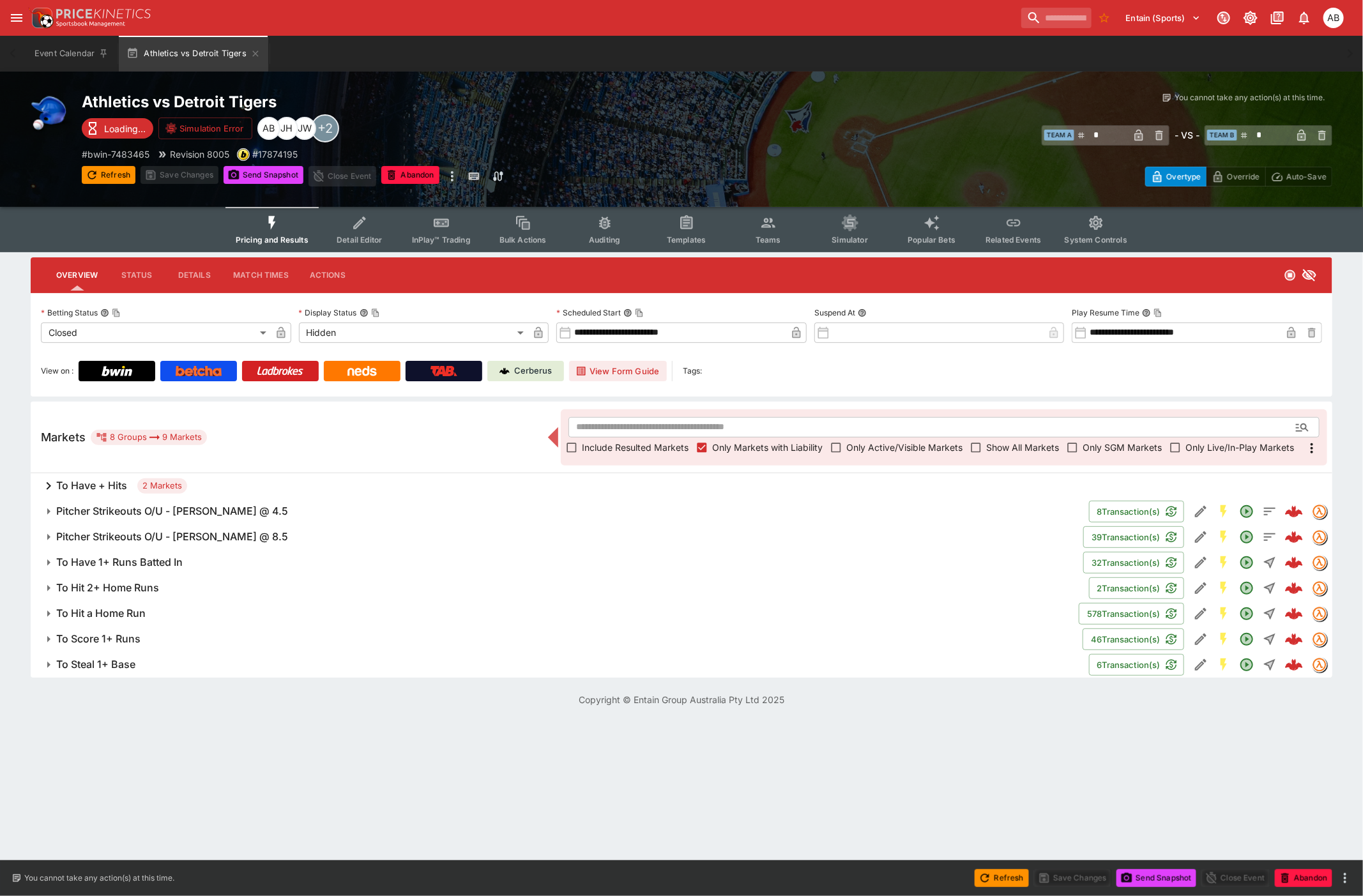
click at [122, 524] on button "Pitcher Strikeouts O/U - Tarik Skubal @ 8.5" at bounding box center [557, 537] width 1052 height 25
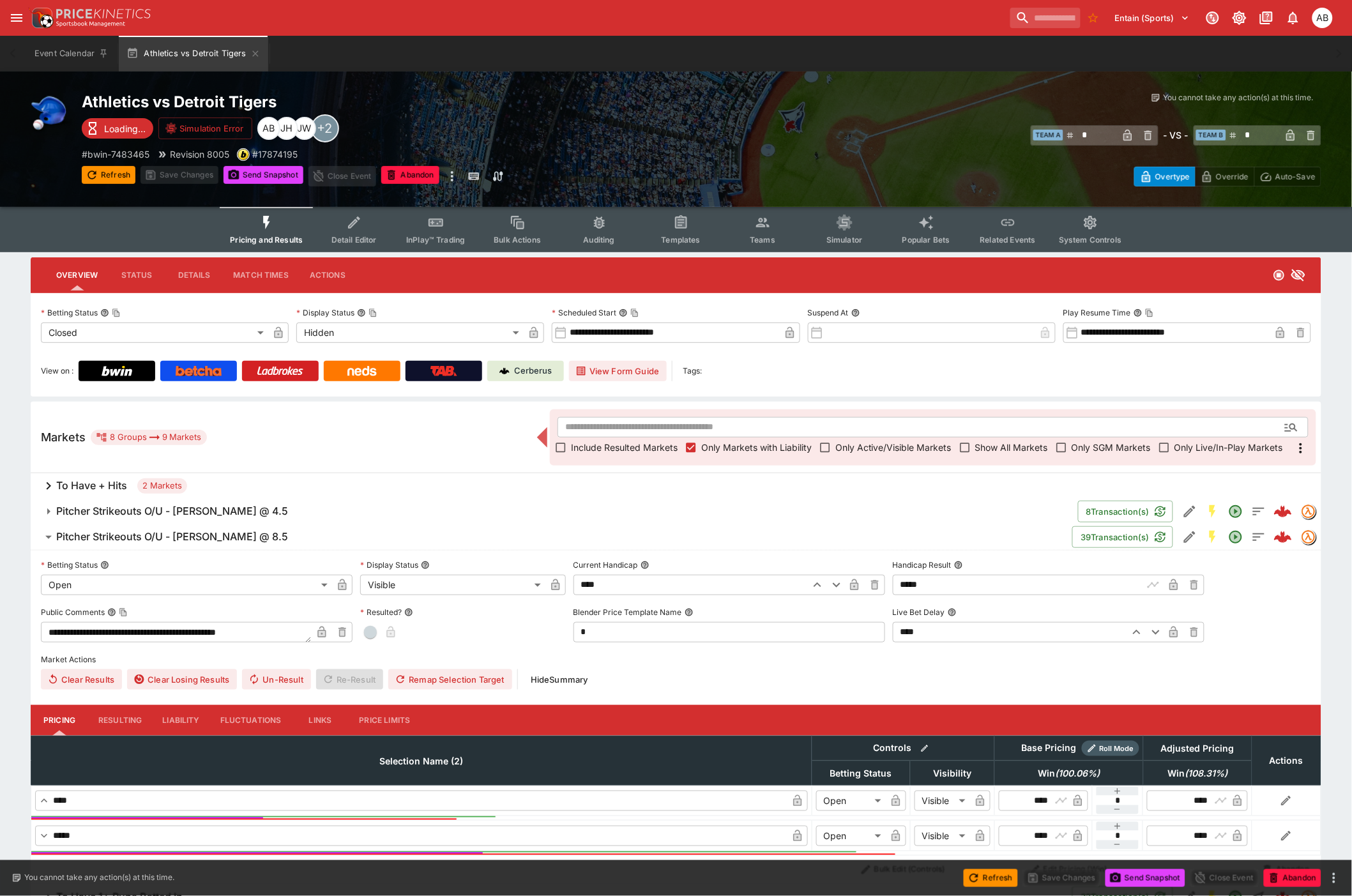
click at [143, 541] on h6 "Pitcher Strikeouts O/U - Tarik Skubal @ 8.5" at bounding box center [172, 537] width 232 height 14
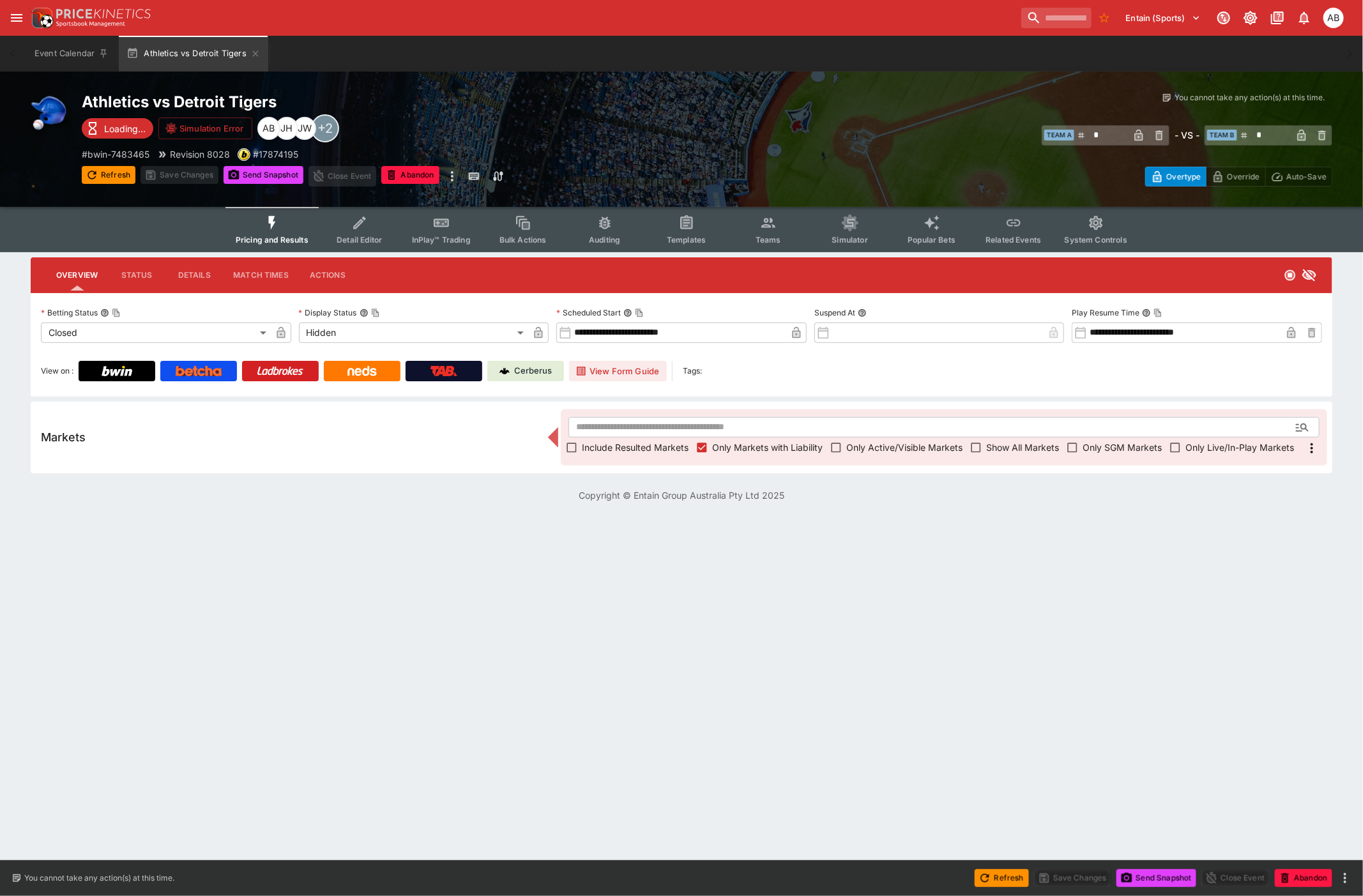
click at [764, 235] on span "Teams" at bounding box center [768, 240] width 25 height 10
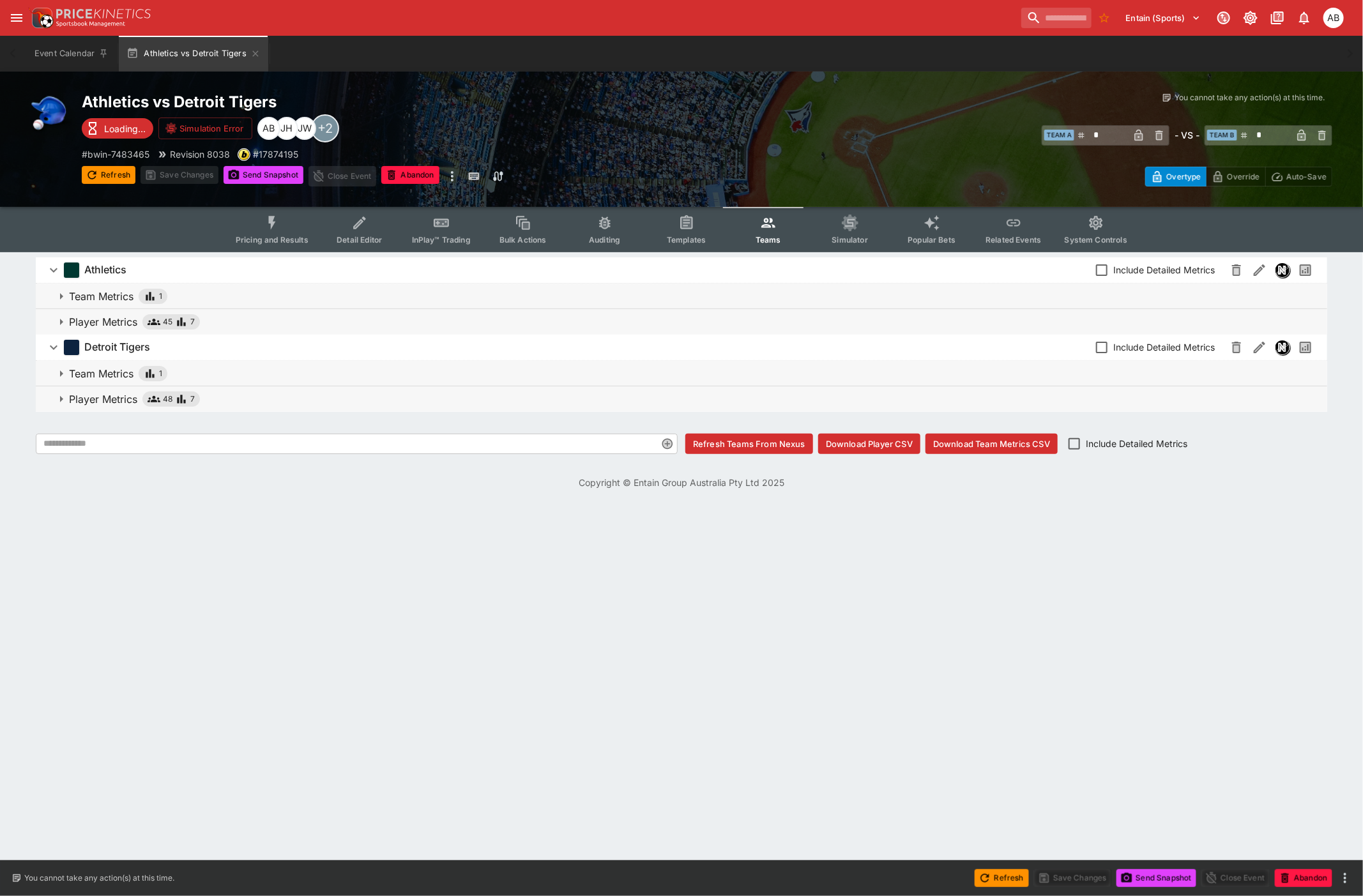
drag, startPoint x: 309, startPoint y: 222, endPoint x: 295, endPoint y: 237, distance: 20.5
click at [305, 224] on button "Pricing and Results" at bounding box center [272, 229] width 93 height 45
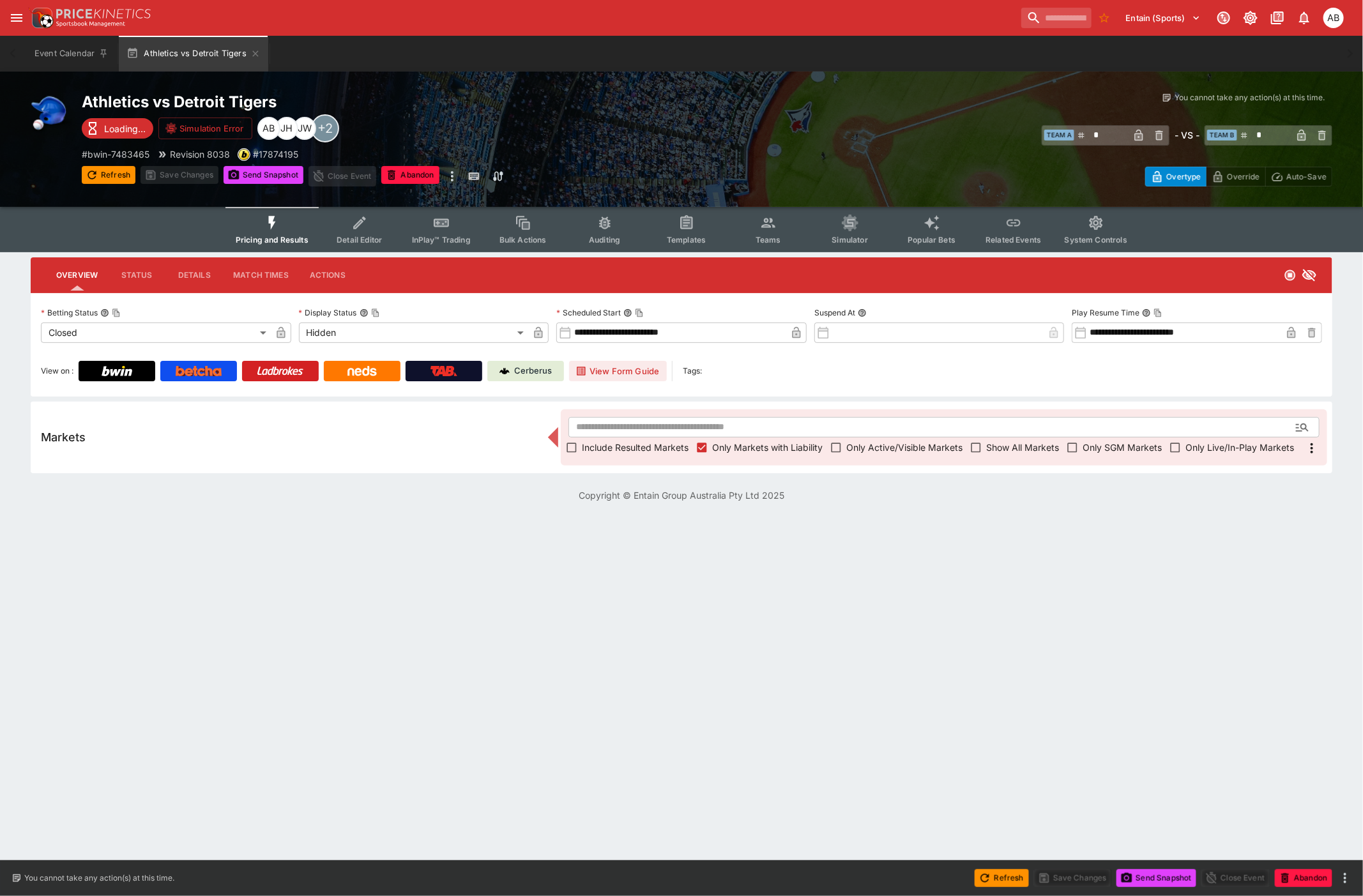
drag, startPoint x: 590, startPoint y: 105, endPoint x: 577, endPoint y: 98, distance: 14.8
click at [590, 105] on h2 "Athletics vs Detroit Tigers" at bounding box center [394, 102] width 626 height 20
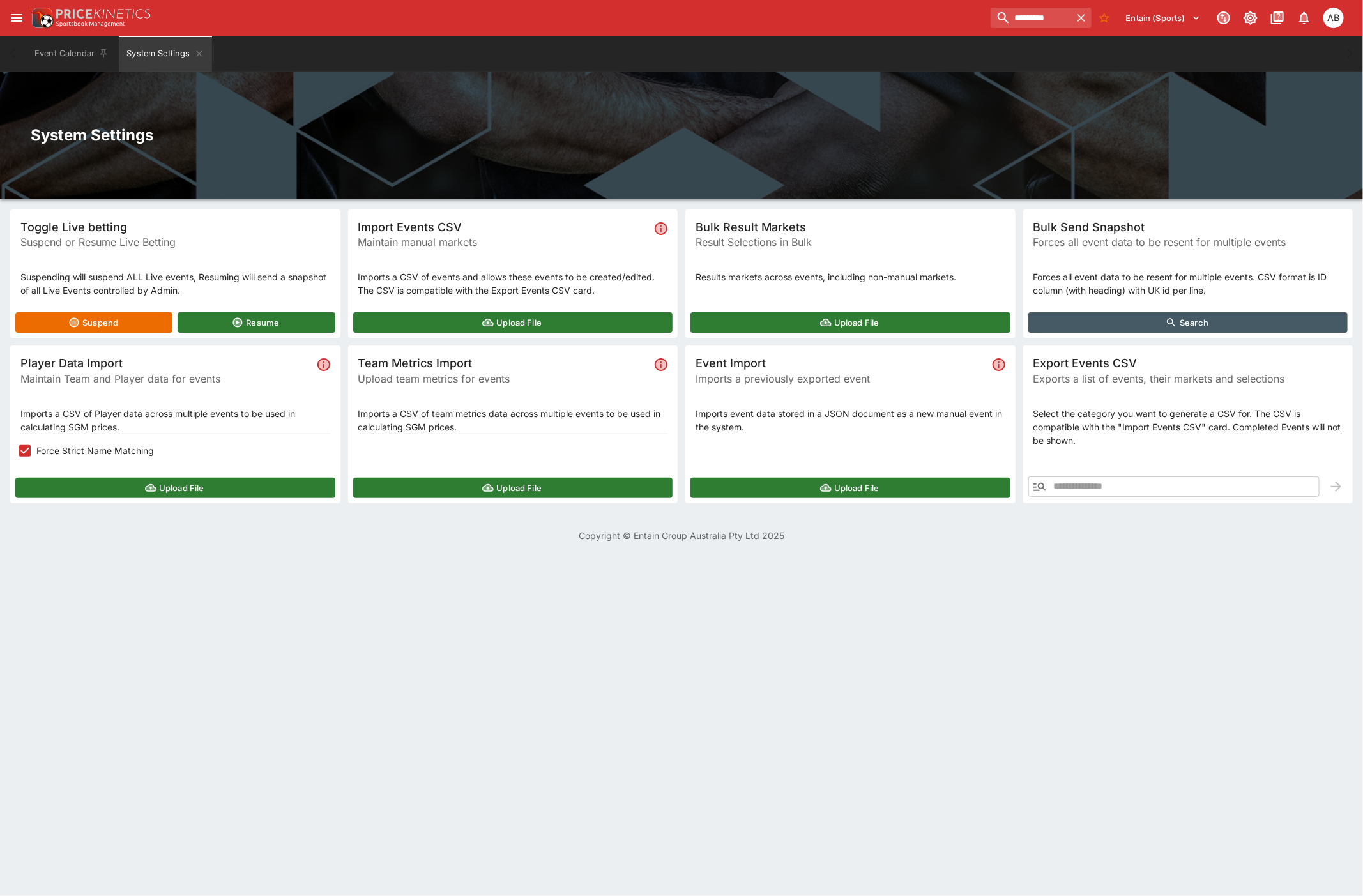
click at [1003, 14] on input "*********" at bounding box center [1030, 18] width 80 height 20
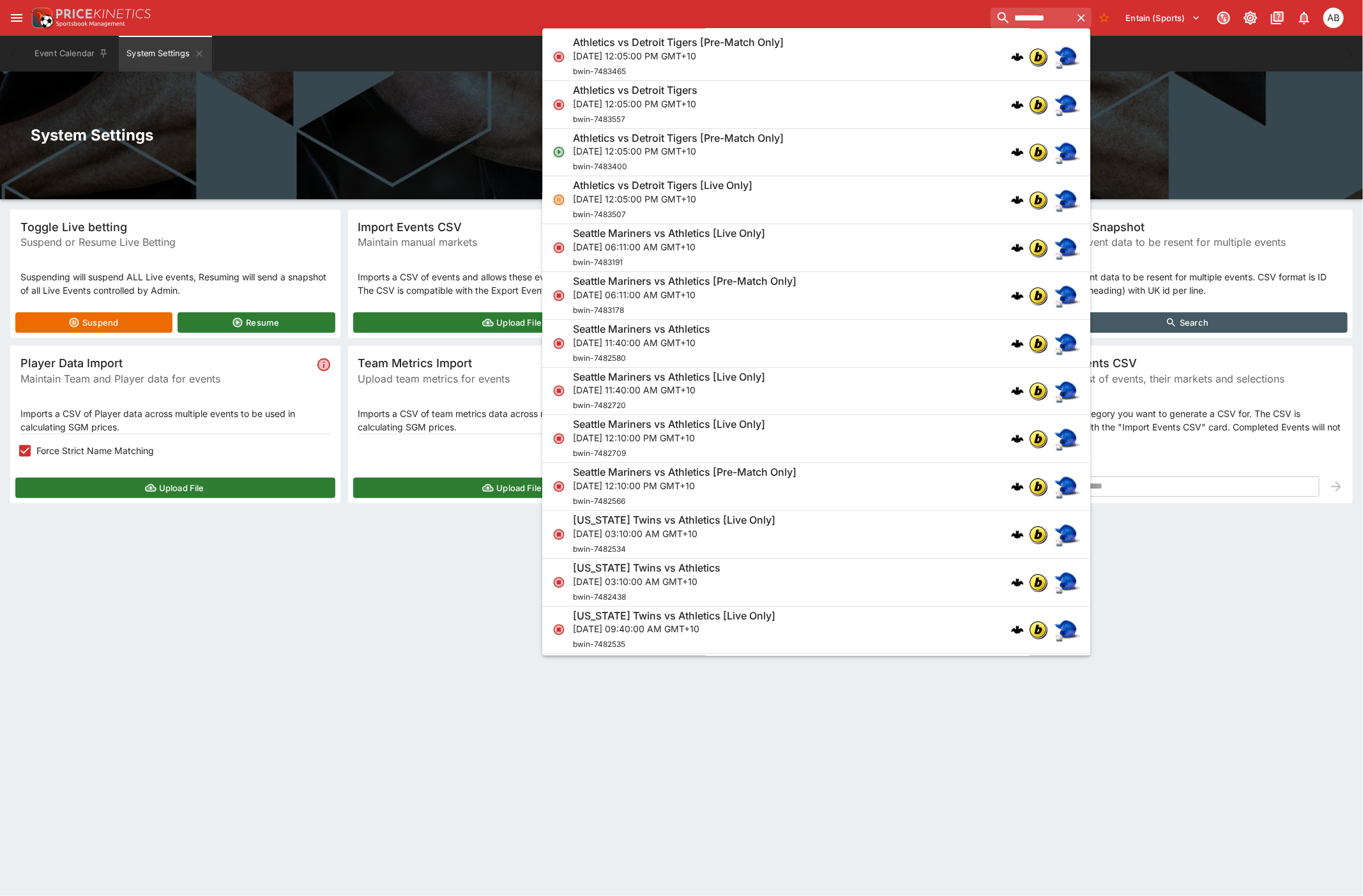
type input "*********"
click at [713, 42] on h6 "Athletics vs Detroit Tigers [Pre-Match Only]" at bounding box center [678, 42] width 210 height 14
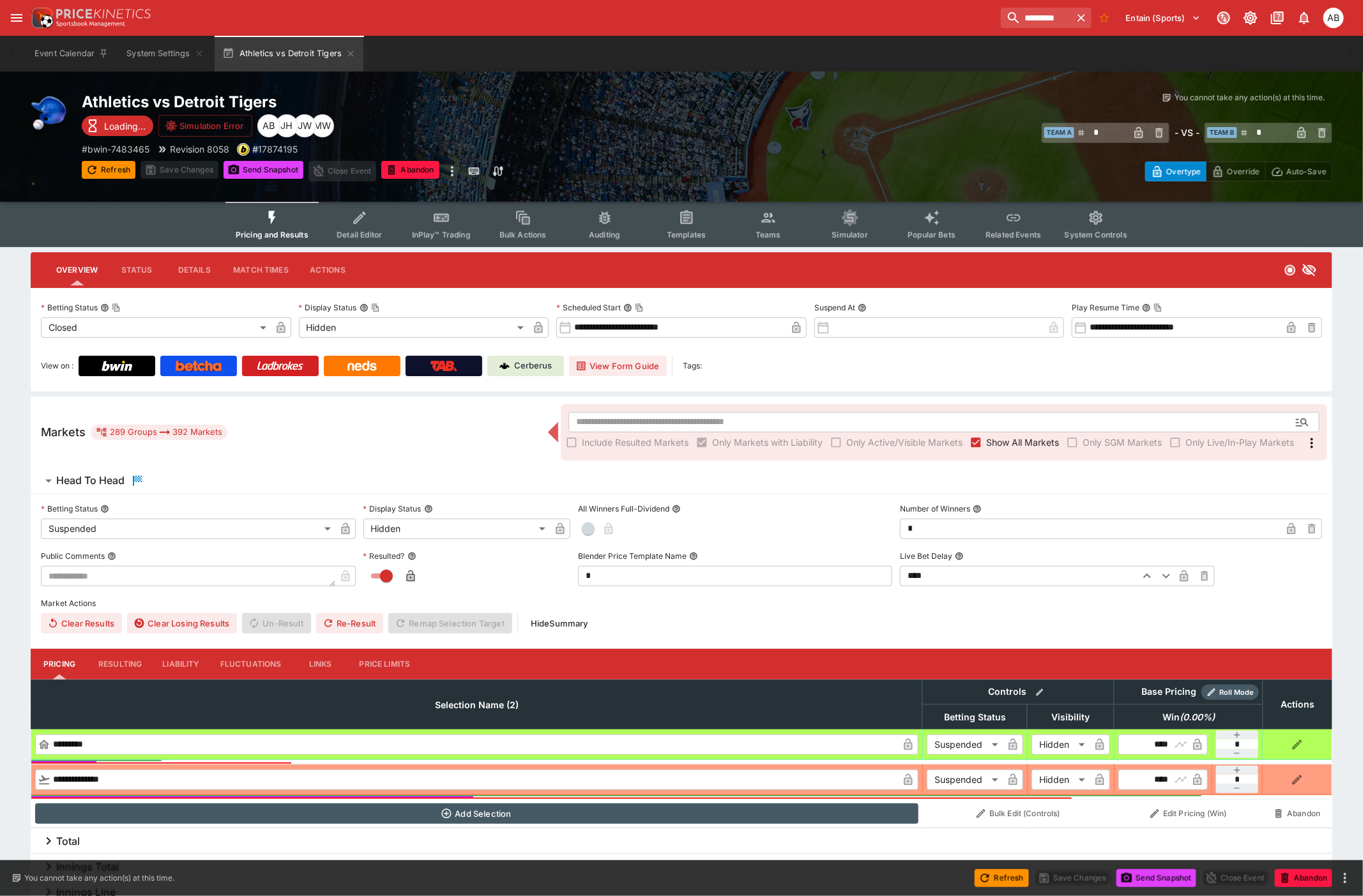
type input "**********"
type input "******"
type input "**********"
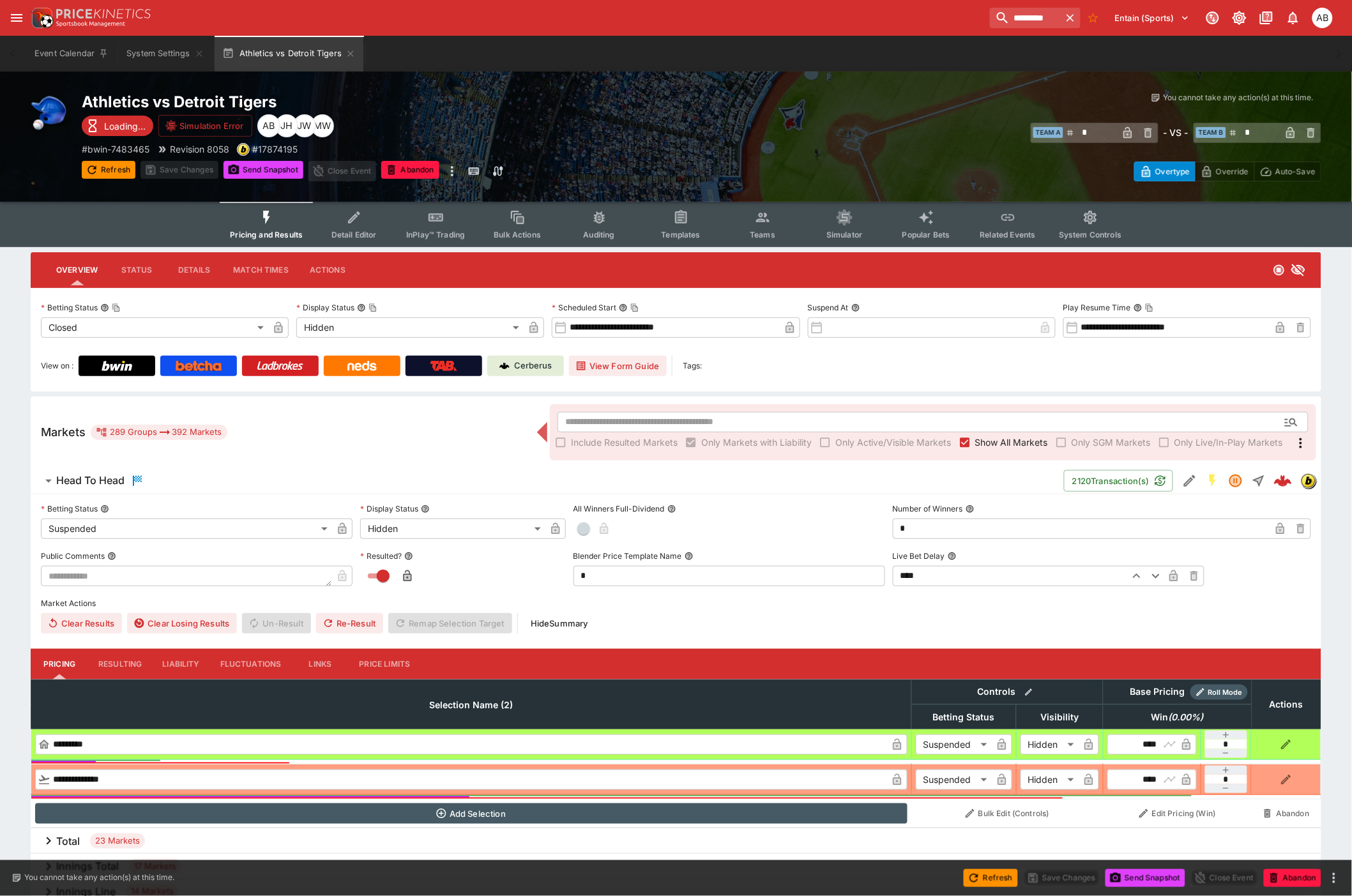
click at [358, 237] on span "Detail Editor" at bounding box center [354, 235] width 45 height 10
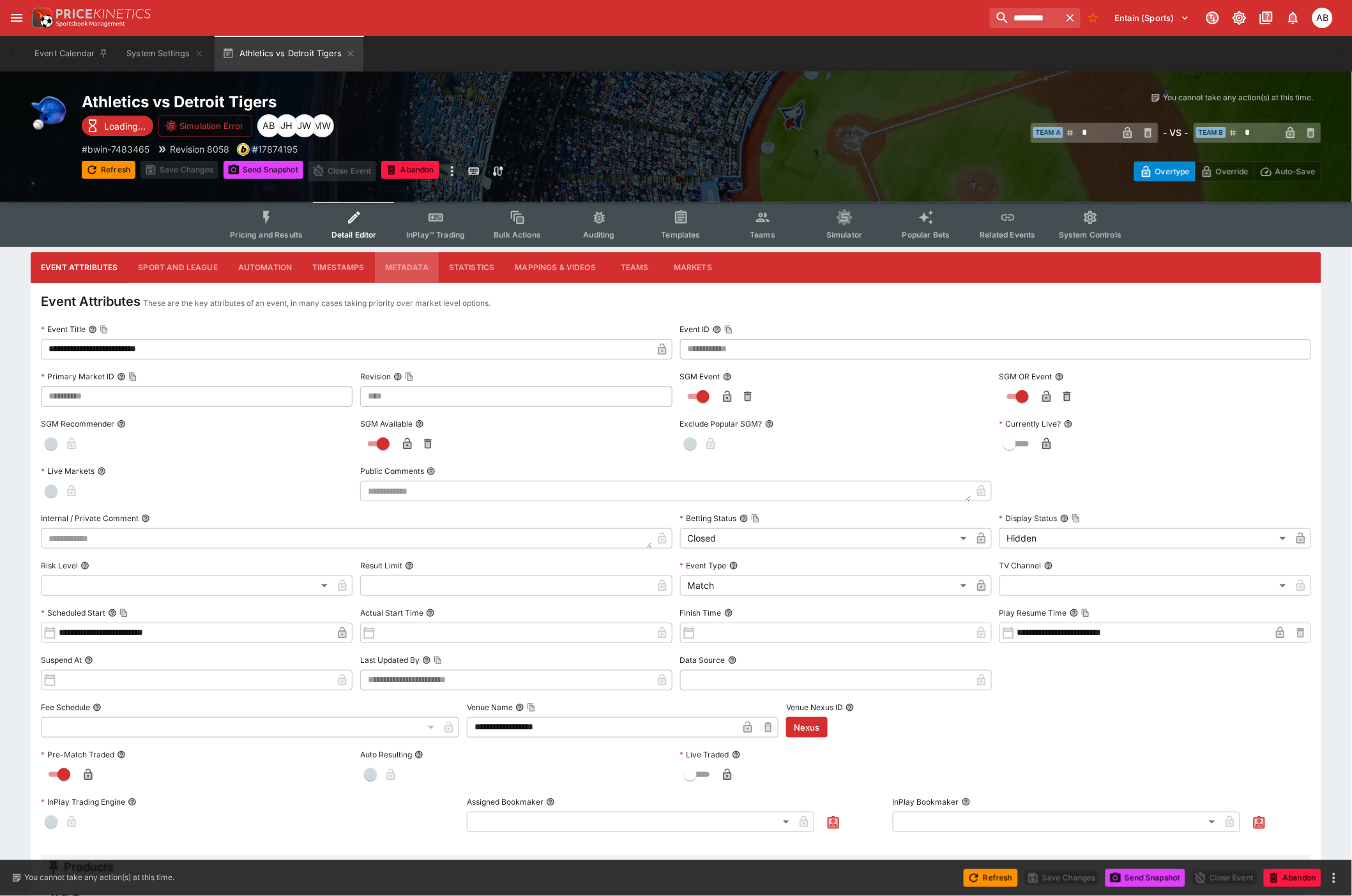
click at [418, 256] on button "Metadata" at bounding box center [407, 267] width 64 height 31
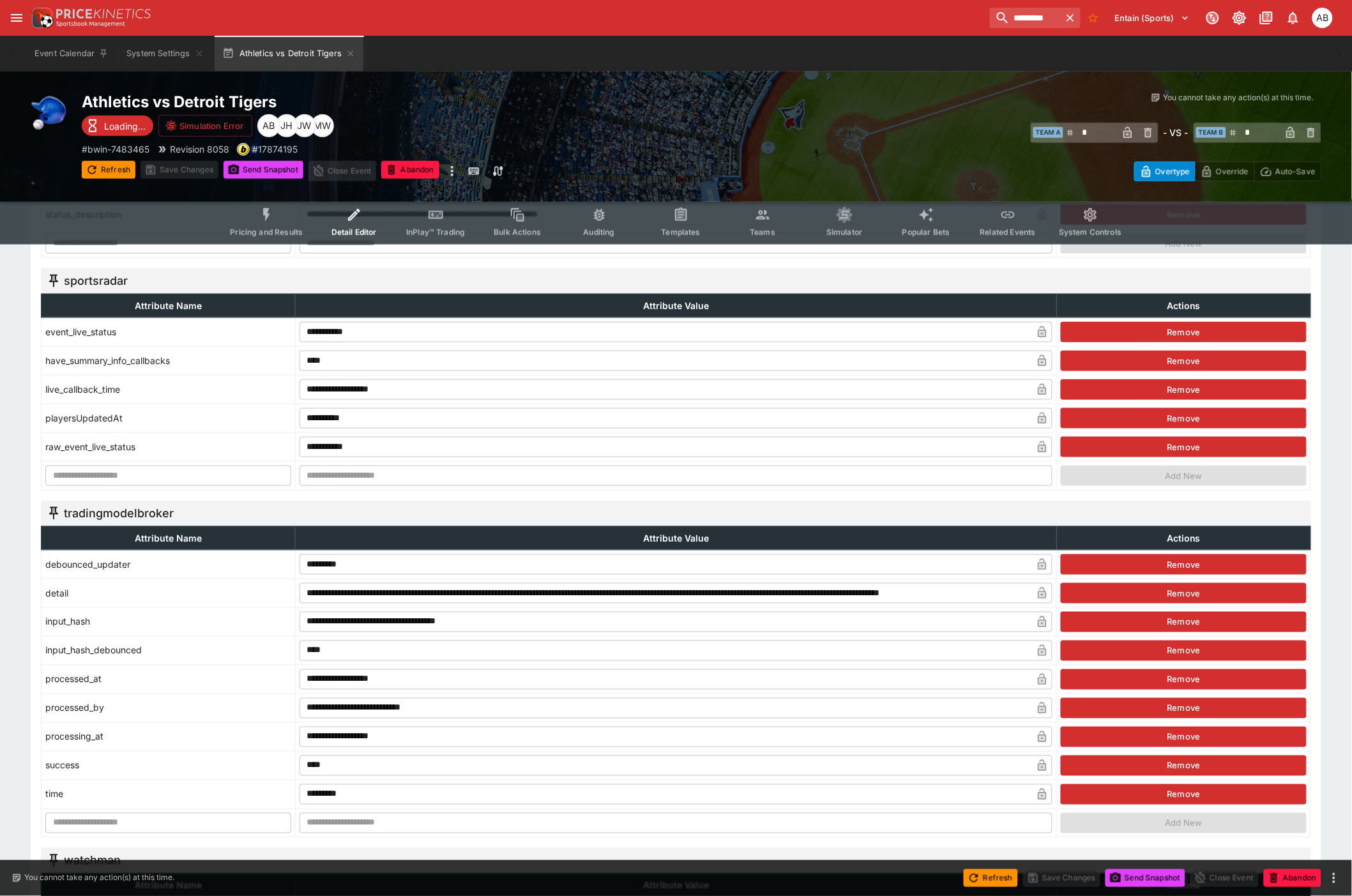
scroll to position [1987, 0]
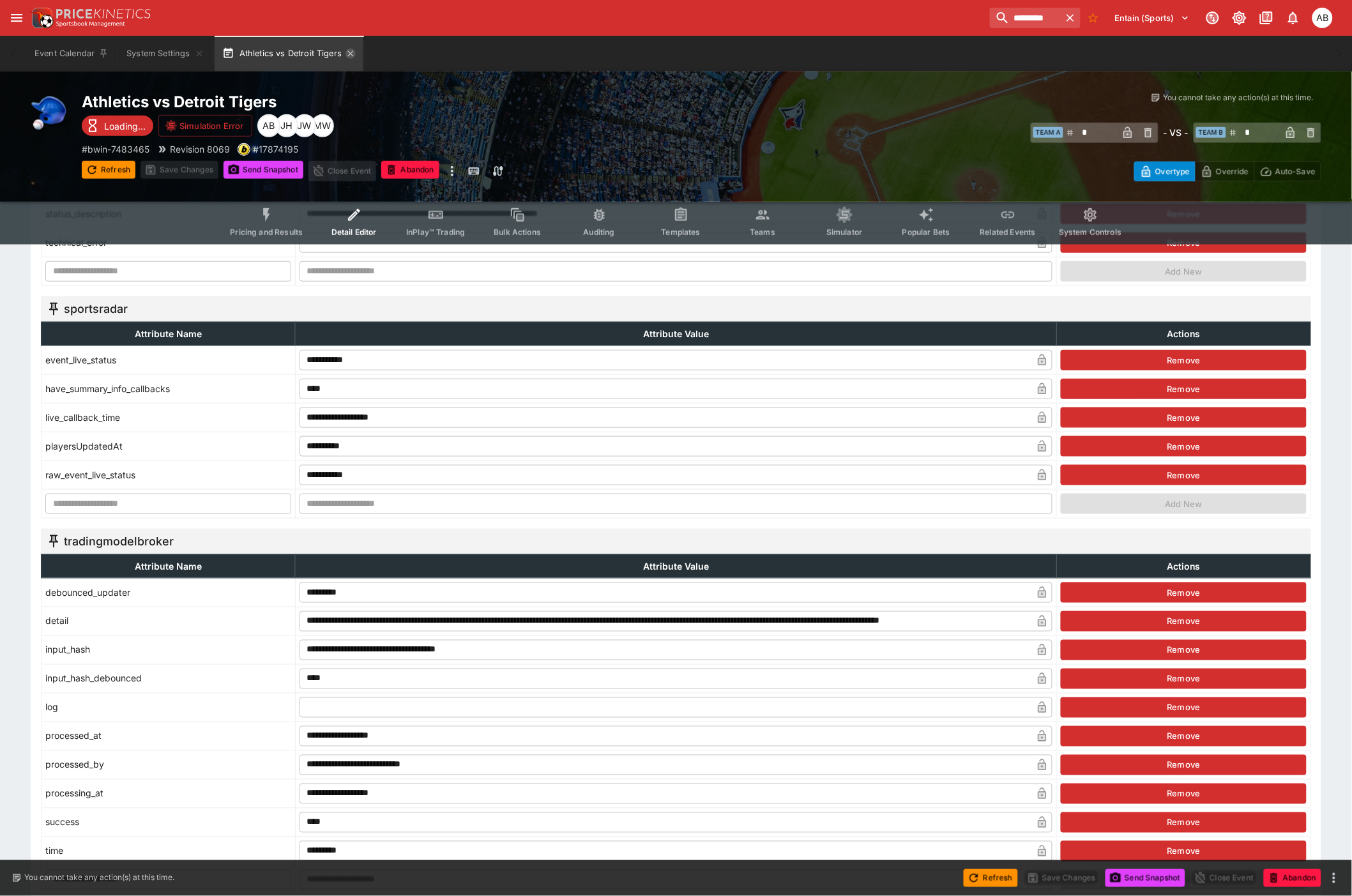
click at [354, 54] on icon "button" at bounding box center [351, 54] width 10 height 10
